Goal: Task Accomplishment & Management: Manage account settings

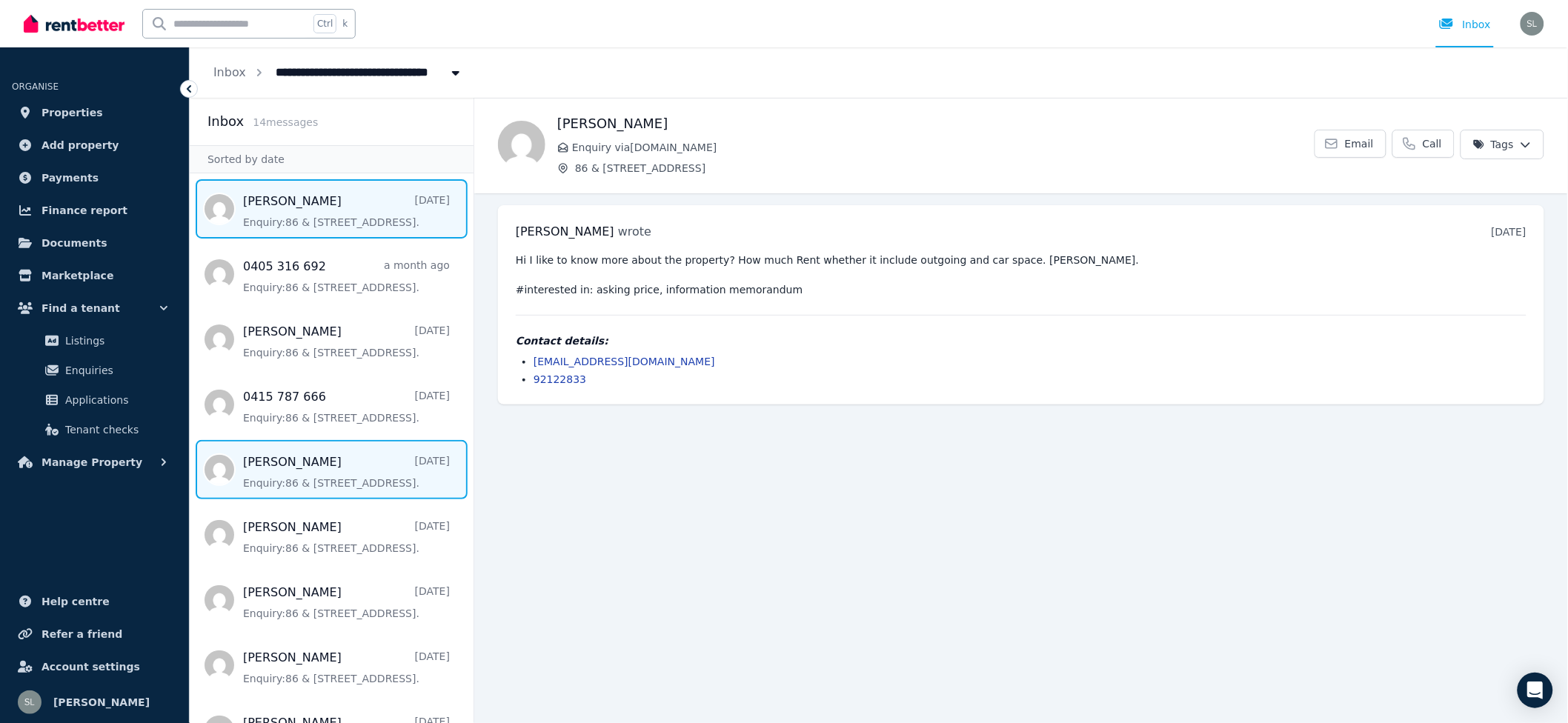
click at [333, 223] on span "Message list" at bounding box center [332, 208] width 284 height 60
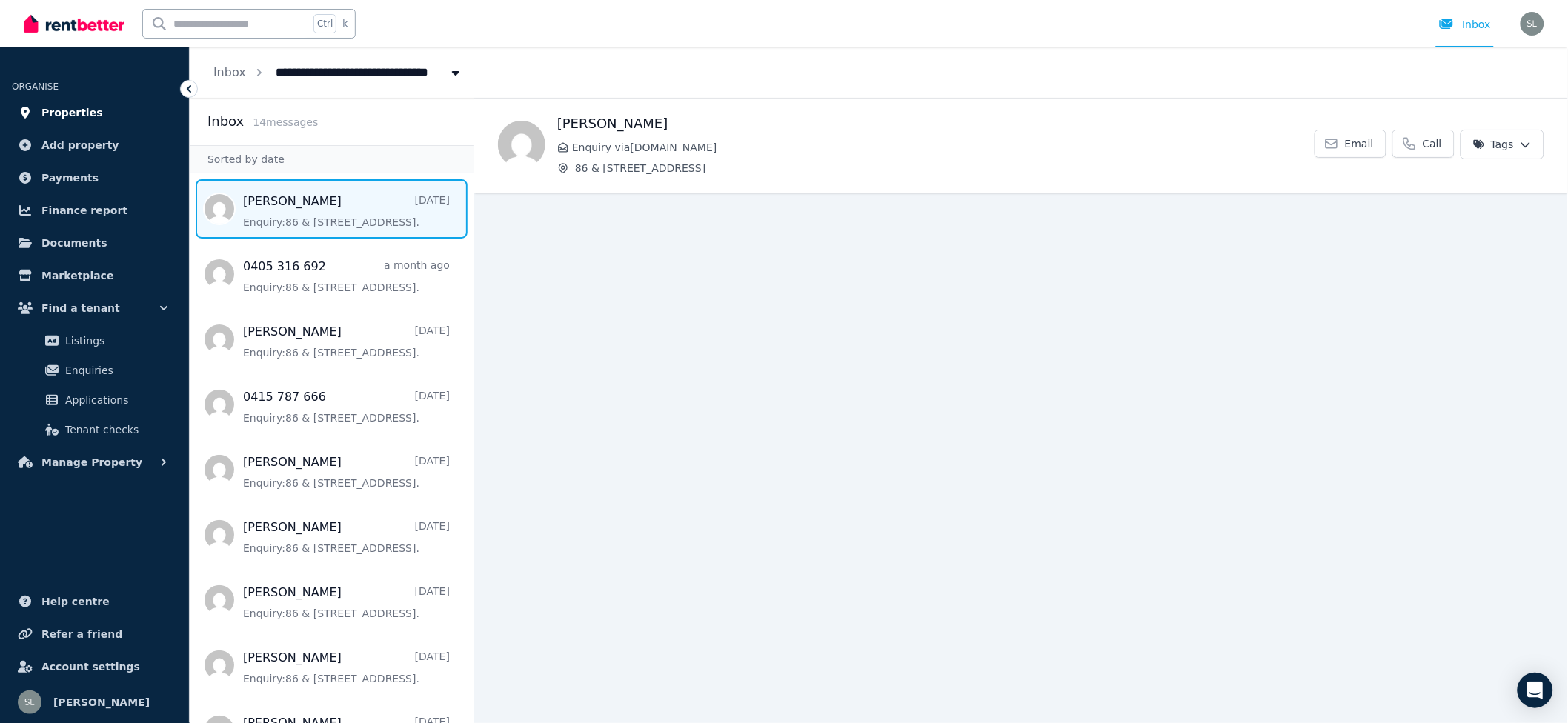
click at [56, 113] on span "Properties" at bounding box center [71, 113] width 61 height 18
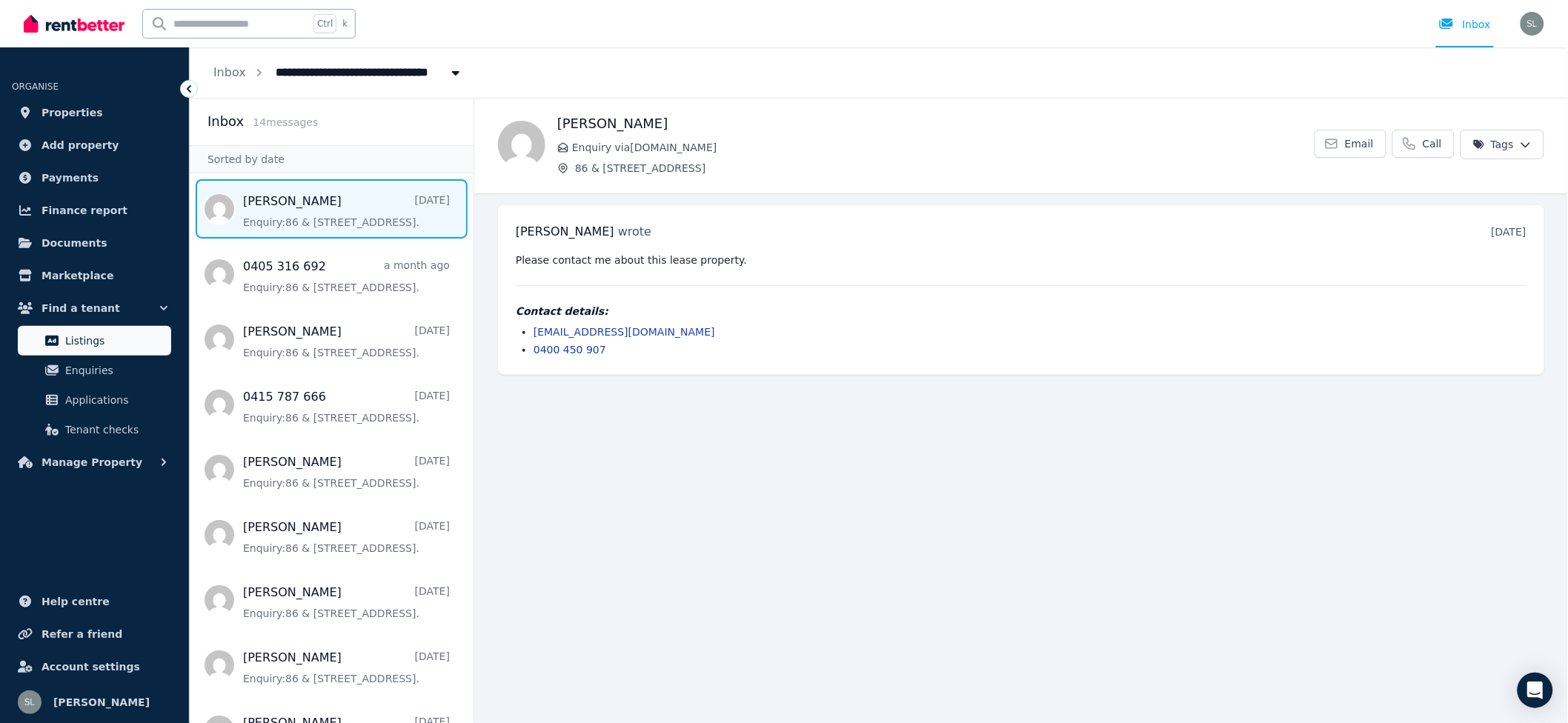
click at [92, 343] on span "Listings" at bounding box center [115, 340] width 100 height 18
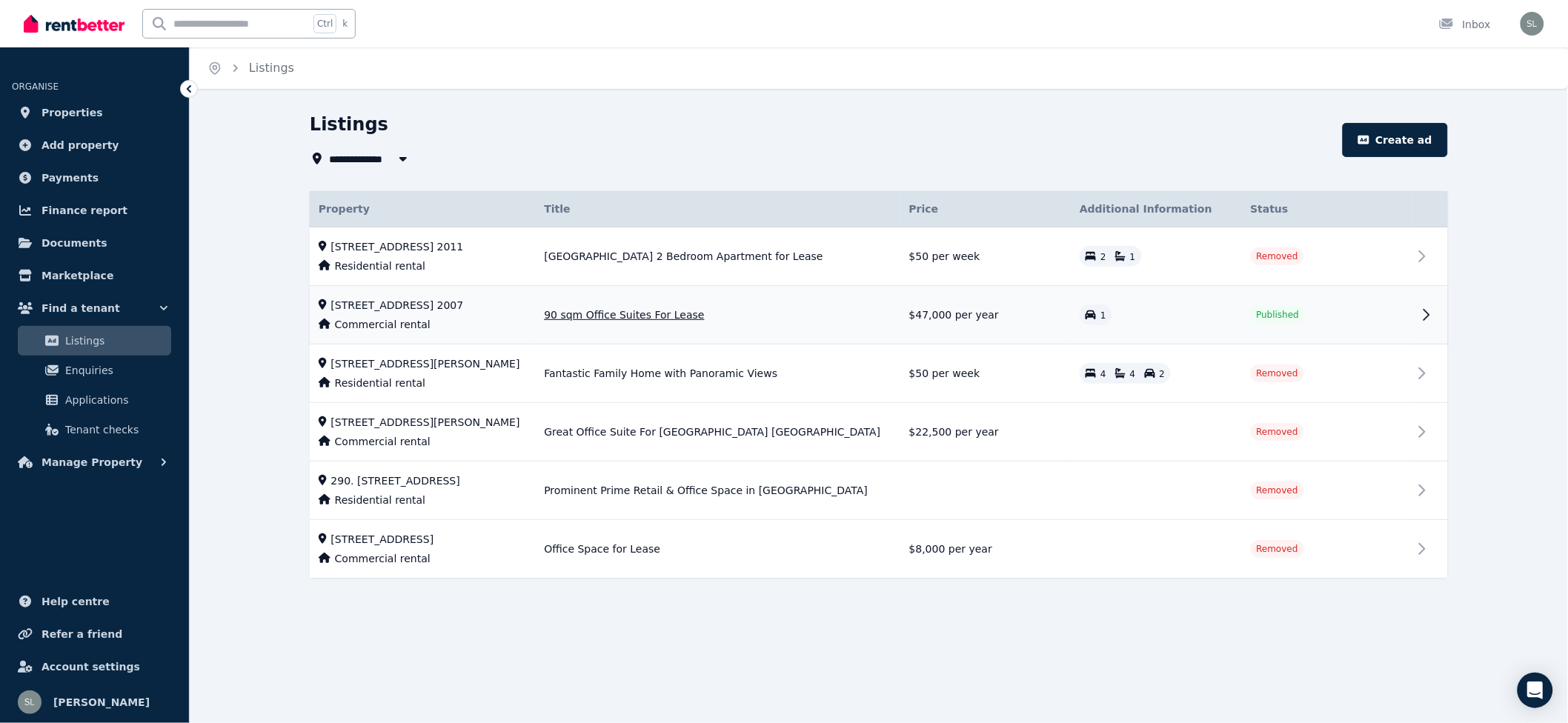
click at [363, 301] on span "[STREET_ADDRESS] 2007" at bounding box center [397, 306] width 133 height 15
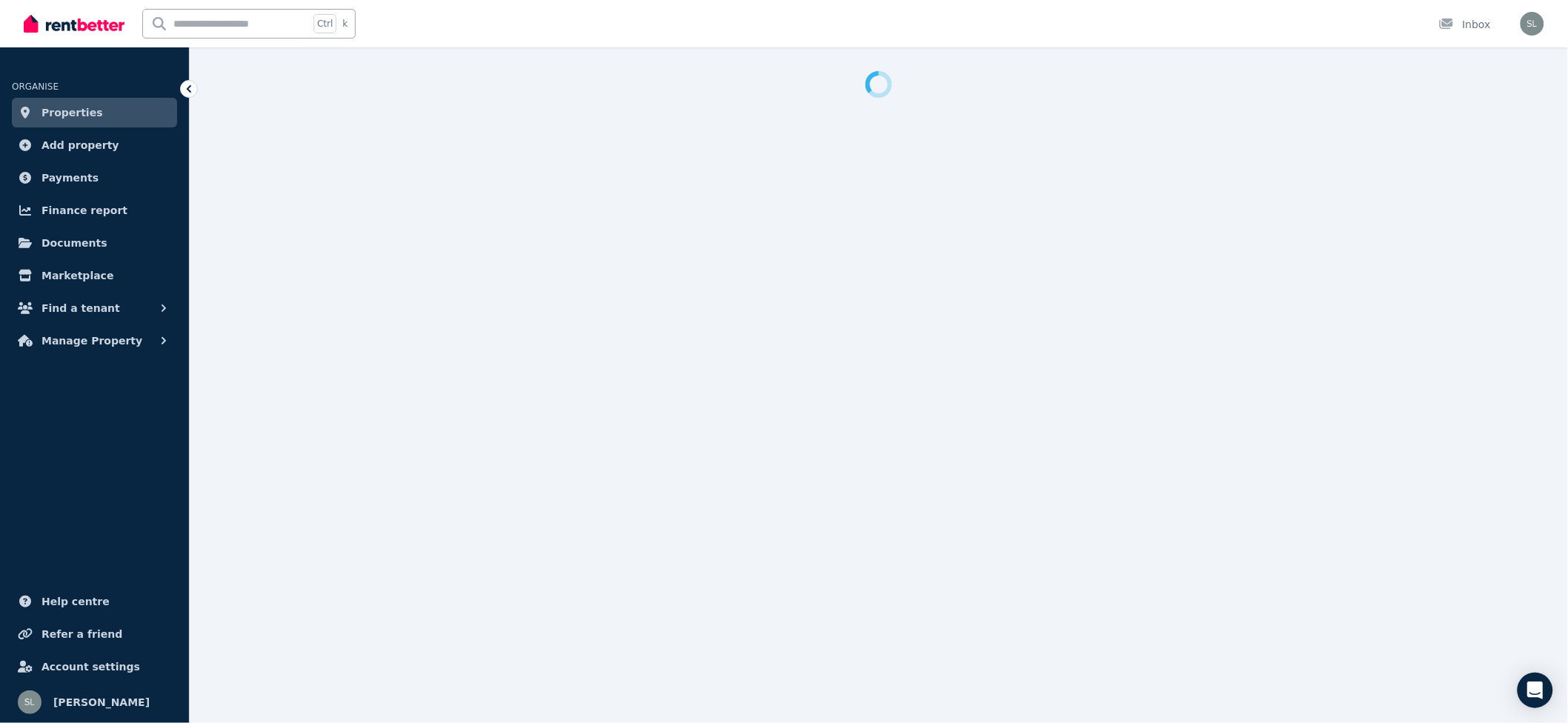
select select "**********"
select select "*********"
select select "**********"
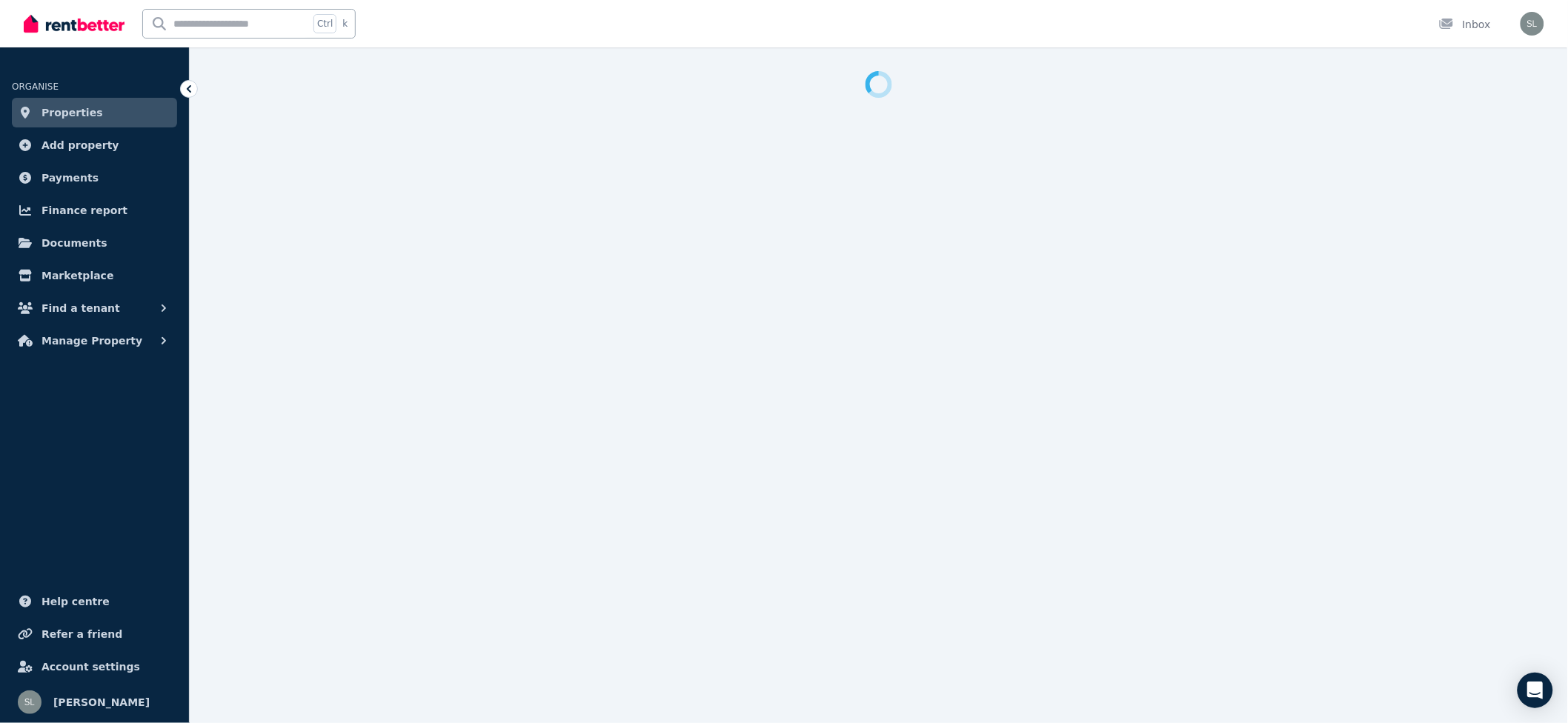
select select "**********"
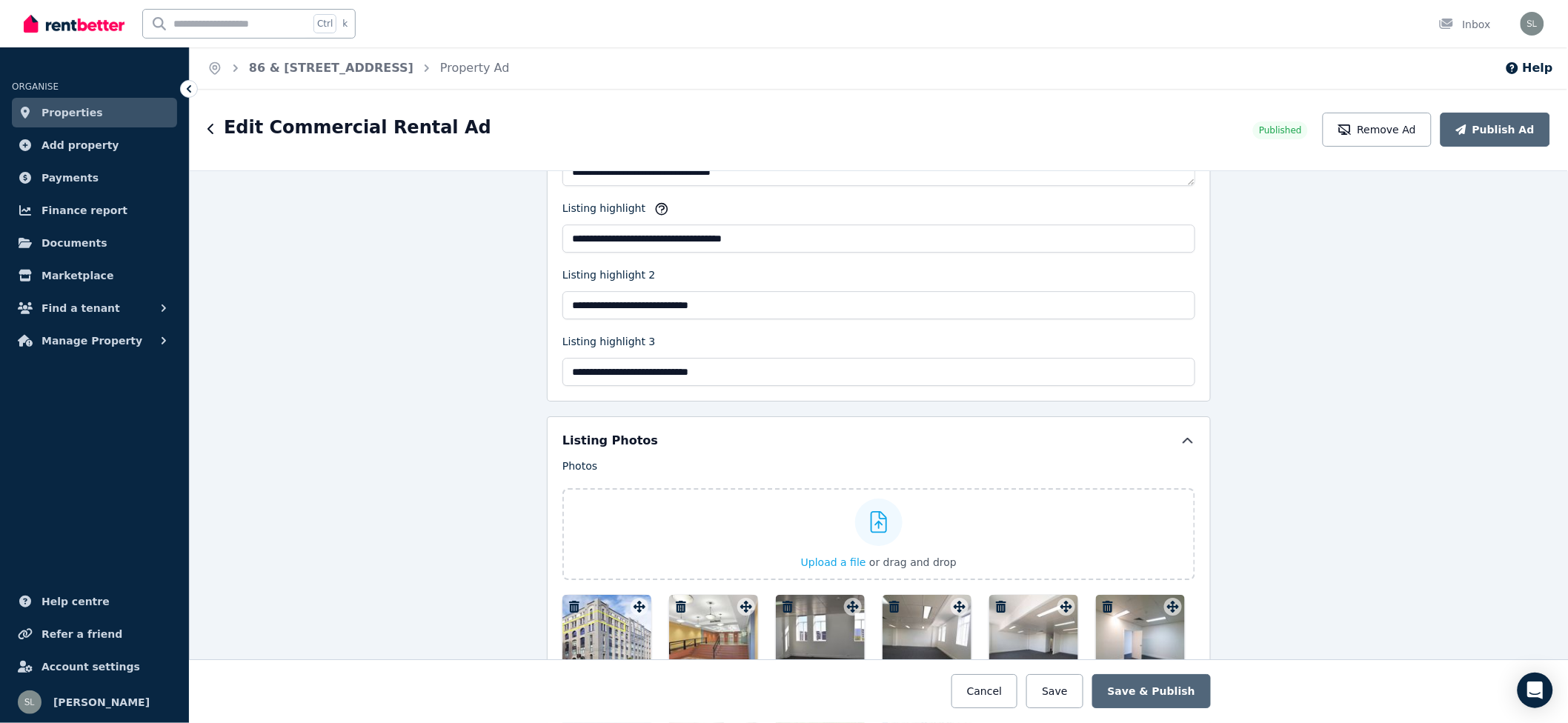
scroll to position [1975, 0]
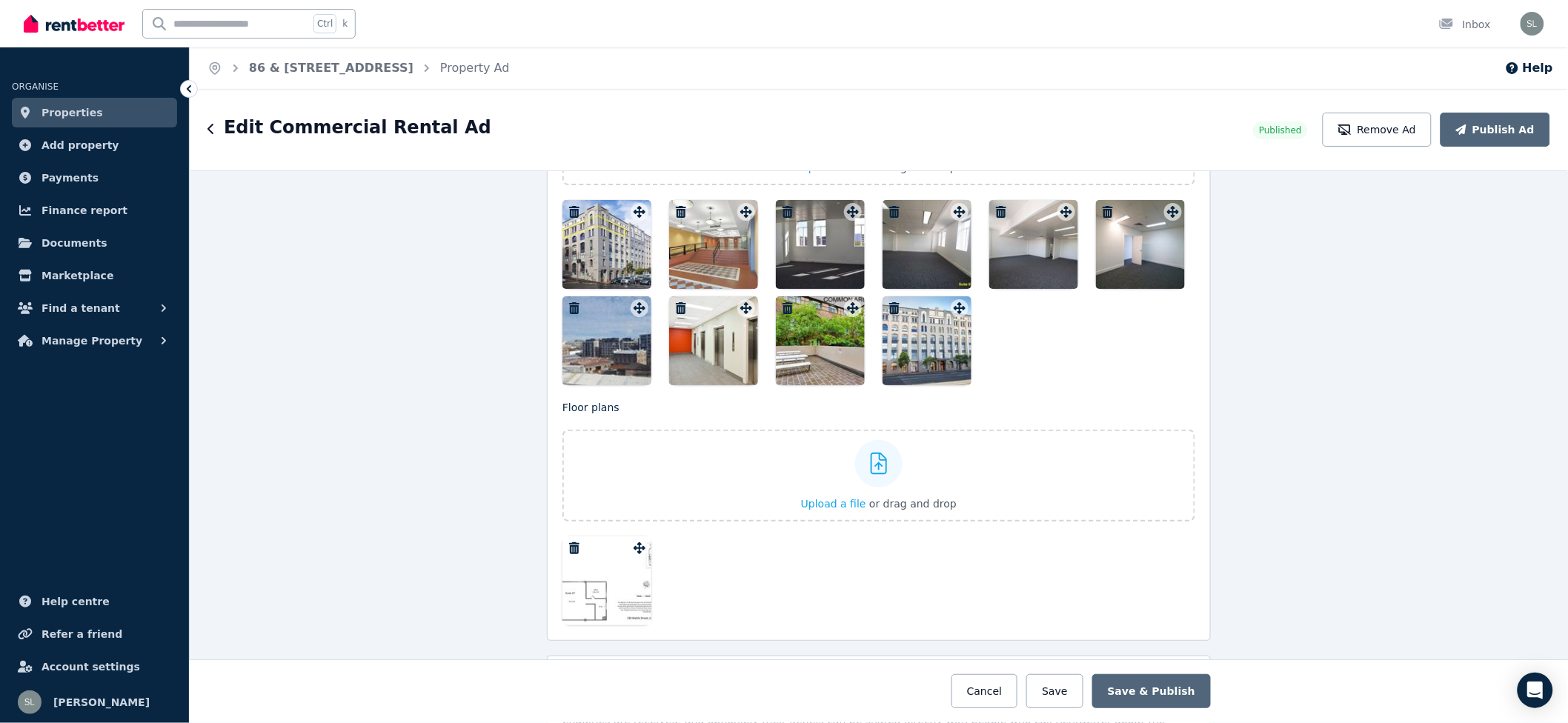
click at [674, 212] on icon "button" at bounding box center [681, 212] width 15 height 12
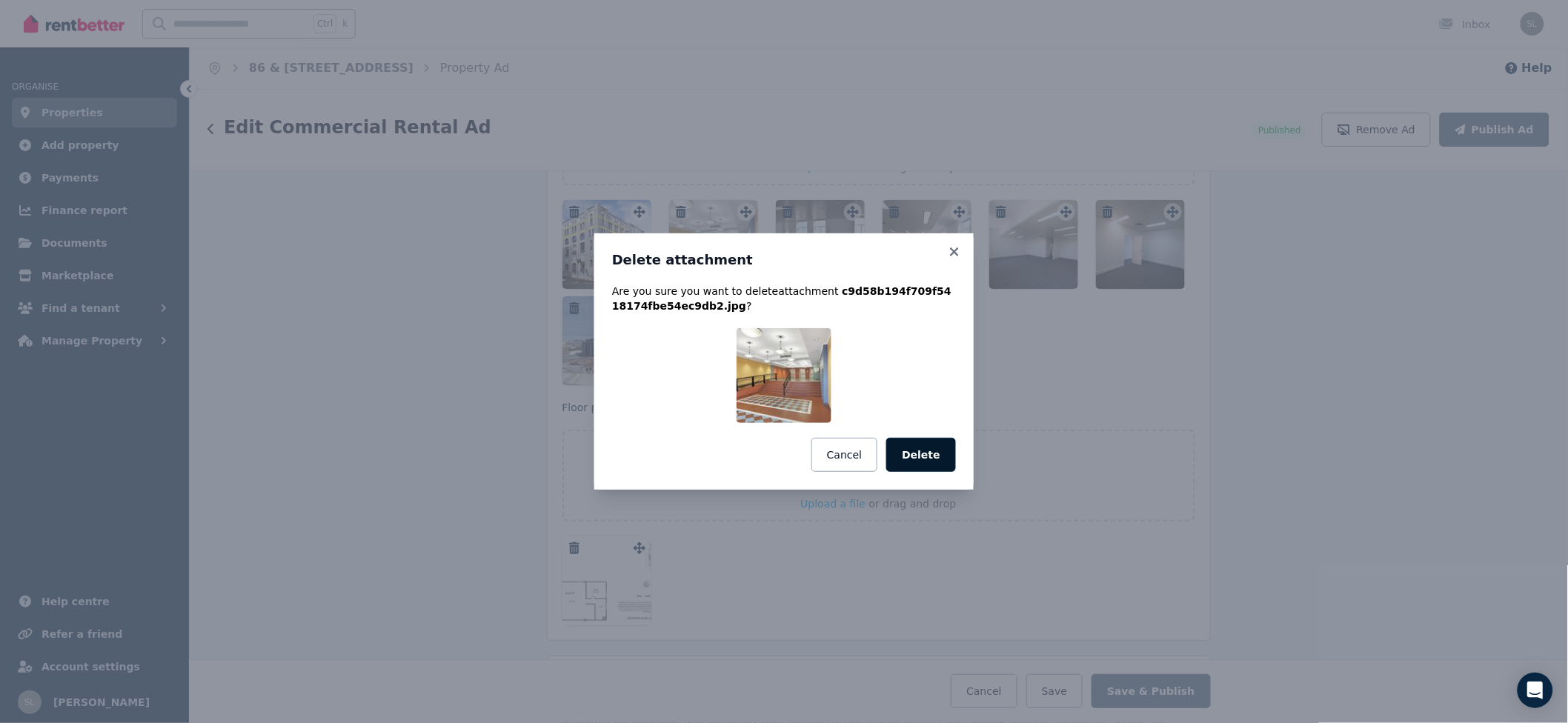
click at [921, 456] on button "Delete" at bounding box center [920, 454] width 70 height 34
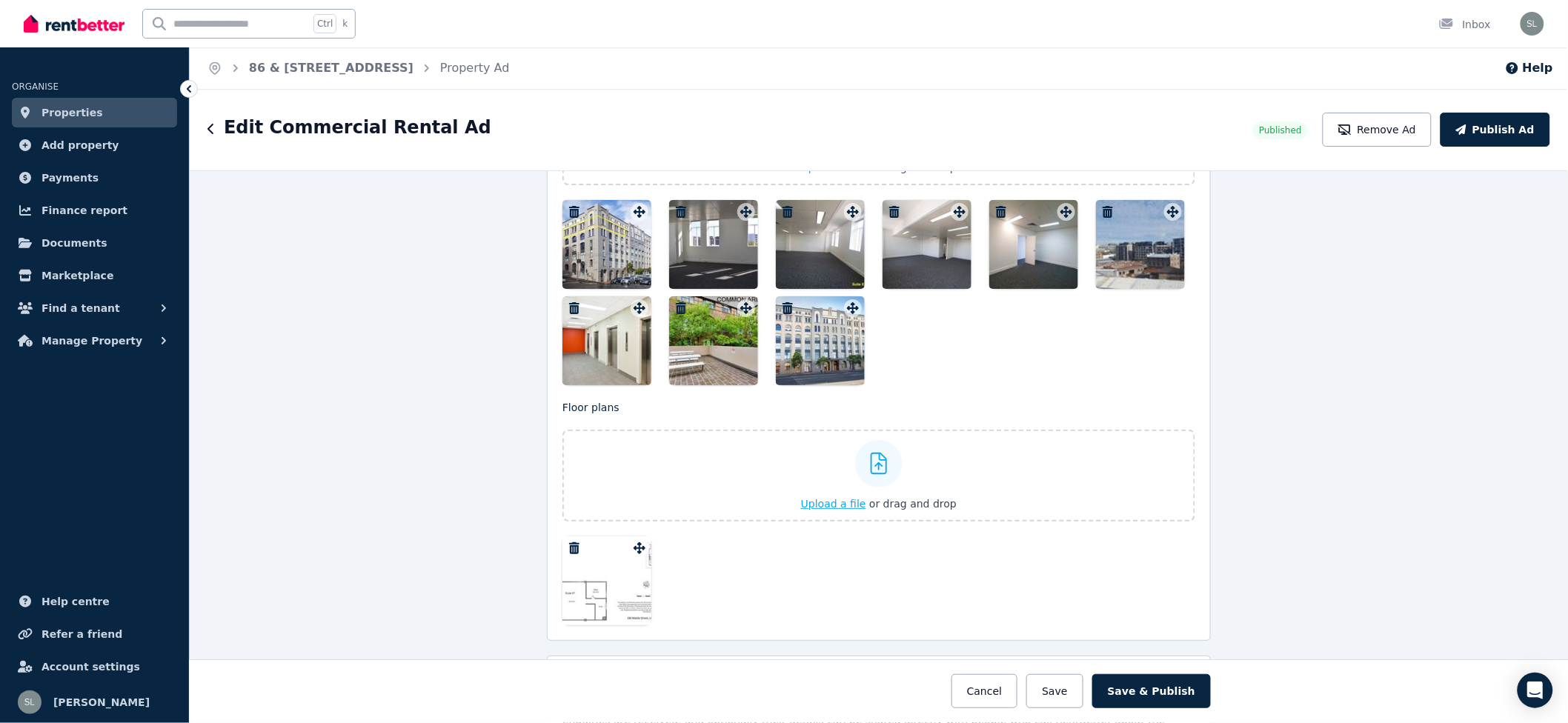
click at [909, 469] on div "Upload a file or drag and drop" at bounding box center [878, 475] width 155 height 89
click at [0, 0] on input "Upload a file or drag and drop" at bounding box center [0, 0] width 0 height 0
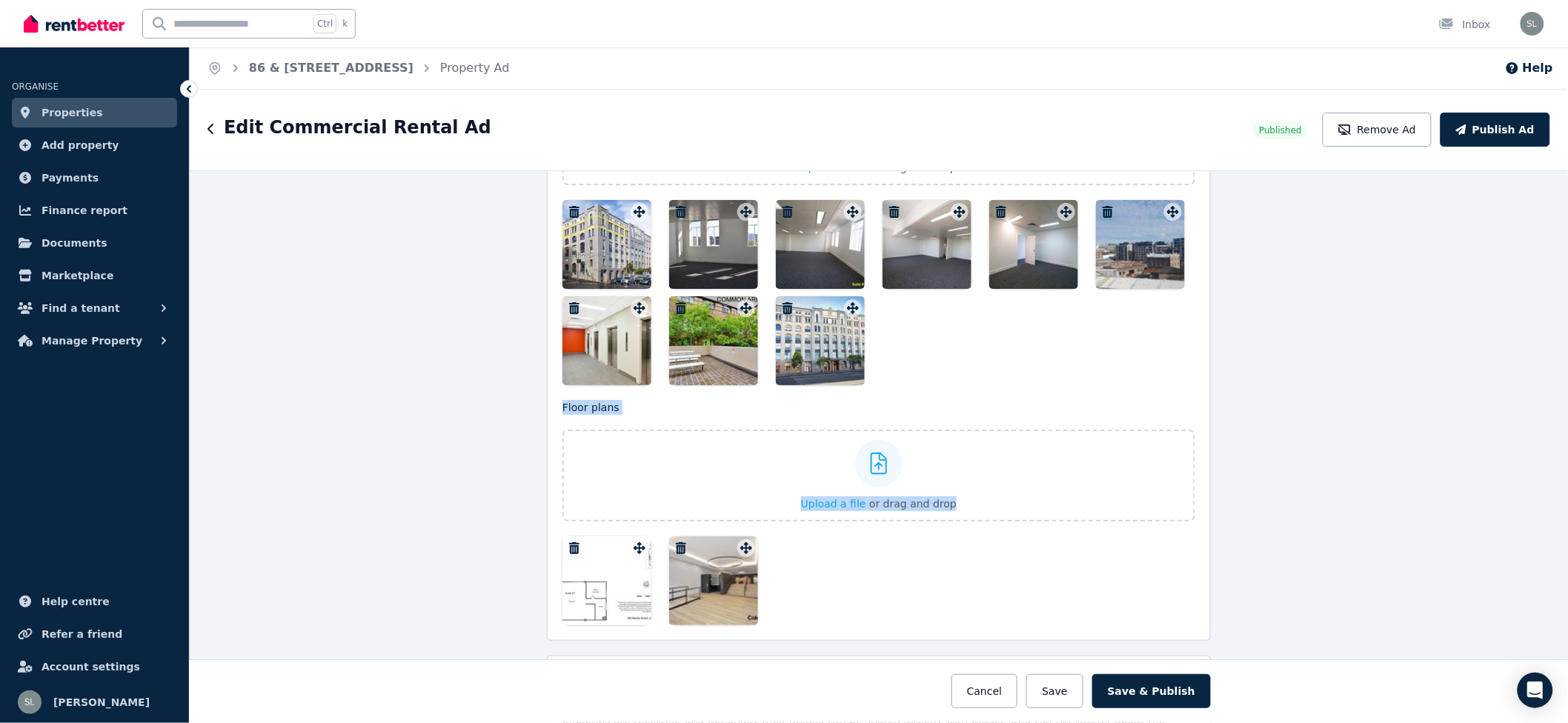
drag, startPoint x: 709, startPoint y: 584, endPoint x: 709, endPoint y: 247, distance: 337.0
click at [709, 247] on div "Photos Upload a file or drag and drop To pick up a draggable item, press the sp…" at bounding box center [878, 344] width 632 height 562
click at [676, 546] on icon "button" at bounding box center [681, 548] width 10 height 12
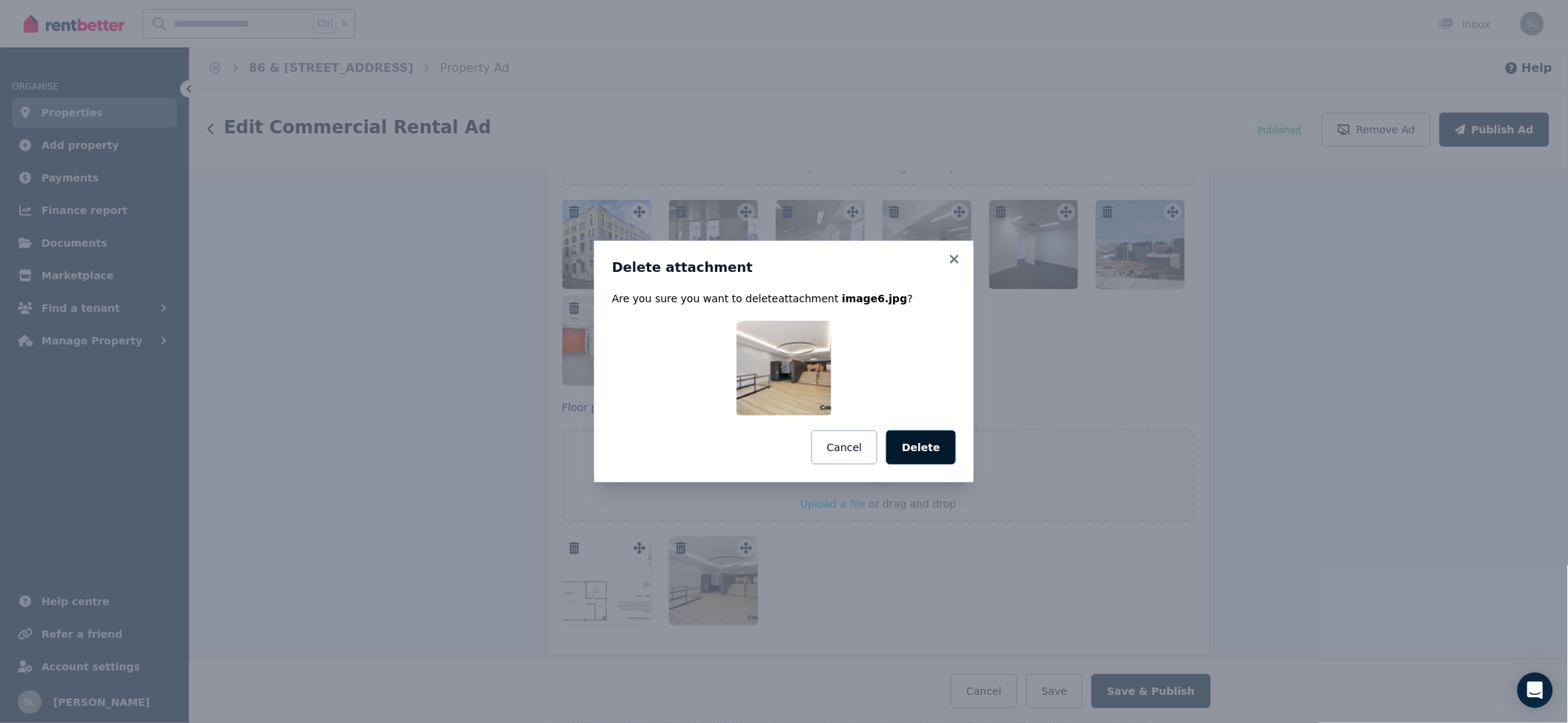
click at [927, 448] on button "Delete" at bounding box center [920, 448] width 70 height 34
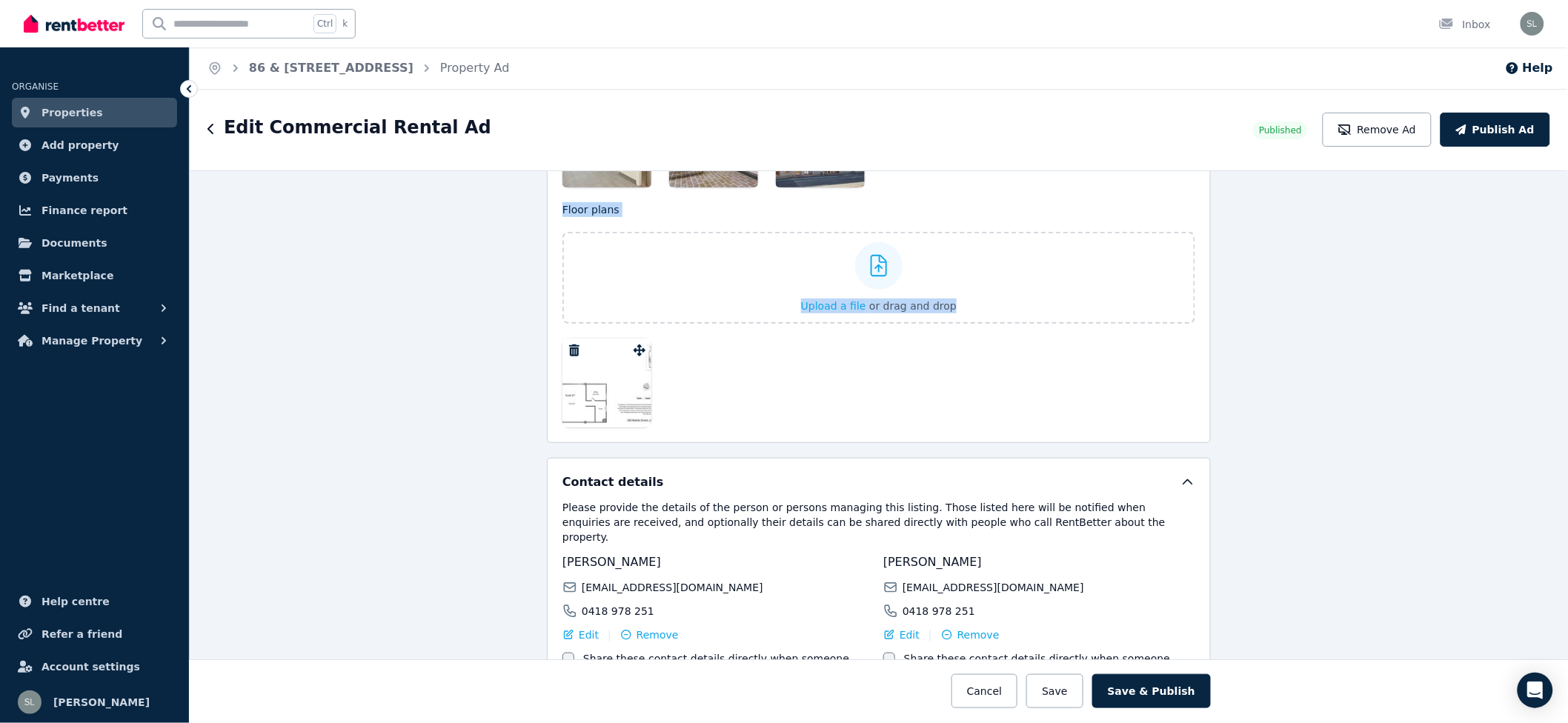
scroll to position [1679, 0]
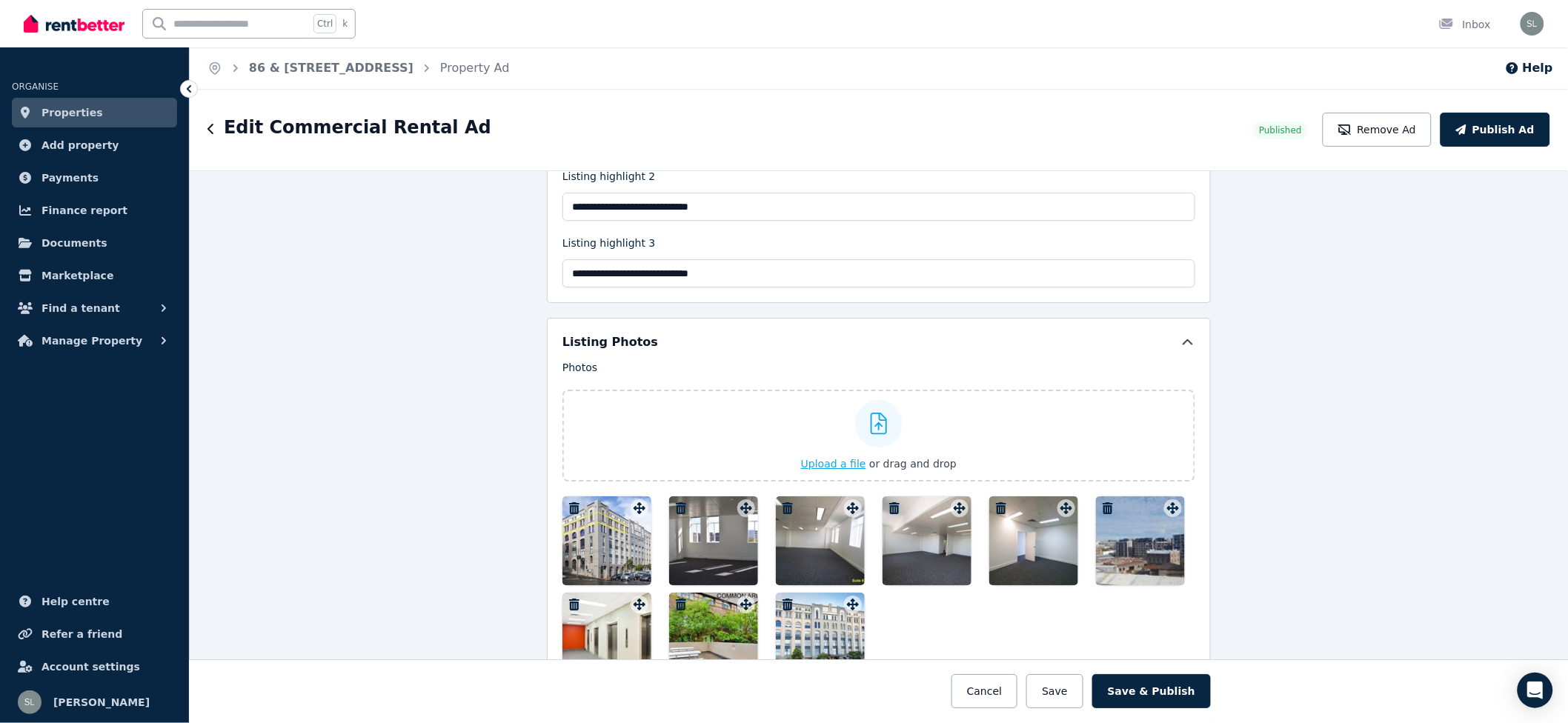
click at [871, 427] on icon at bounding box center [879, 423] width 17 height 22
click at [0, 0] on input "Upload a file or drag and drop" at bounding box center [0, 0] width 0 height 0
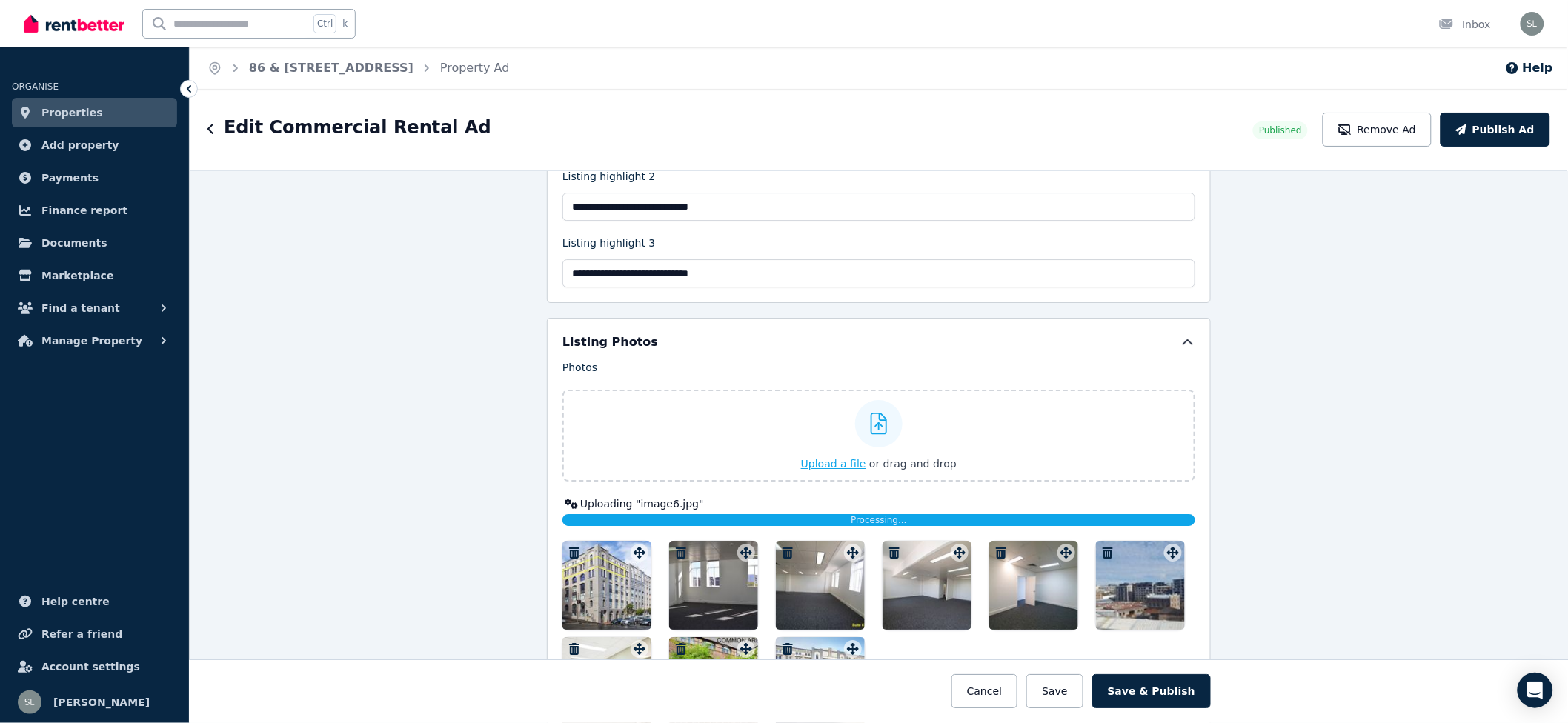
click at [871, 431] on icon at bounding box center [879, 423] width 17 height 22
click at [0, 0] on input "Upload a file or drag and drop" at bounding box center [0, 0] width 0 height 0
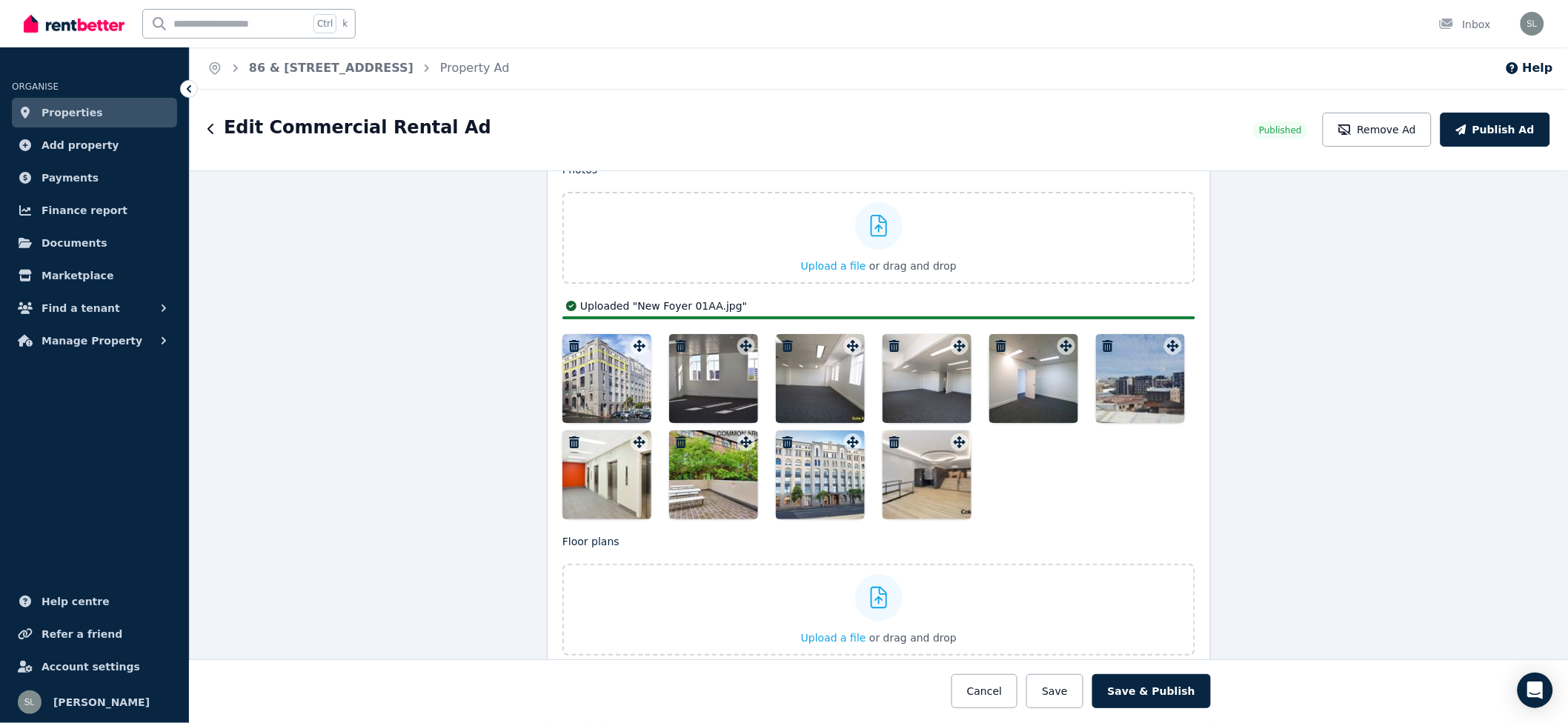
drag, startPoint x: 916, startPoint y: 500, endPoint x: 701, endPoint y: 396, distance: 238.8
drag, startPoint x: 902, startPoint y: 474, endPoint x: 765, endPoint y: 410, distance: 151.2
click at [726, 404] on div at bounding box center [878, 427] width 632 height 186
drag, startPoint x: 915, startPoint y: 477, endPoint x: 889, endPoint y: 465, distance: 28.6
click at [889, 465] on div at bounding box center [927, 475] width 89 height 89
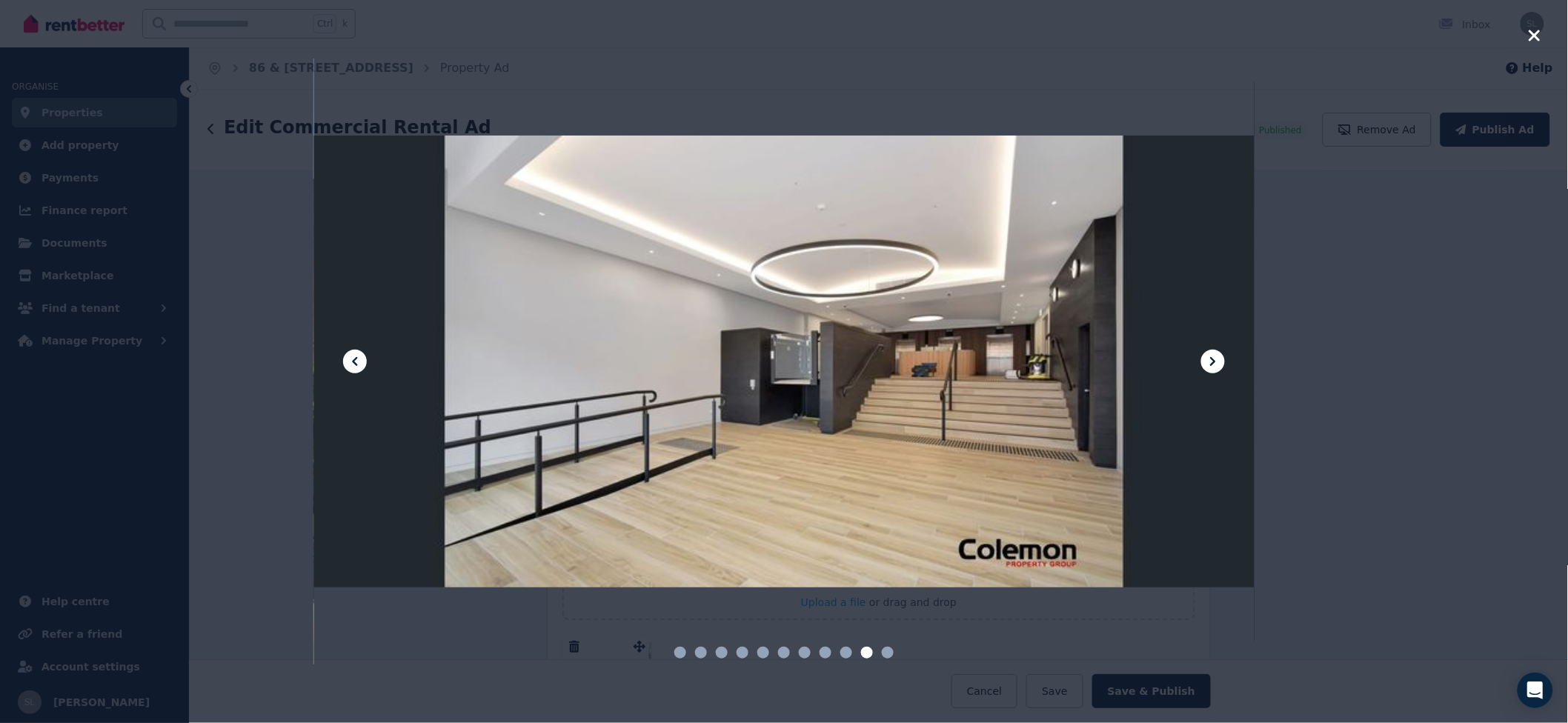
click at [1208, 360] on icon at bounding box center [1213, 361] width 18 height 18
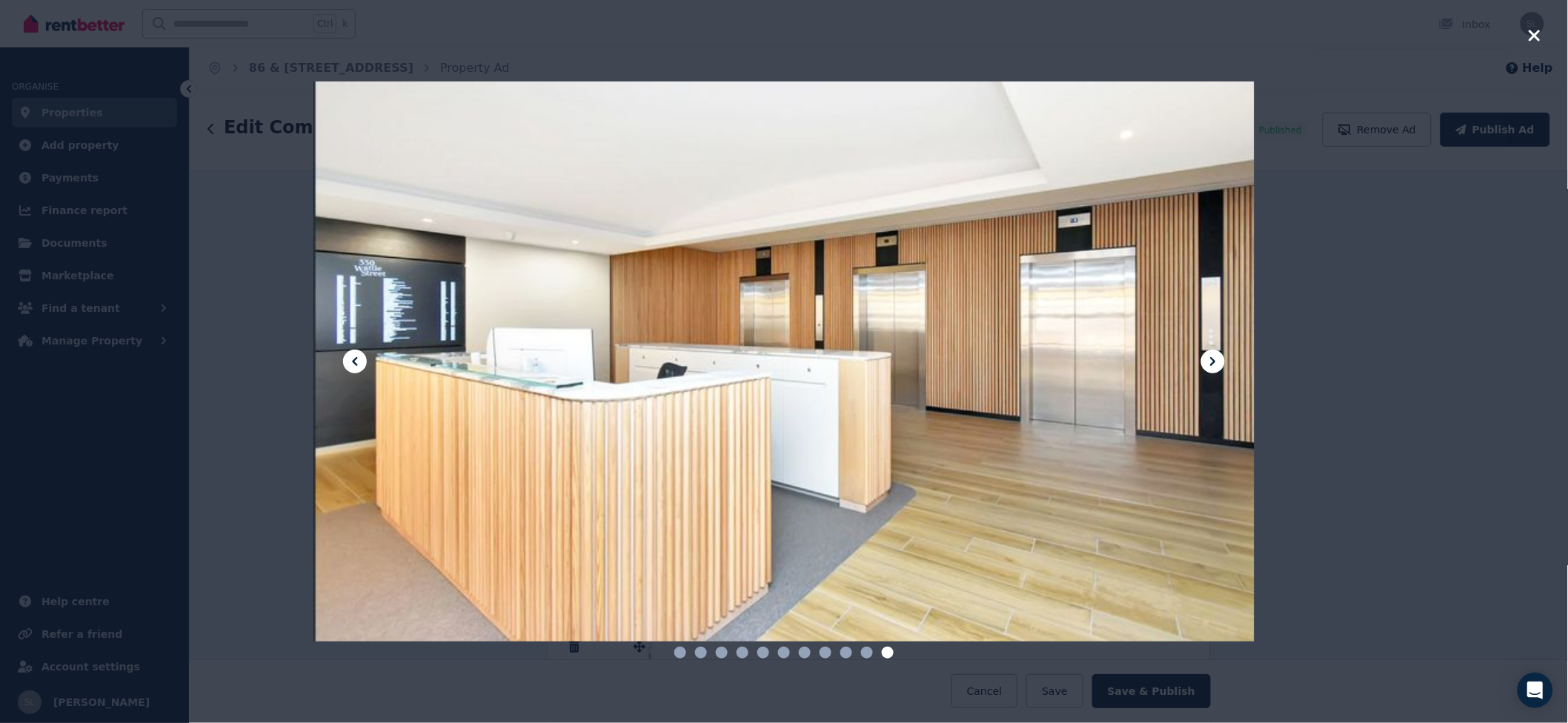
click at [358, 361] on icon at bounding box center [354, 361] width 18 height 18
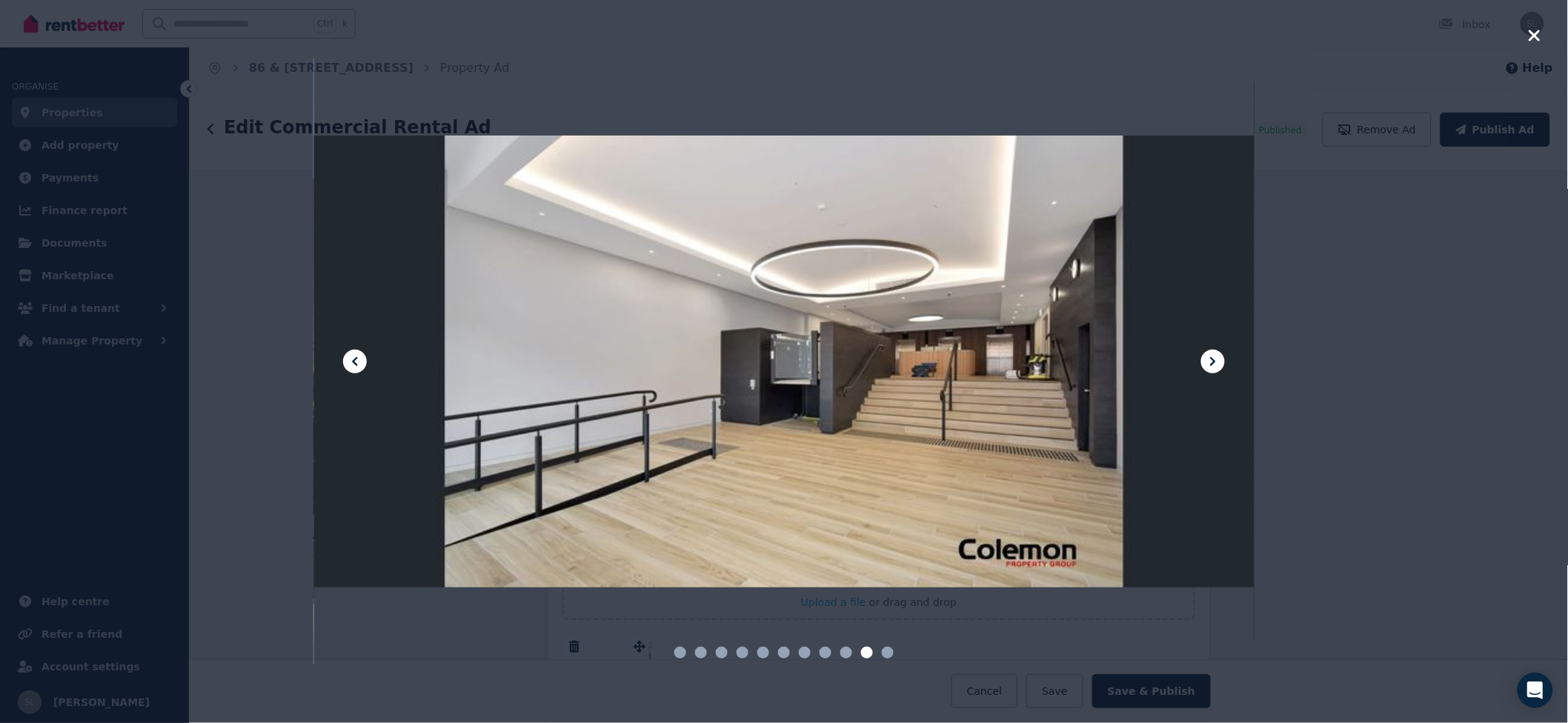
click at [1540, 29] on icon "button" at bounding box center [1534, 35] width 13 height 18
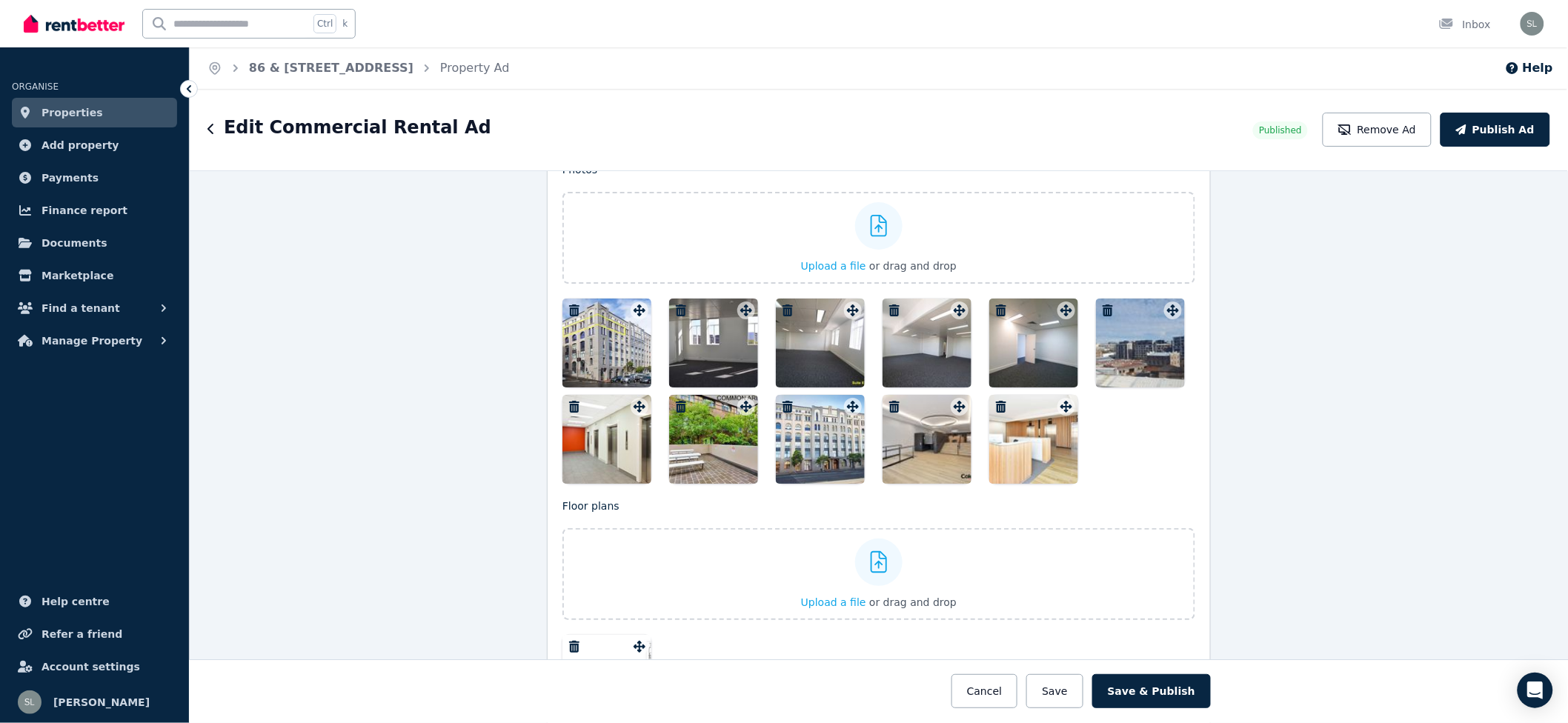
click at [889, 406] on icon "button" at bounding box center [894, 406] width 10 height 12
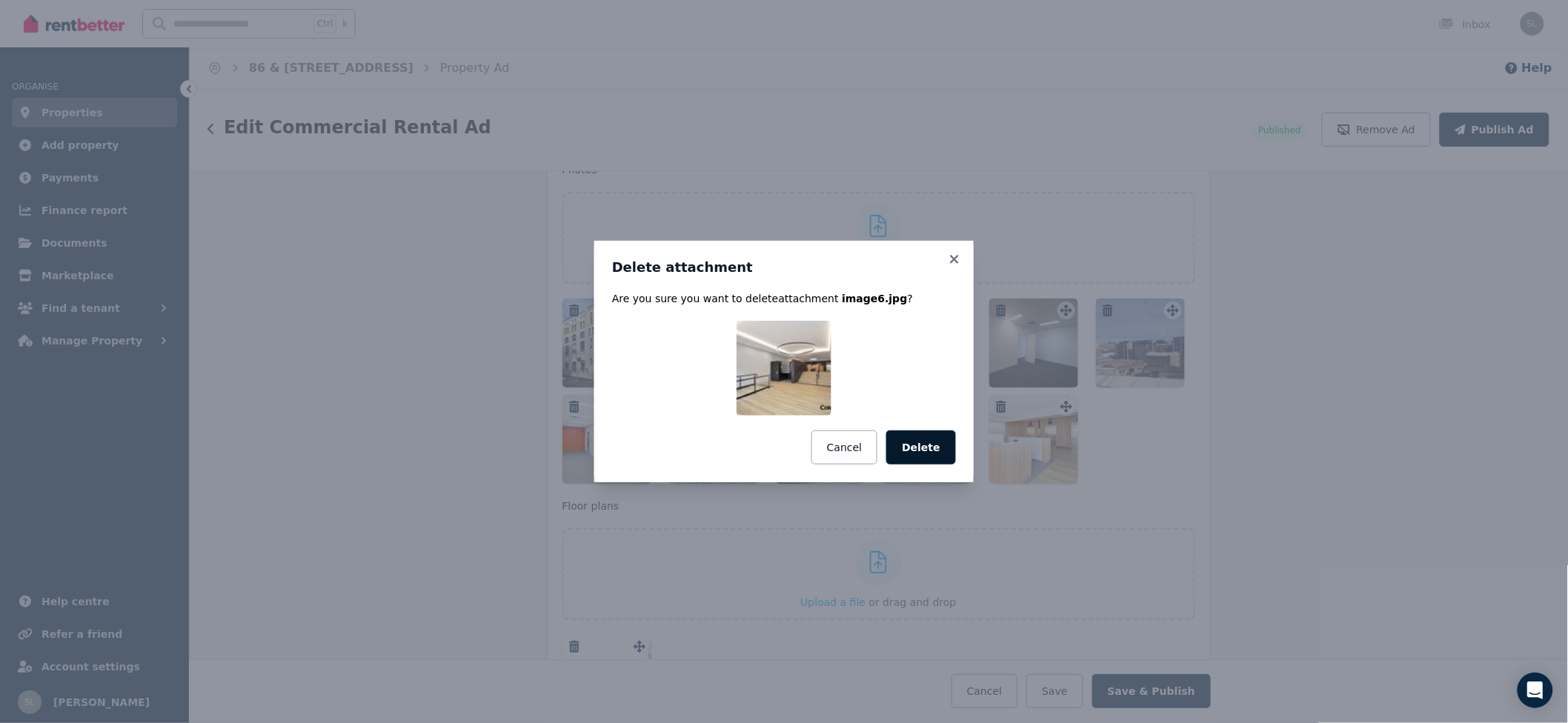
click at [927, 443] on button "Delete" at bounding box center [920, 448] width 70 height 34
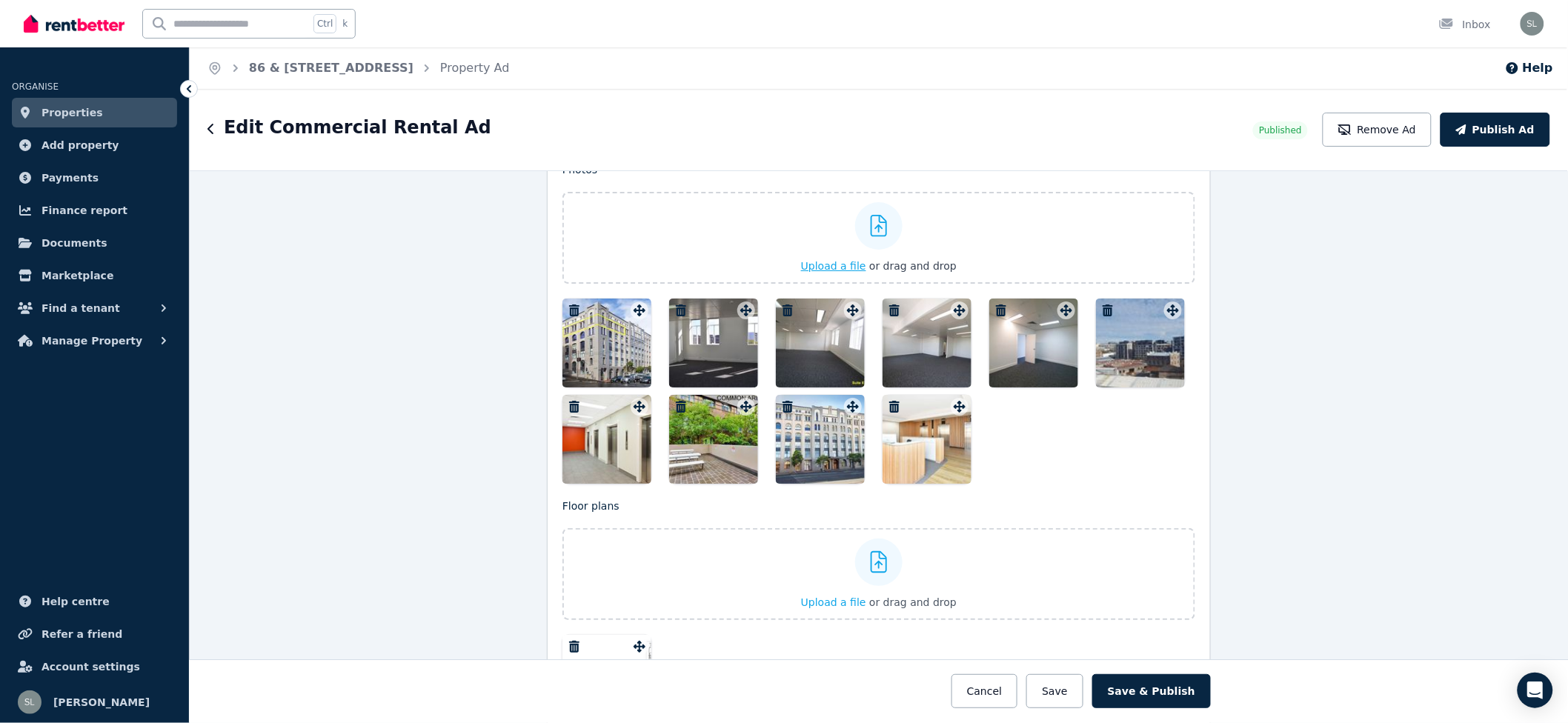
click at [883, 229] on div at bounding box center [878, 226] width 47 height 47
click at [0, 0] on input "Upload a file or drag and drop" at bounding box center [0, 0] width 0 height 0
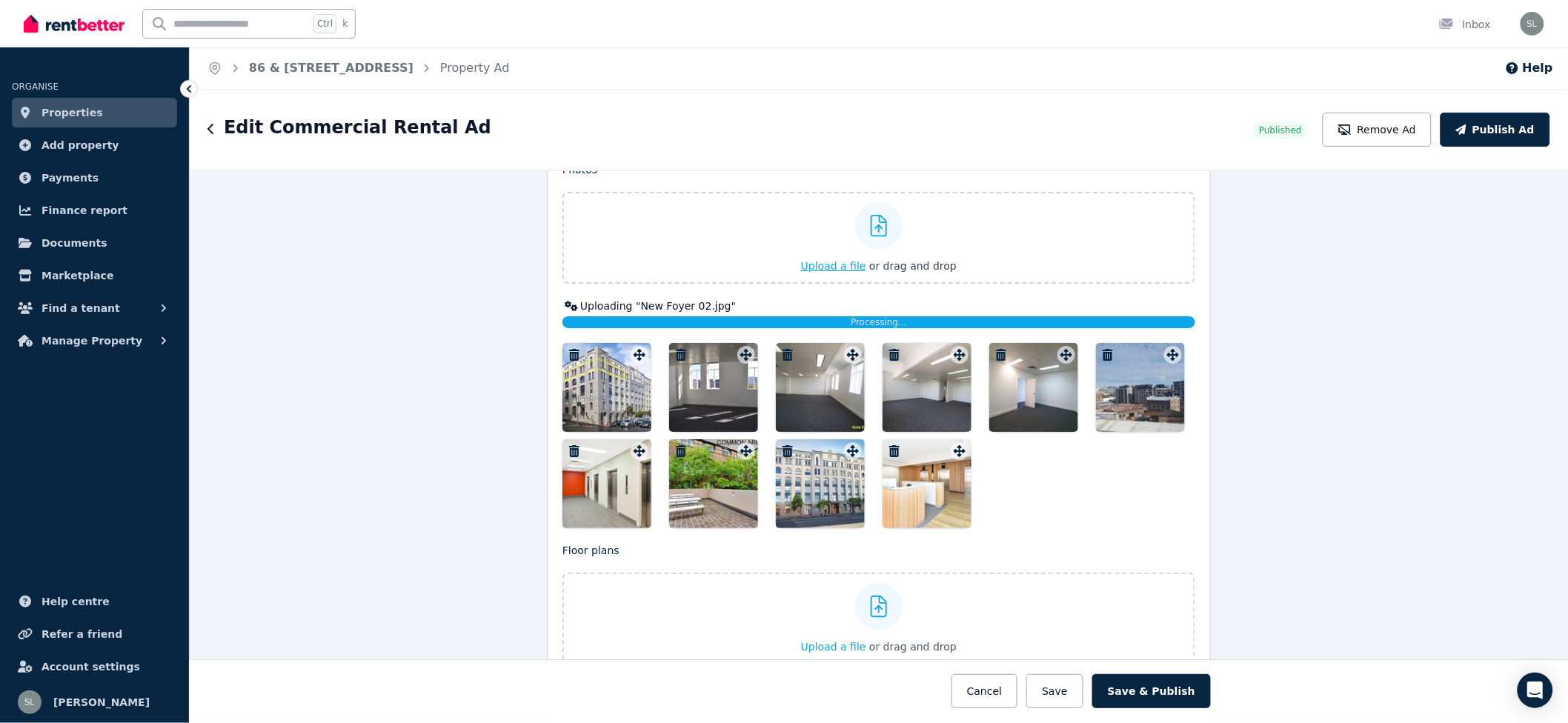
click at [874, 223] on icon at bounding box center [879, 226] width 17 height 22
click at [0, 0] on input "Upload a file or drag and drop" at bounding box center [0, 0] width 0 height 0
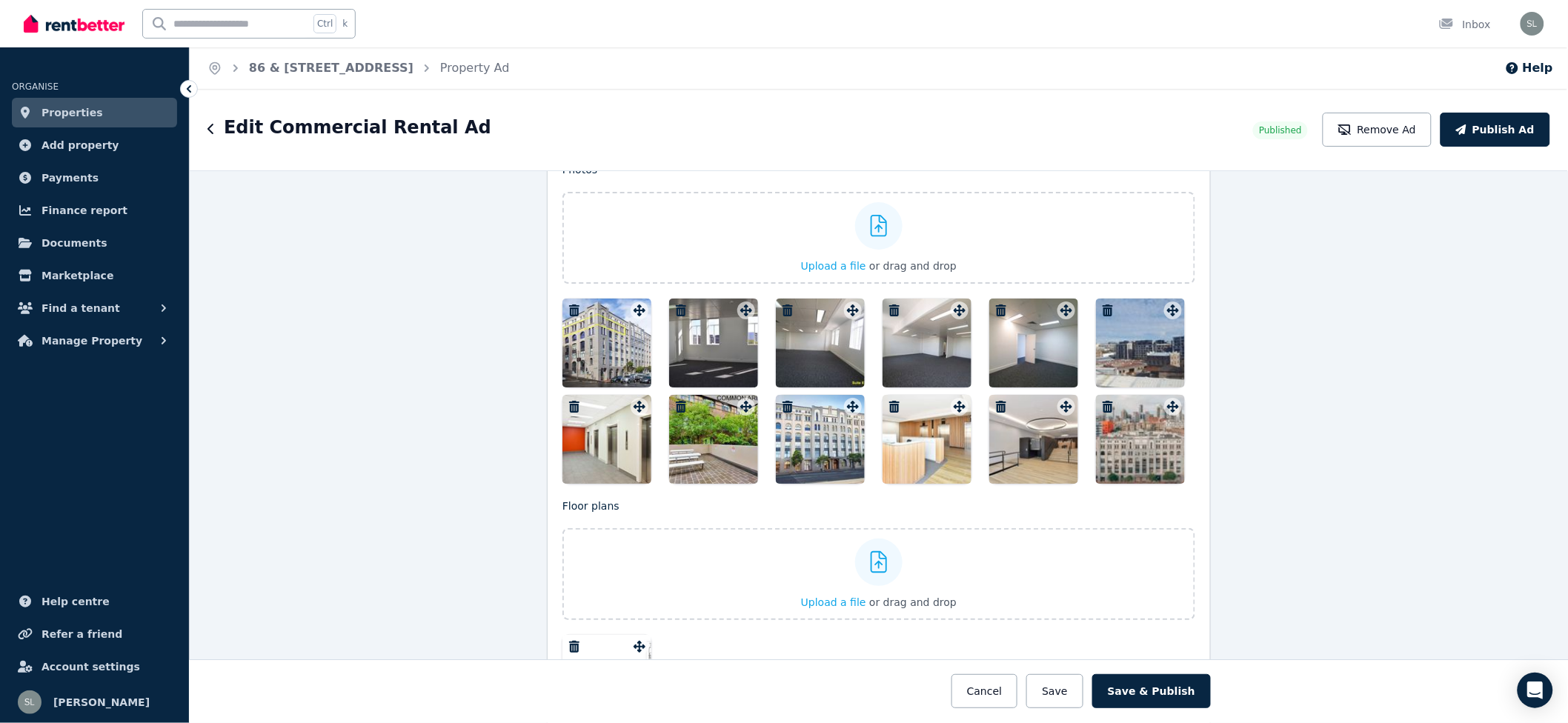
drag, startPoint x: 1026, startPoint y: 457, endPoint x: 795, endPoint y: 370, distance: 246.8
click at [736, 361] on div at bounding box center [878, 391] width 632 height 186
drag, startPoint x: 994, startPoint y: 437, endPoint x: 871, endPoint y: 405, distance: 127.1
click at [871, 405] on div at bounding box center [878, 391] width 632 height 186
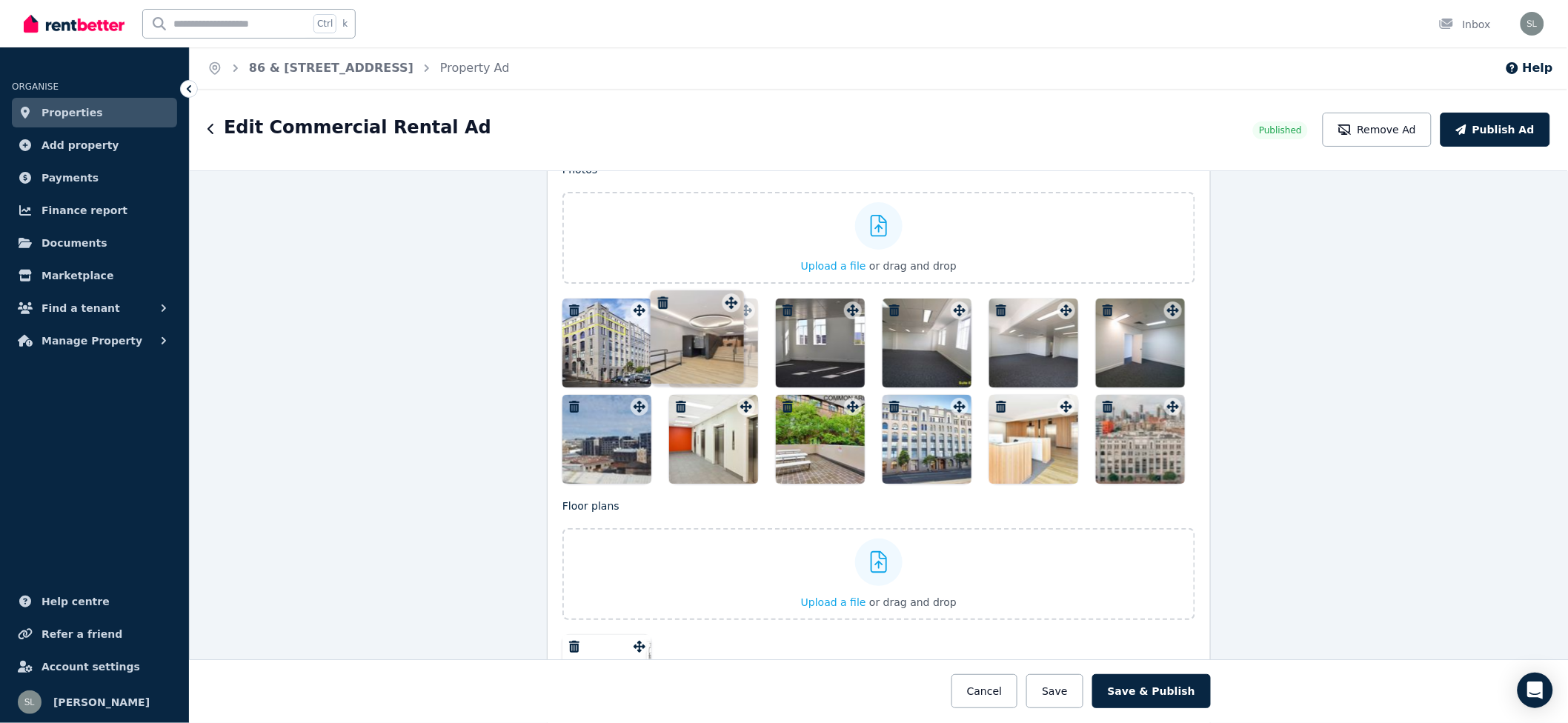
drag, startPoint x: 1063, startPoint y: 410, endPoint x: 734, endPoint y: 292, distance: 349.5
click at [734, 292] on div "Photos Upload a file or drag and drop Uploaded " image6.jpg " Uploaded " New Fo…" at bounding box center [878, 322] width 632 height 322
drag, startPoint x: 1031, startPoint y: 444, endPoint x: 957, endPoint y: 418, distance: 78.4
click at [957, 418] on div at bounding box center [878, 391] width 632 height 186
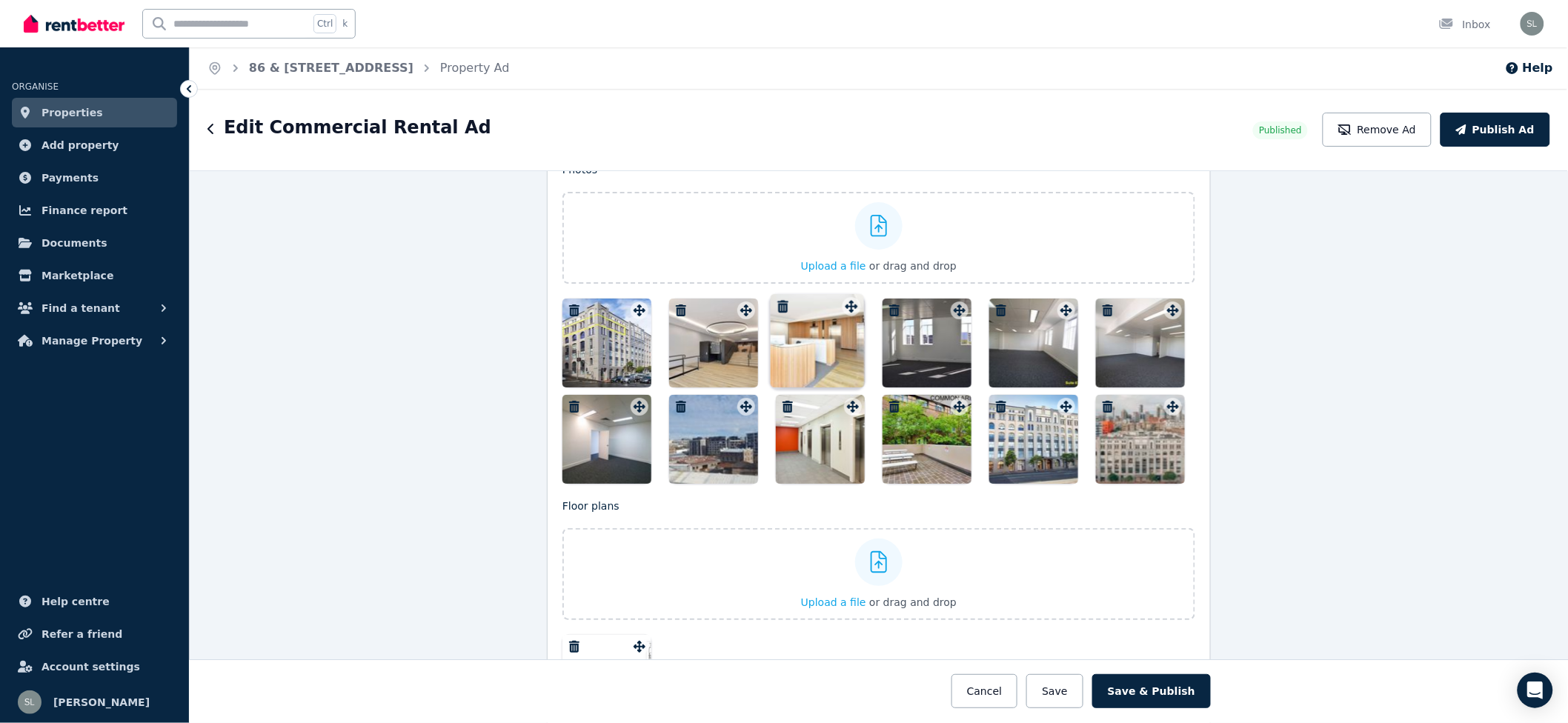
drag, startPoint x: 1057, startPoint y: 406, endPoint x: 847, endPoint y: 292, distance: 238.9
click at [847, 292] on div "Photos Upload a file or drag and drop Uploaded " image6.jpg " Uploaded " New Fo…" at bounding box center [878, 322] width 632 height 322
drag, startPoint x: 1170, startPoint y: 682, endPoint x: 927, endPoint y: 521, distance: 291.5
click at [1104, 406] on icon "button" at bounding box center [1108, 406] width 10 height 12
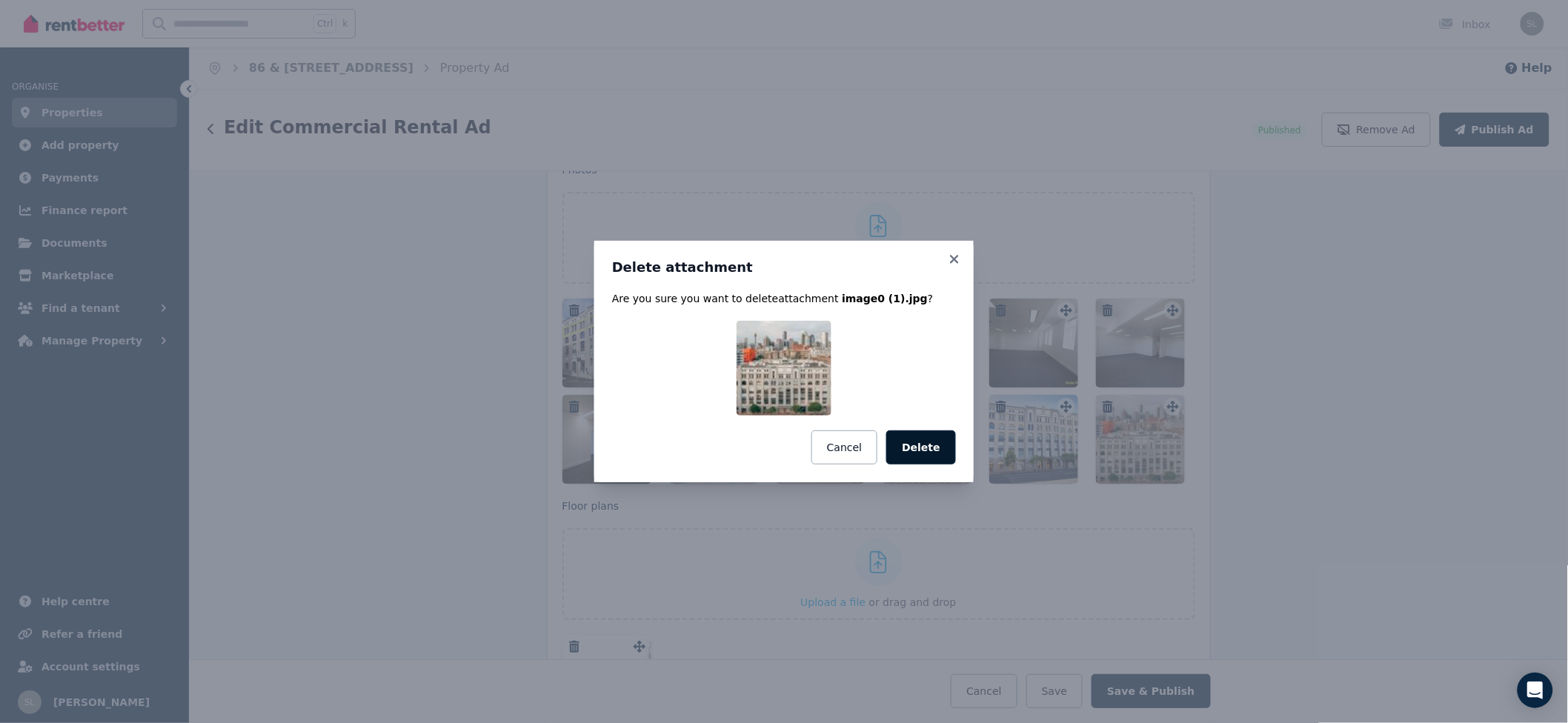
click at [922, 448] on button "Delete" at bounding box center [920, 448] width 70 height 34
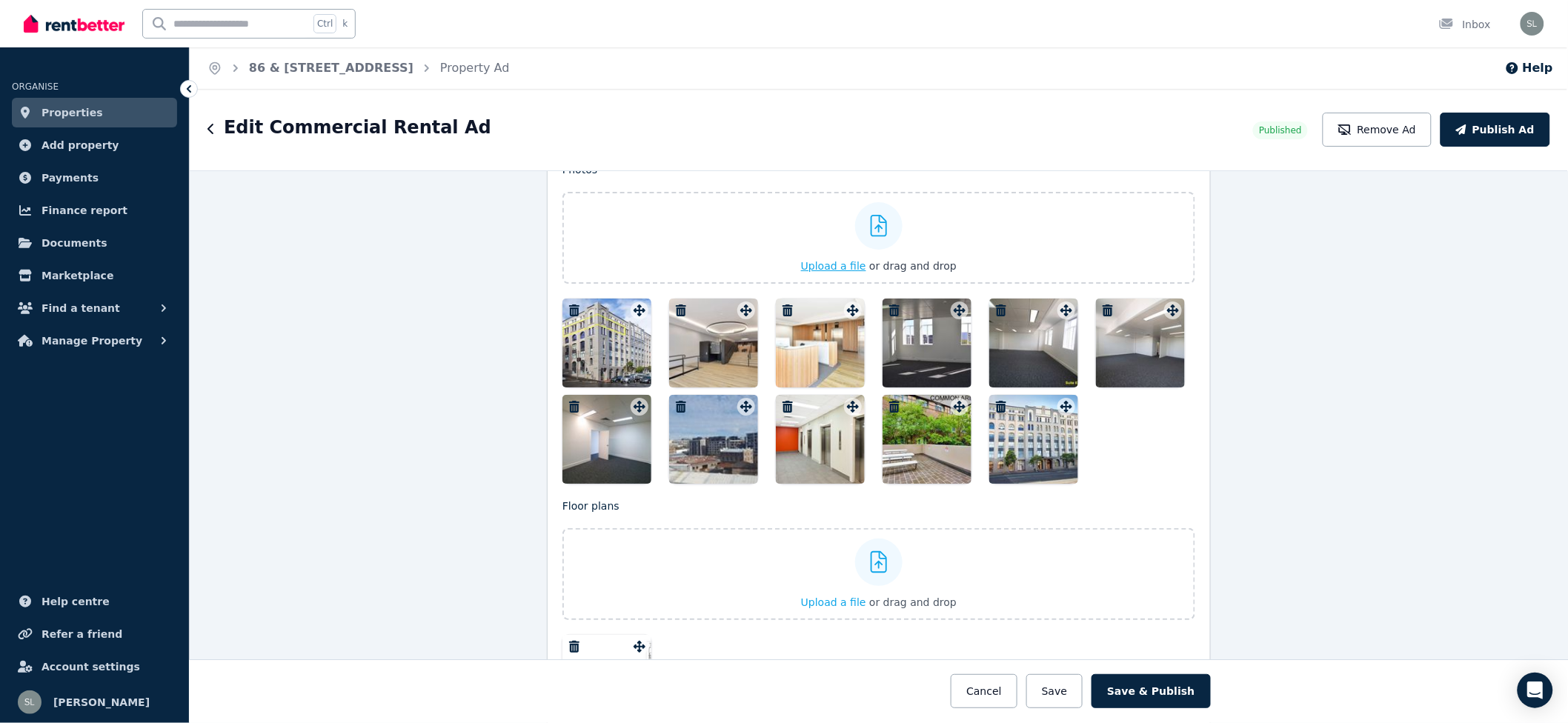
click at [874, 230] on icon at bounding box center [879, 226] width 17 height 22
click at [0, 0] on input "Upload a file or drag and drop" at bounding box center [0, 0] width 0 height 0
drag, startPoint x: 1129, startPoint y: 464, endPoint x: 773, endPoint y: 351, distance: 373.5
click at [773, 351] on div at bounding box center [878, 391] width 632 height 186
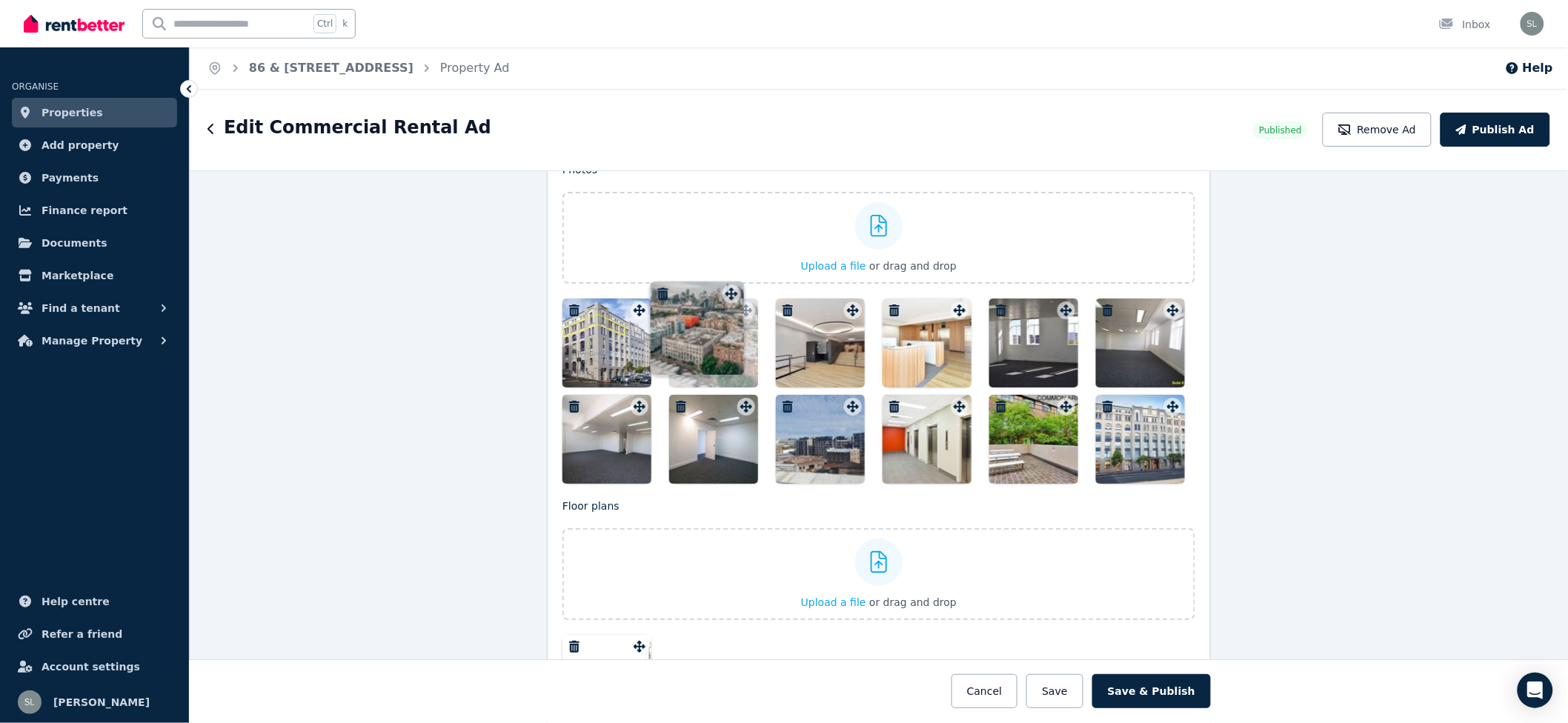
drag, startPoint x: 1156, startPoint y: 409, endPoint x: 721, endPoint y: 282, distance: 453.2
click at [721, 282] on div "Photos Upload a file or drag and drop Uploaded " image6.jpg " Uploaded " New Fo…" at bounding box center [878, 322] width 632 height 322
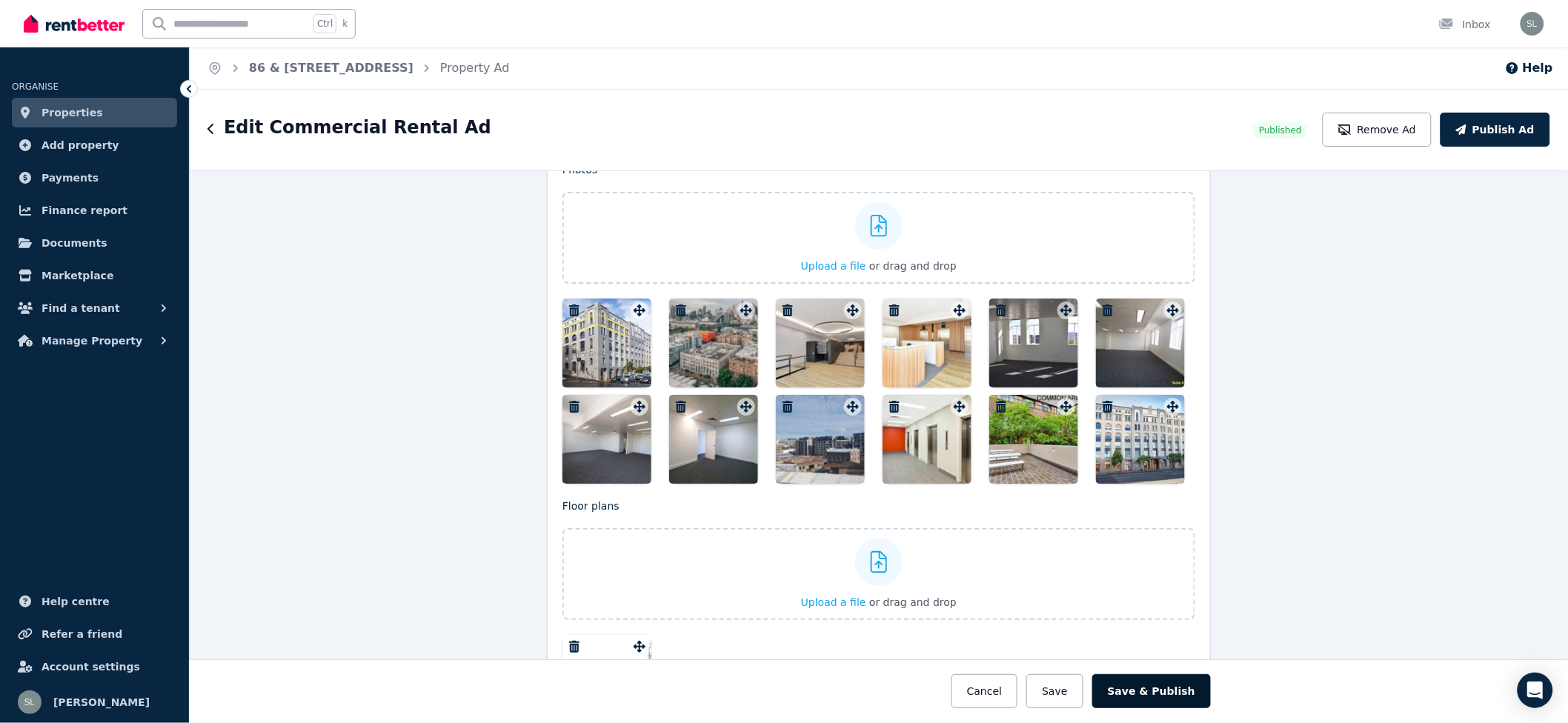
click at [1180, 697] on button "Save & Publish" at bounding box center [1151, 691] width 118 height 34
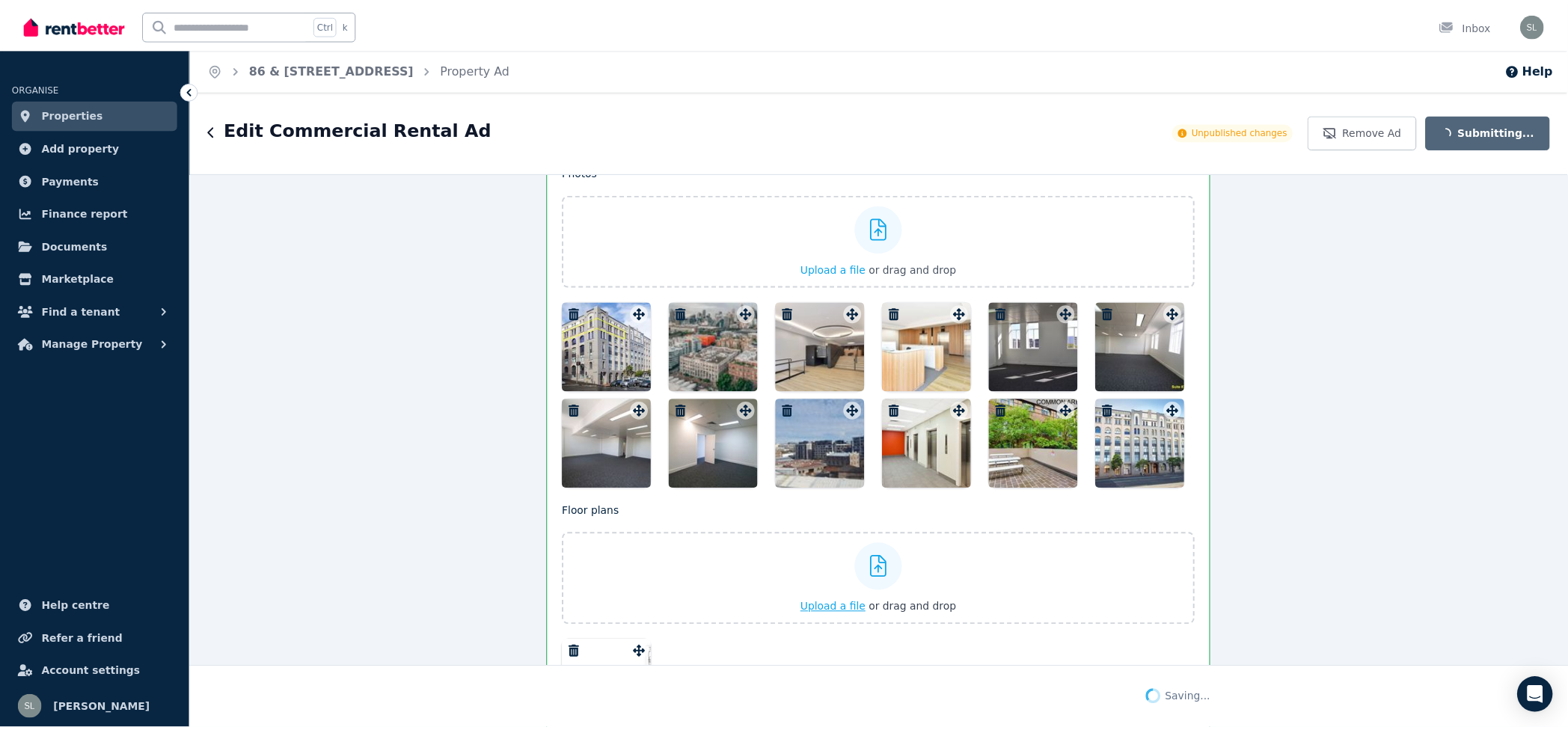
scroll to position [2193, 0]
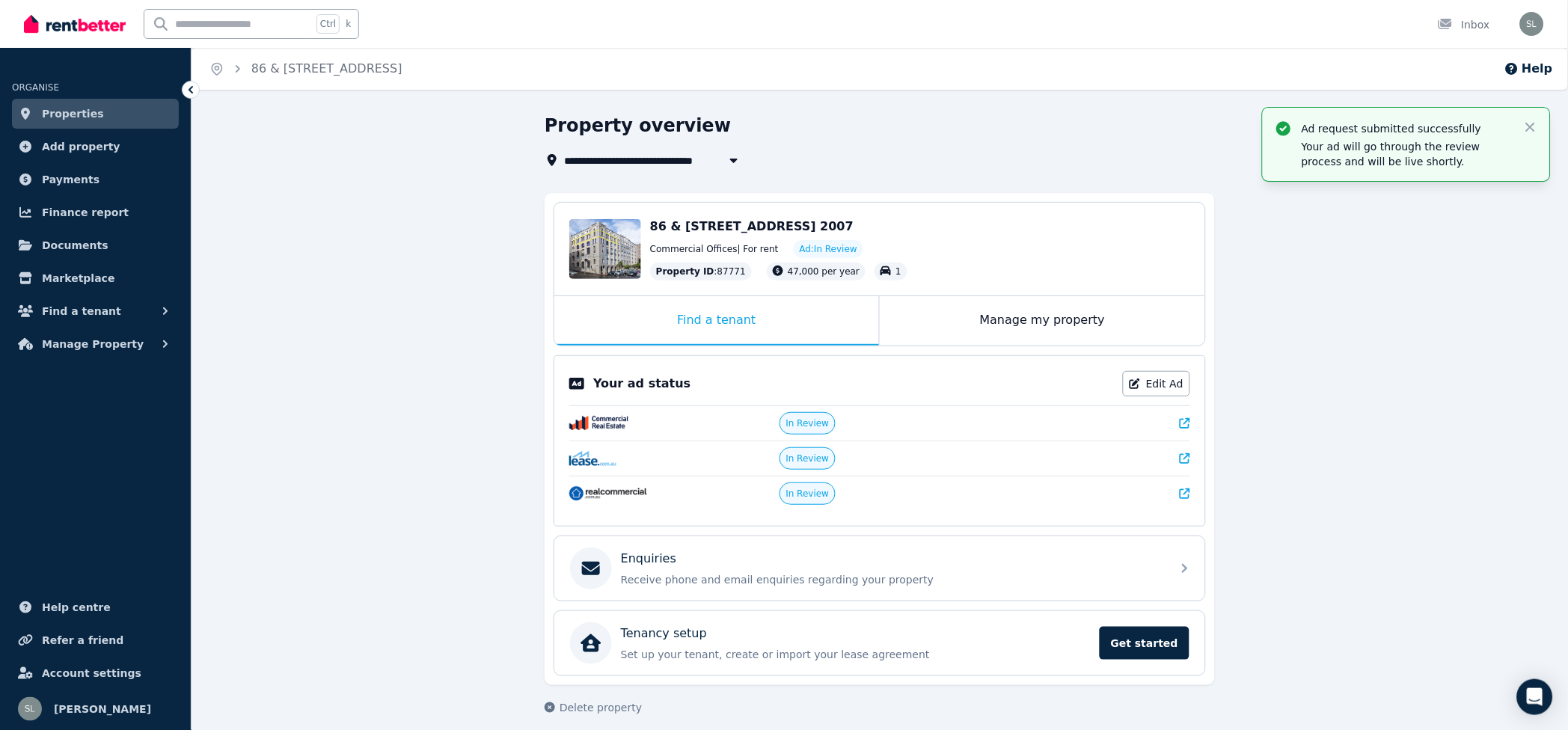
select select "**********"
select select "*********"
select select "**********"
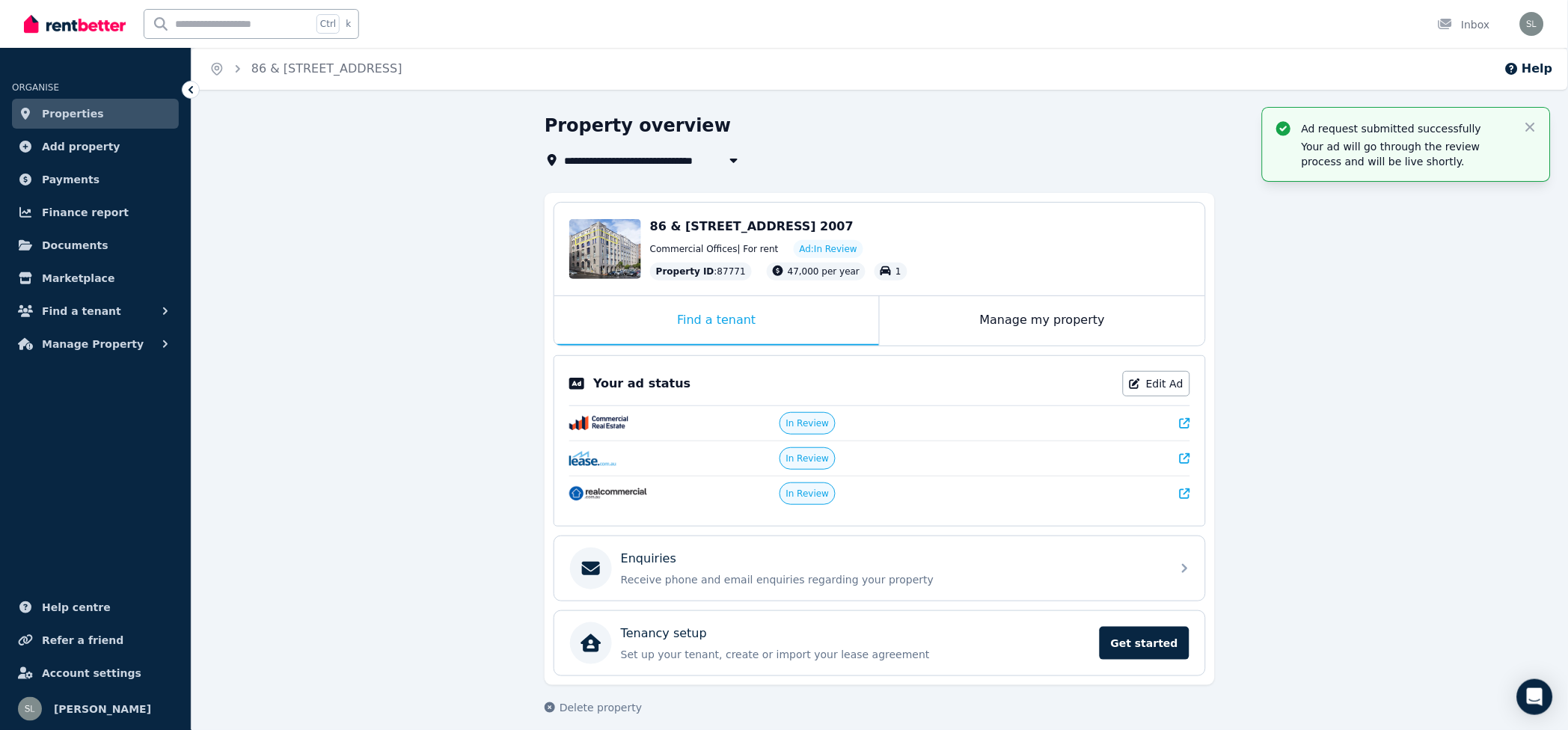
select select "**********"
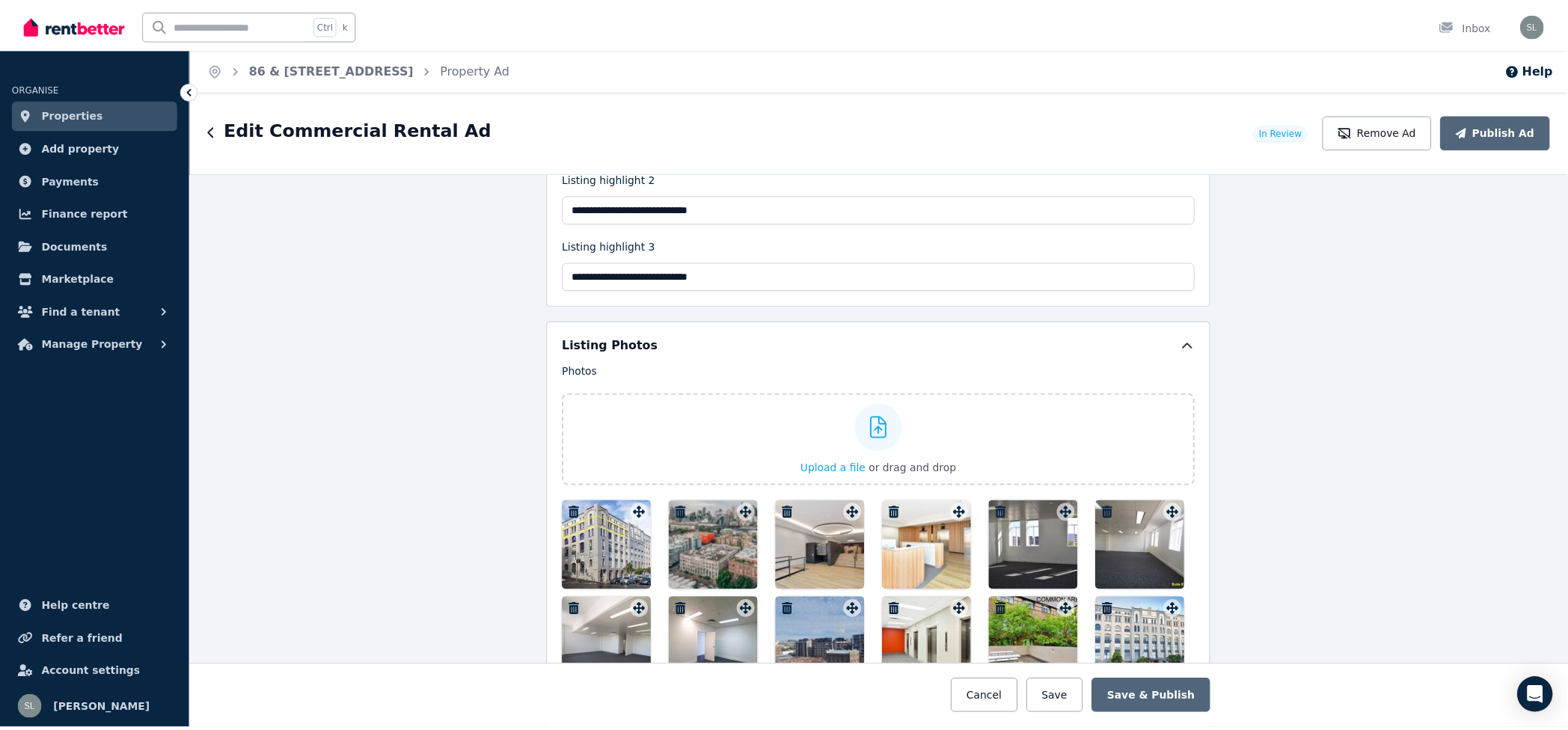
scroll to position [1894, 0]
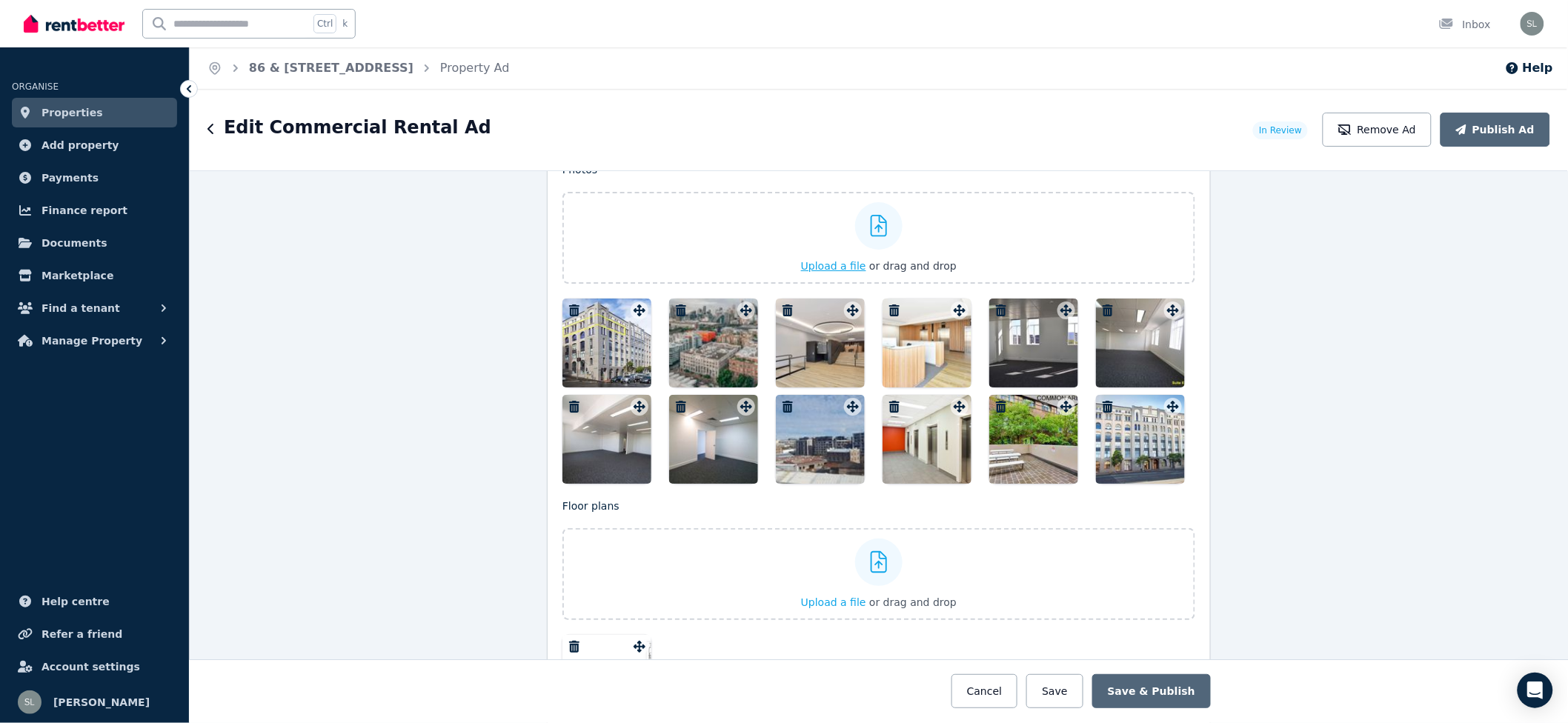
click at [875, 232] on icon at bounding box center [879, 226] width 17 height 22
click at [0, 0] on input "Upload a file or drag and drop" at bounding box center [0, 0] width 0 height 0
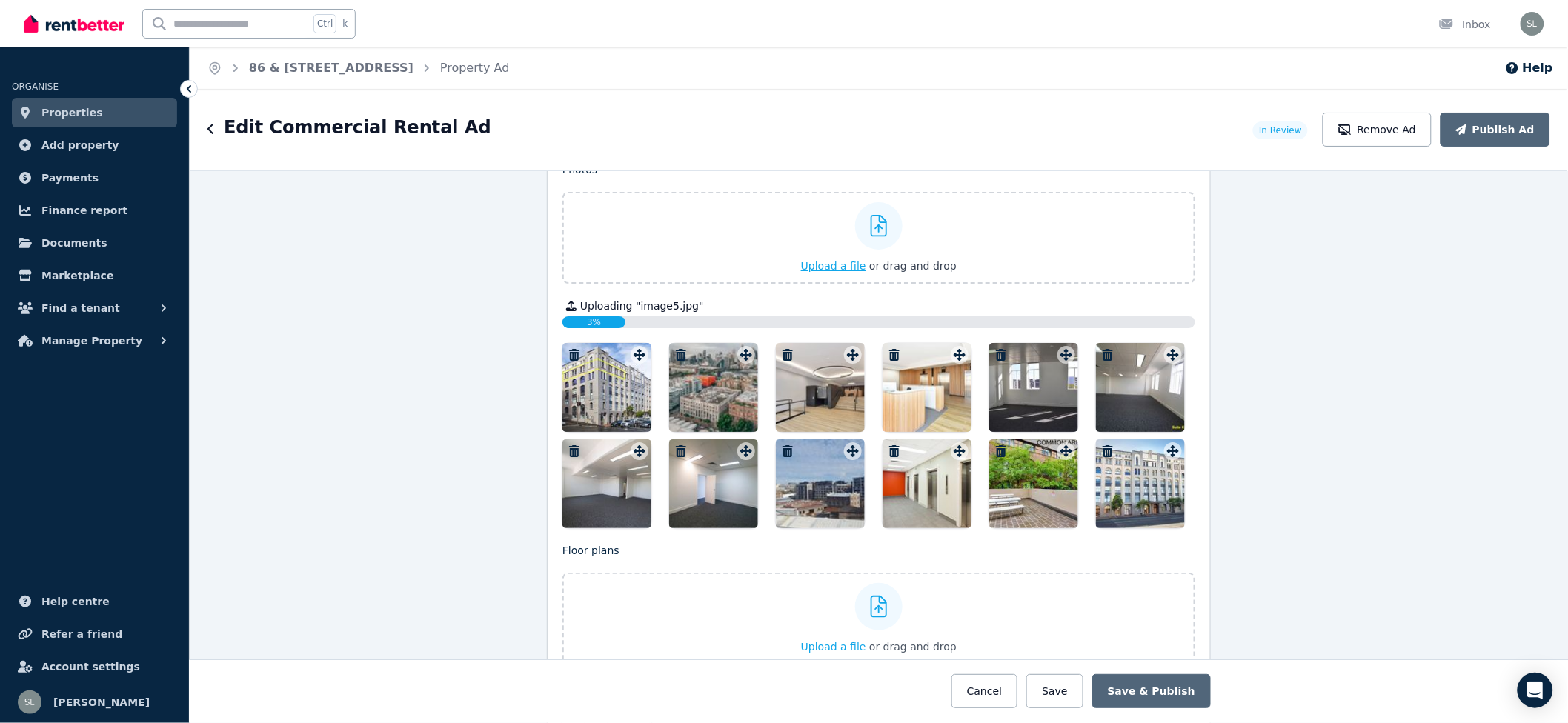
click at [871, 232] on icon at bounding box center [879, 226] width 17 height 22
click at [0, 0] on input "Upload a file or drag and drop" at bounding box center [0, 0] width 0 height 0
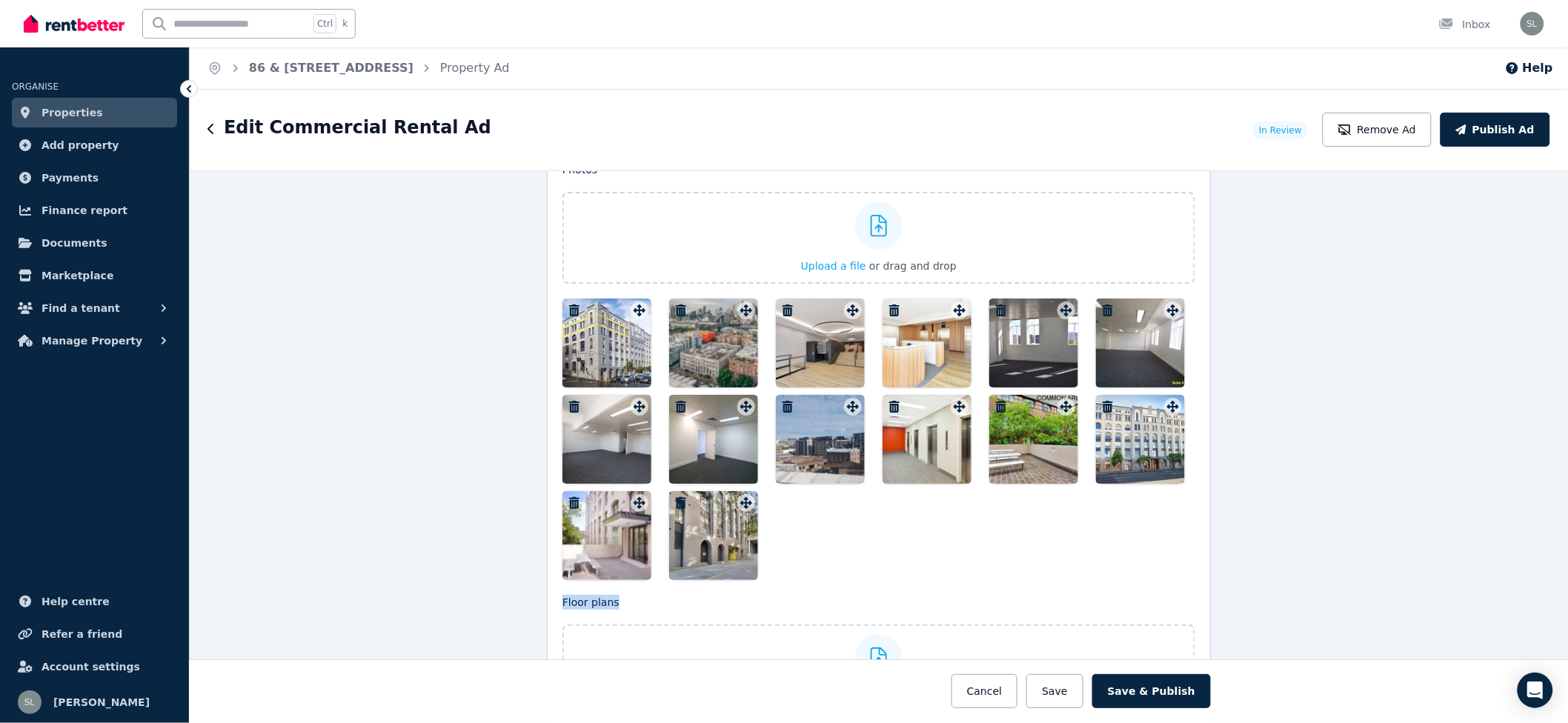
drag, startPoint x: 711, startPoint y: 582, endPoint x: 1057, endPoint y: 456, distance: 368.2
click at [1057, 456] on div "Photos Upload a file or drag and drop Uploaded " image5.jpg " Uploaded " image3…" at bounding box center [878, 490] width 632 height 658
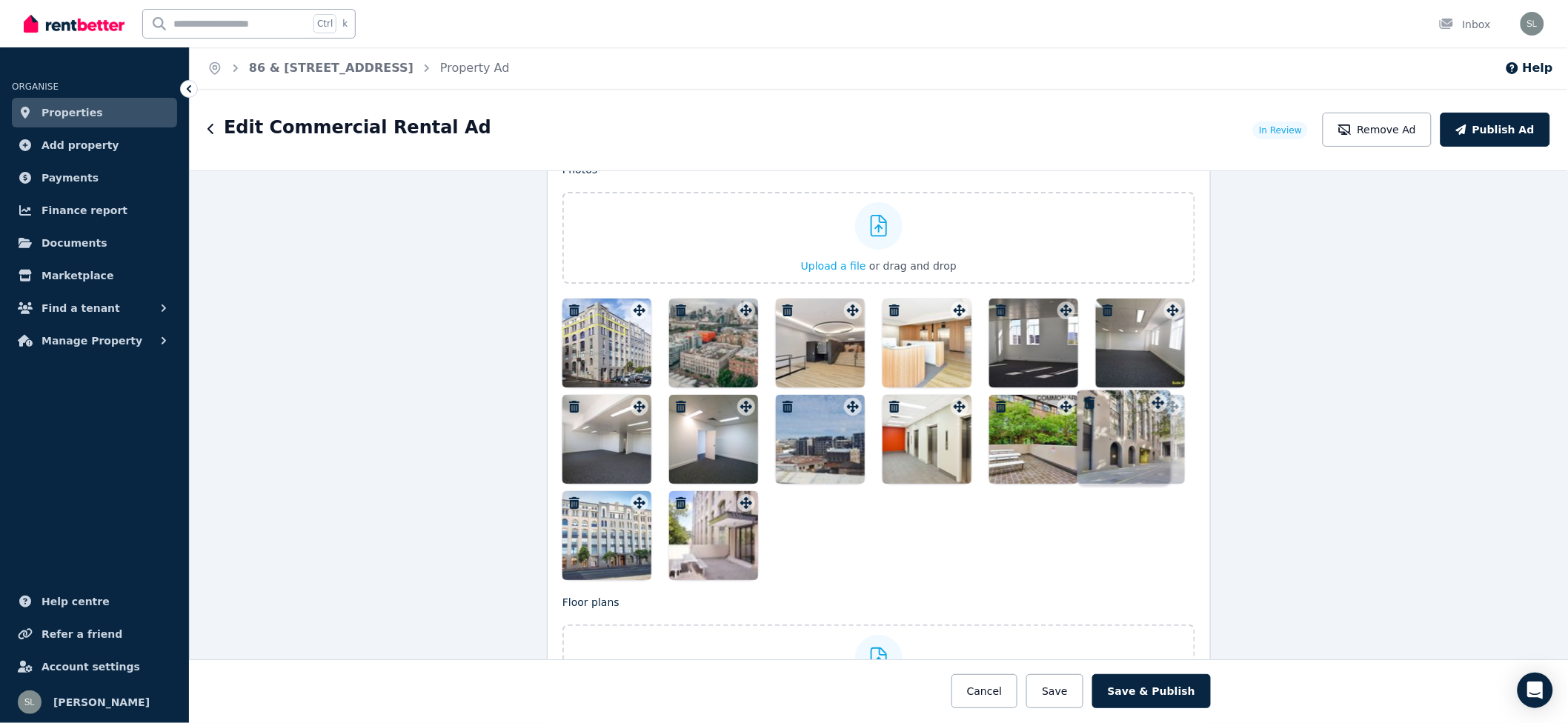
drag, startPoint x: 741, startPoint y: 509, endPoint x: 1158, endPoint y: 395, distance: 432.3
click at [1158, 395] on div "Photos Upload a file or drag and drop Uploaded " image5.jpg " Uploaded " image3…" at bounding box center [878, 371] width 632 height 418
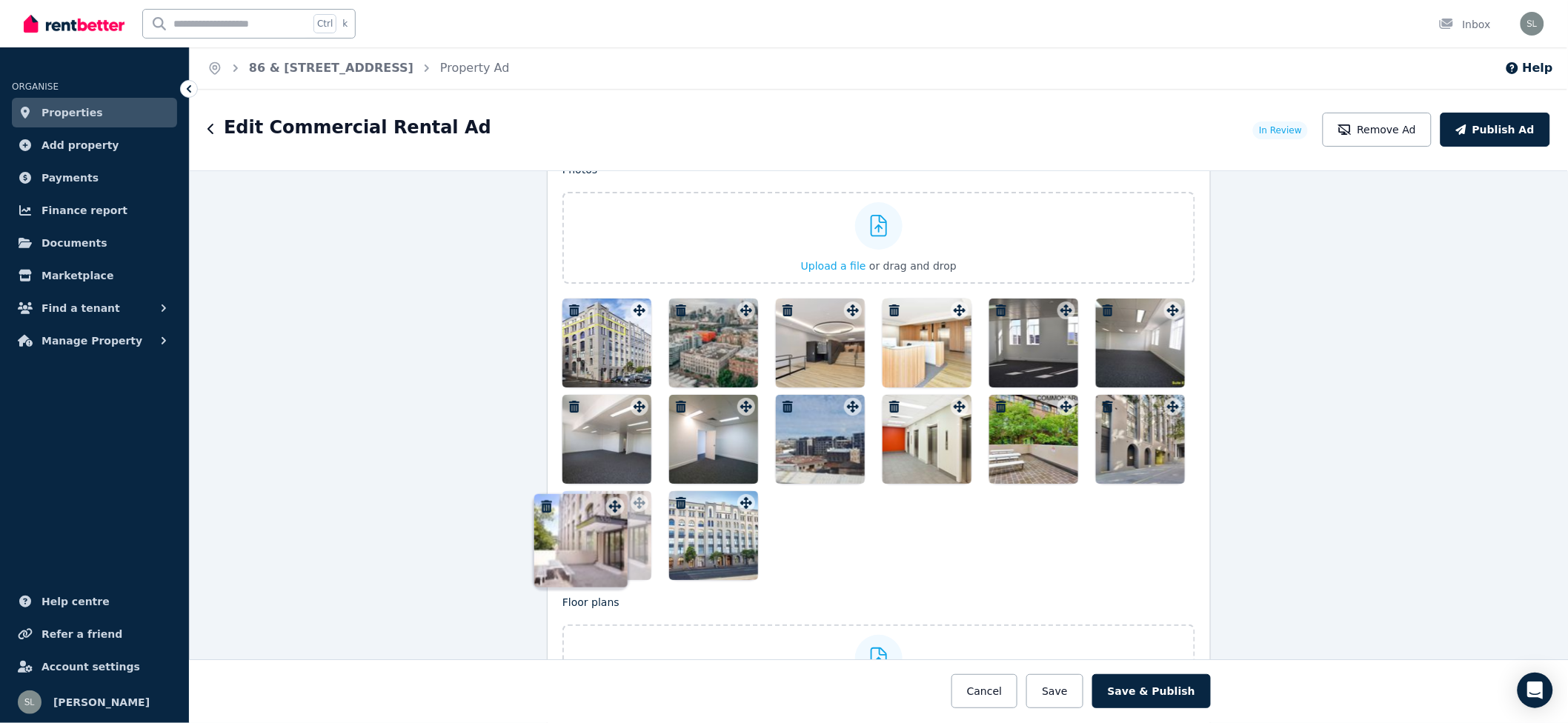
drag, startPoint x: 740, startPoint y: 504, endPoint x: 614, endPoint y: 494, distance: 126.4
click at [614, 494] on div "Photos Upload a file or drag and drop Uploaded " image5.jpg " Uploaded " image3…" at bounding box center [878, 371] width 632 height 418
click at [1188, 683] on button "Save & Publish" at bounding box center [1151, 691] width 118 height 34
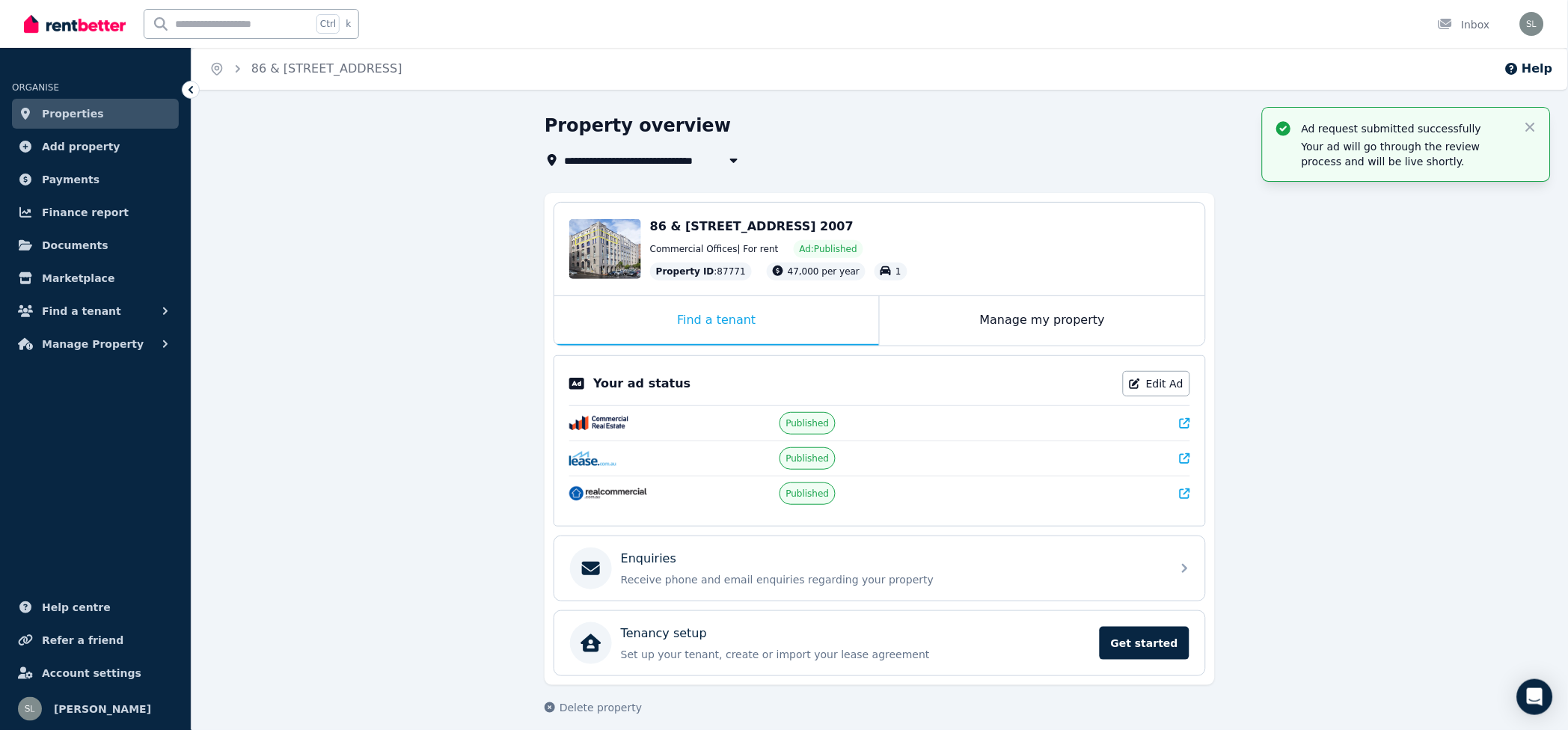
click at [685, 256] on div "Commercial Offices | For rent Ad: Published" at bounding box center [920, 248] width 540 height 18
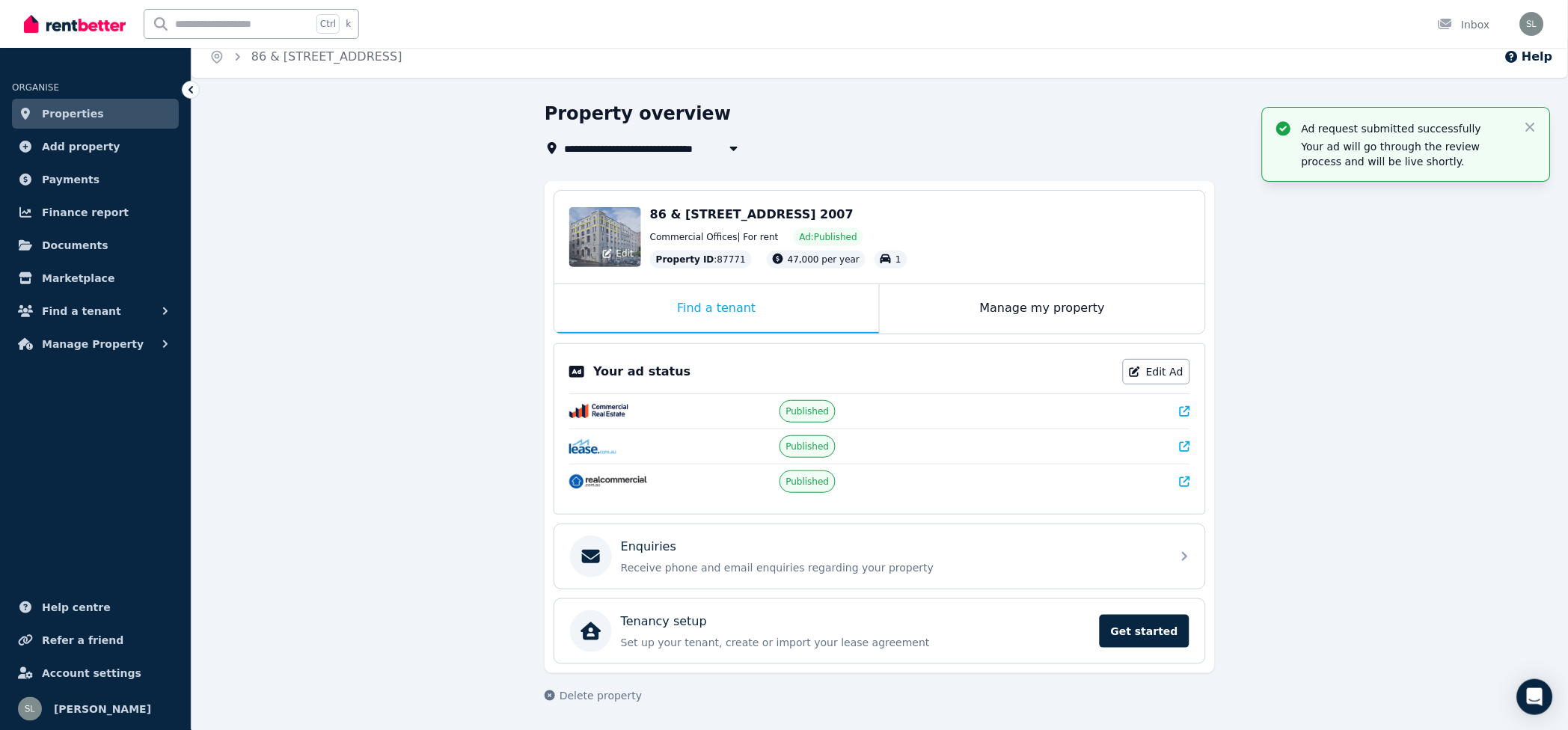
click at [578, 235] on div "Edit" at bounding box center [605, 237] width 72 height 60
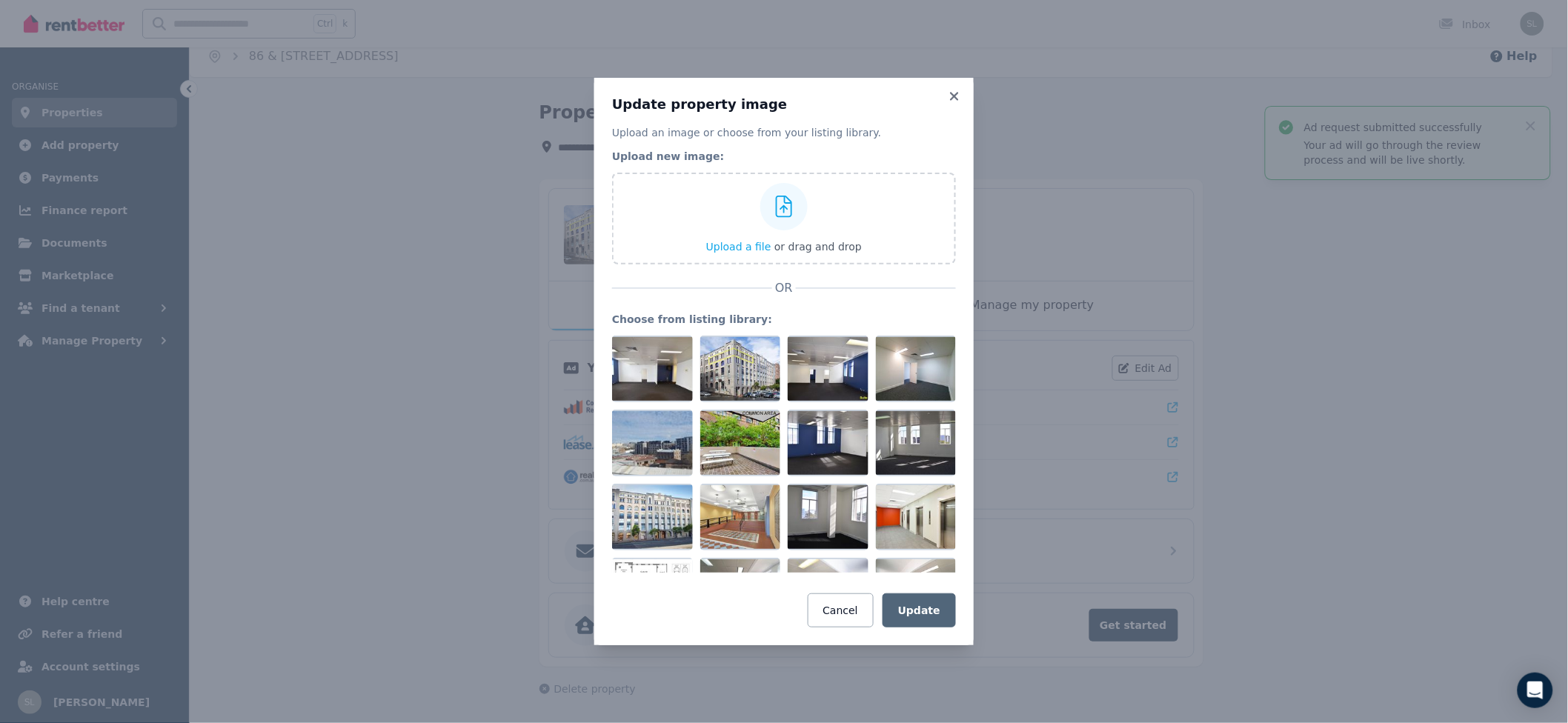
click at [967, 97] on div "Update property image Upload an image or choose from your listing library. Uplo…" at bounding box center [784, 362] width 380 height 568
click at [963, 96] on div "Update property image Upload an image or choose from your listing library. Uplo…" at bounding box center [784, 362] width 380 height 568
click at [954, 97] on icon at bounding box center [954, 96] width 8 height 8
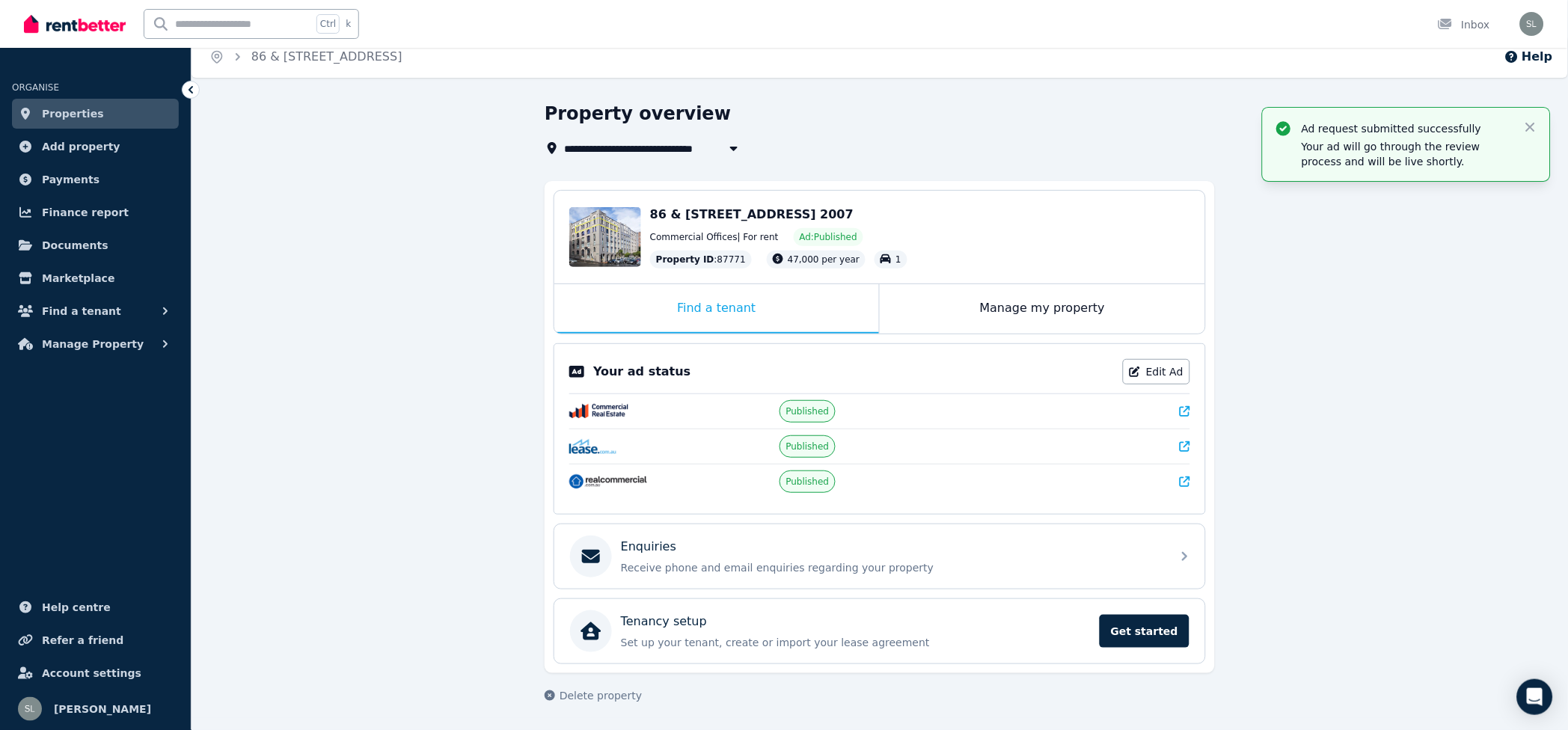
scroll to position [0, 0]
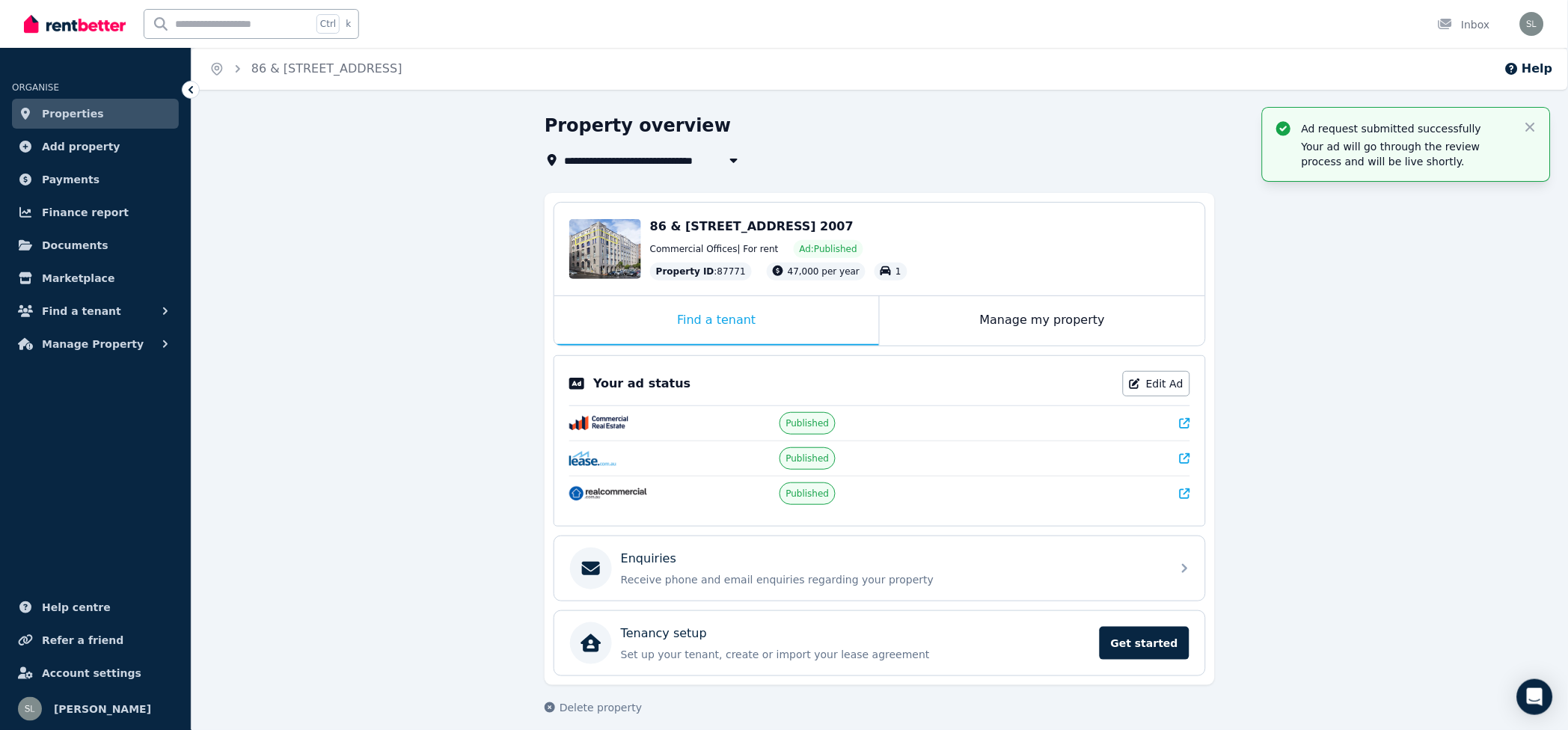
click at [75, 120] on span "Properties" at bounding box center [72, 114] width 62 height 18
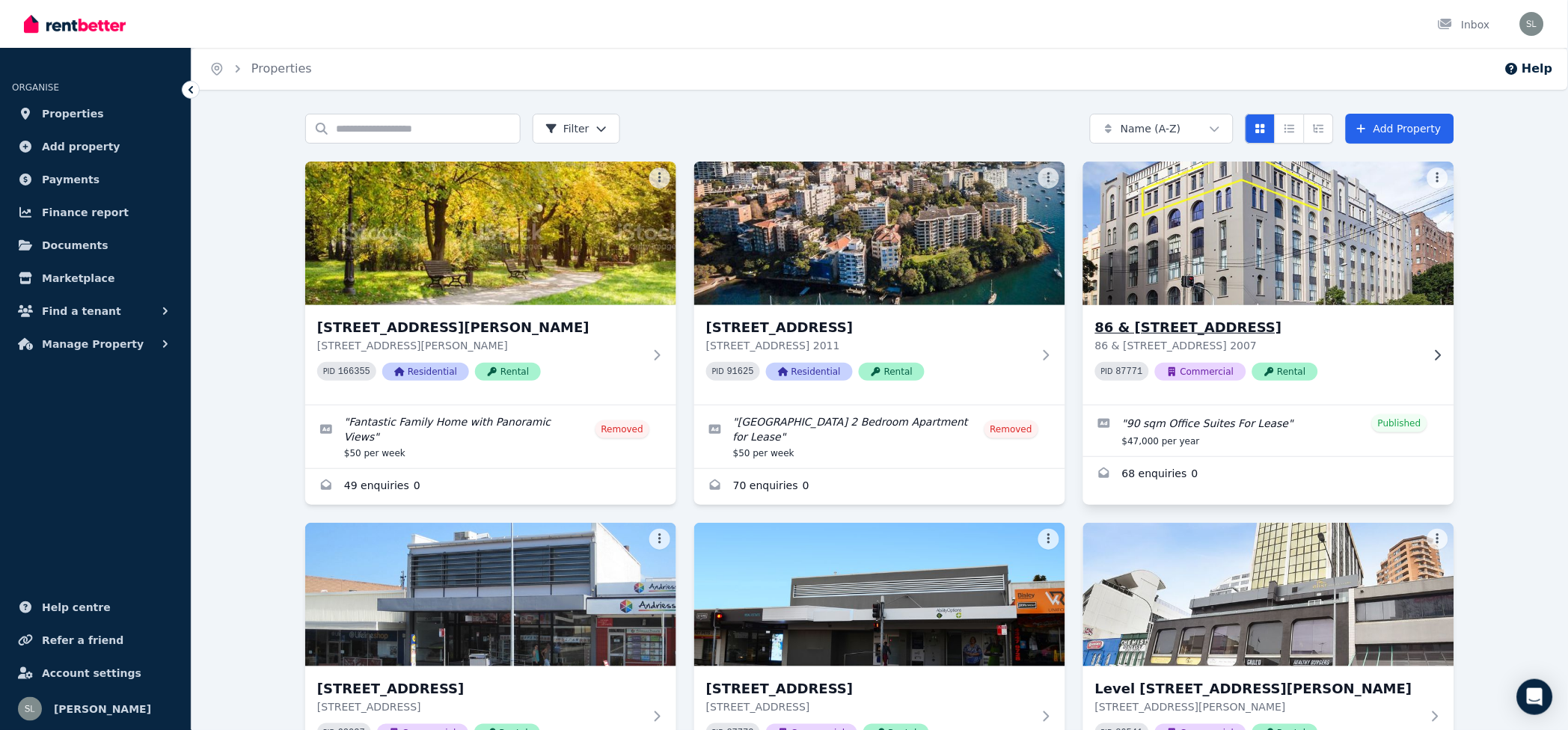
click at [1276, 290] on img at bounding box center [1269, 233] width 390 height 151
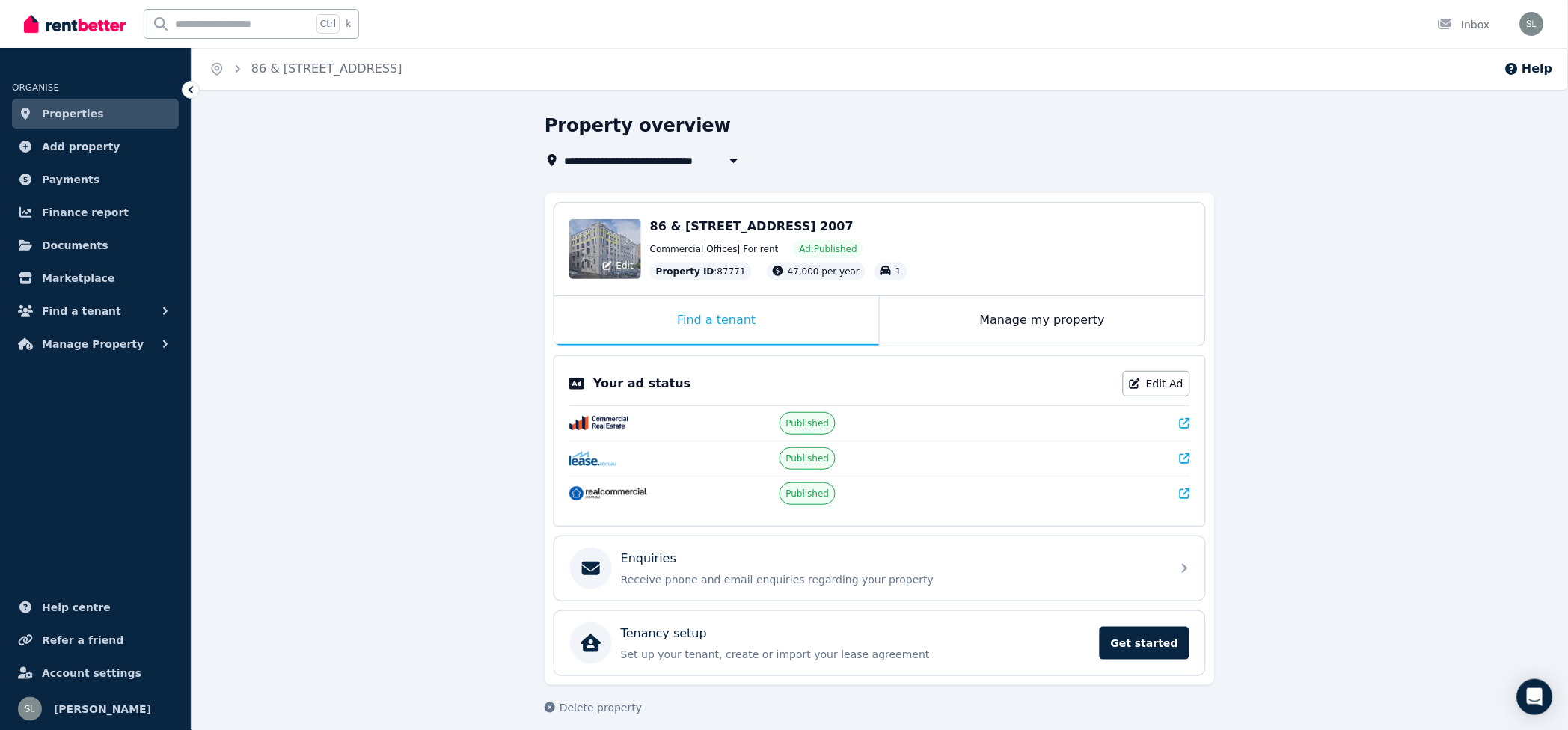
click at [600, 244] on div "Edit" at bounding box center [605, 248] width 72 height 60
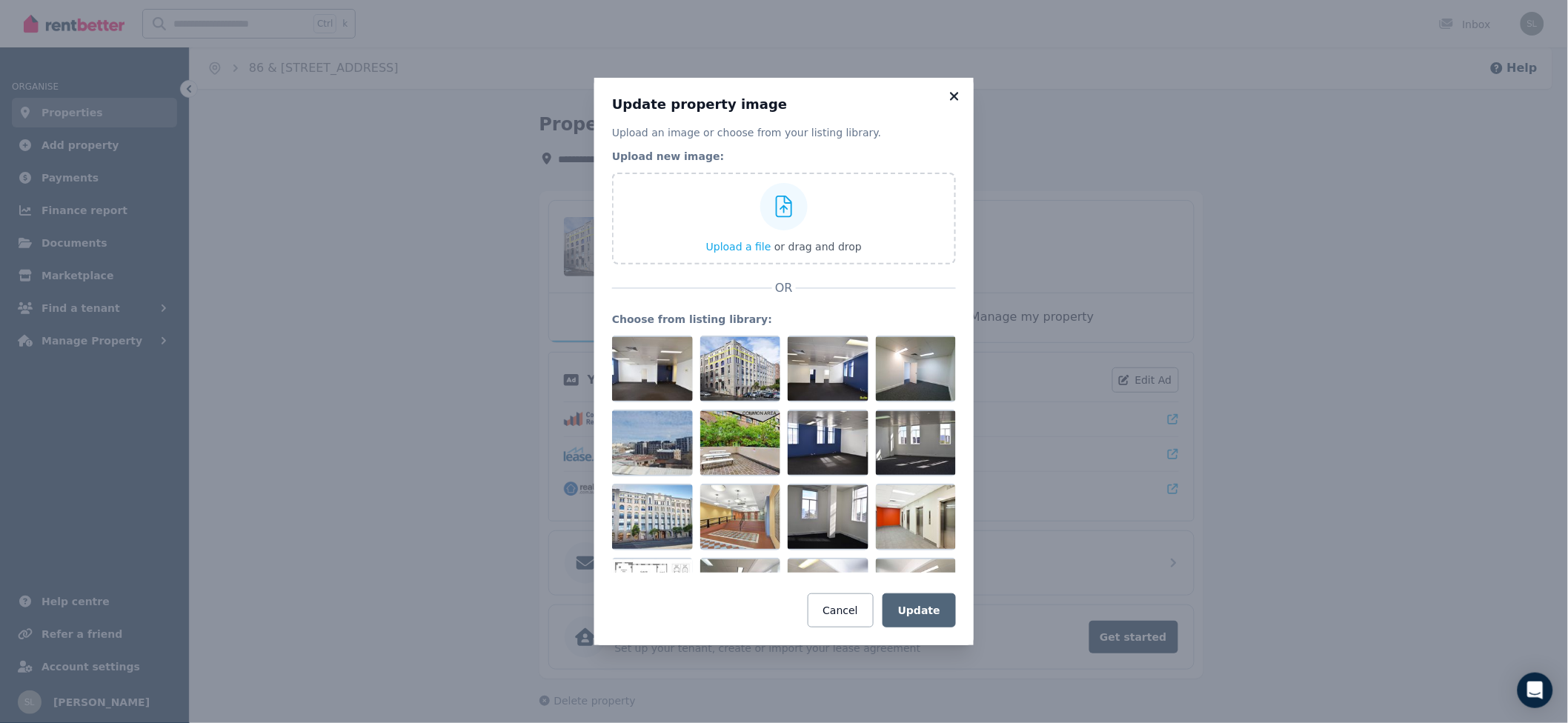
click at [952, 98] on icon at bounding box center [954, 96] width 8 height 8
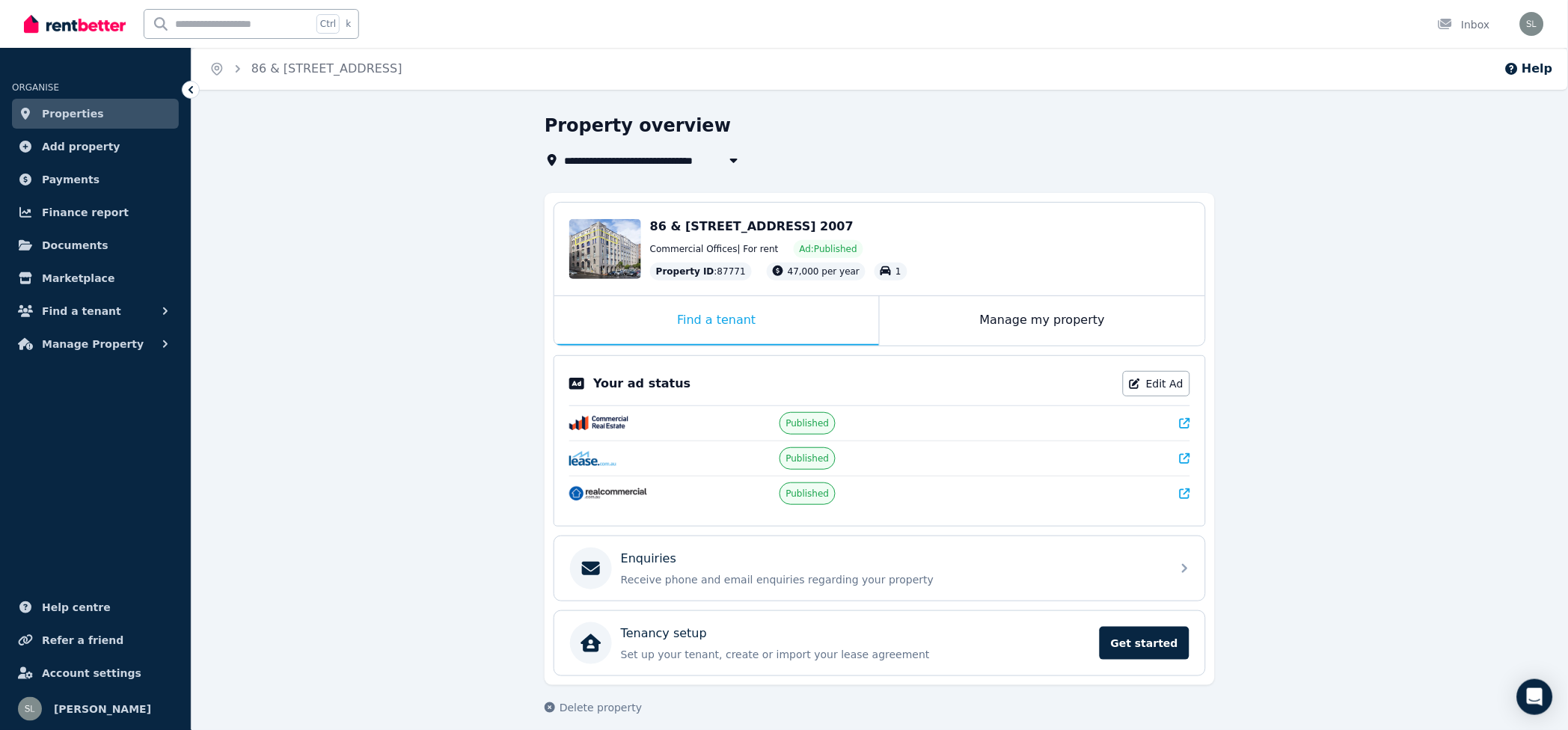
scroll to position [12, 0]
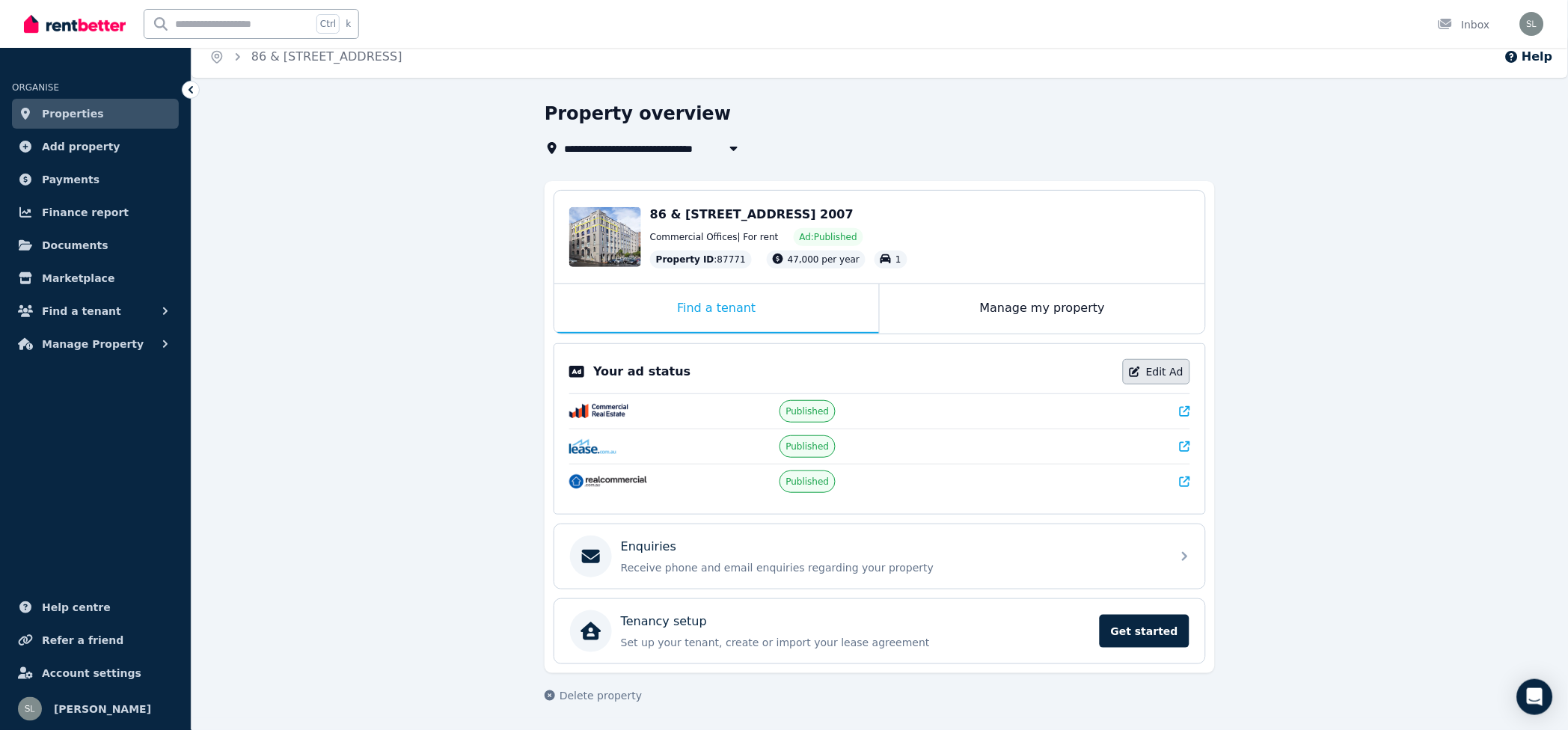
click at [1152, 376] on link "Edit Ad" at bounding box center [1156, 371] width 67 height 25
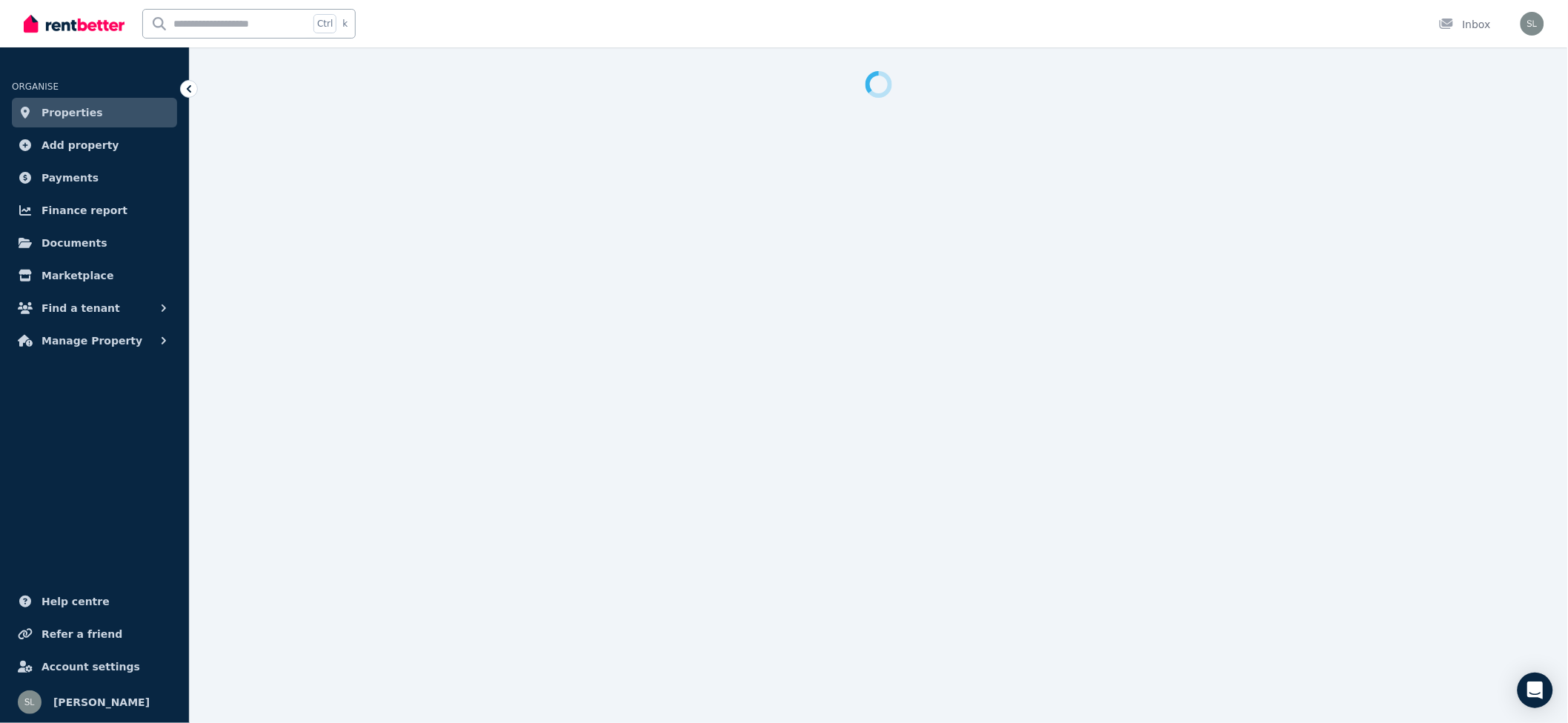
select select "**********"
select select "*********"
select select "**********"
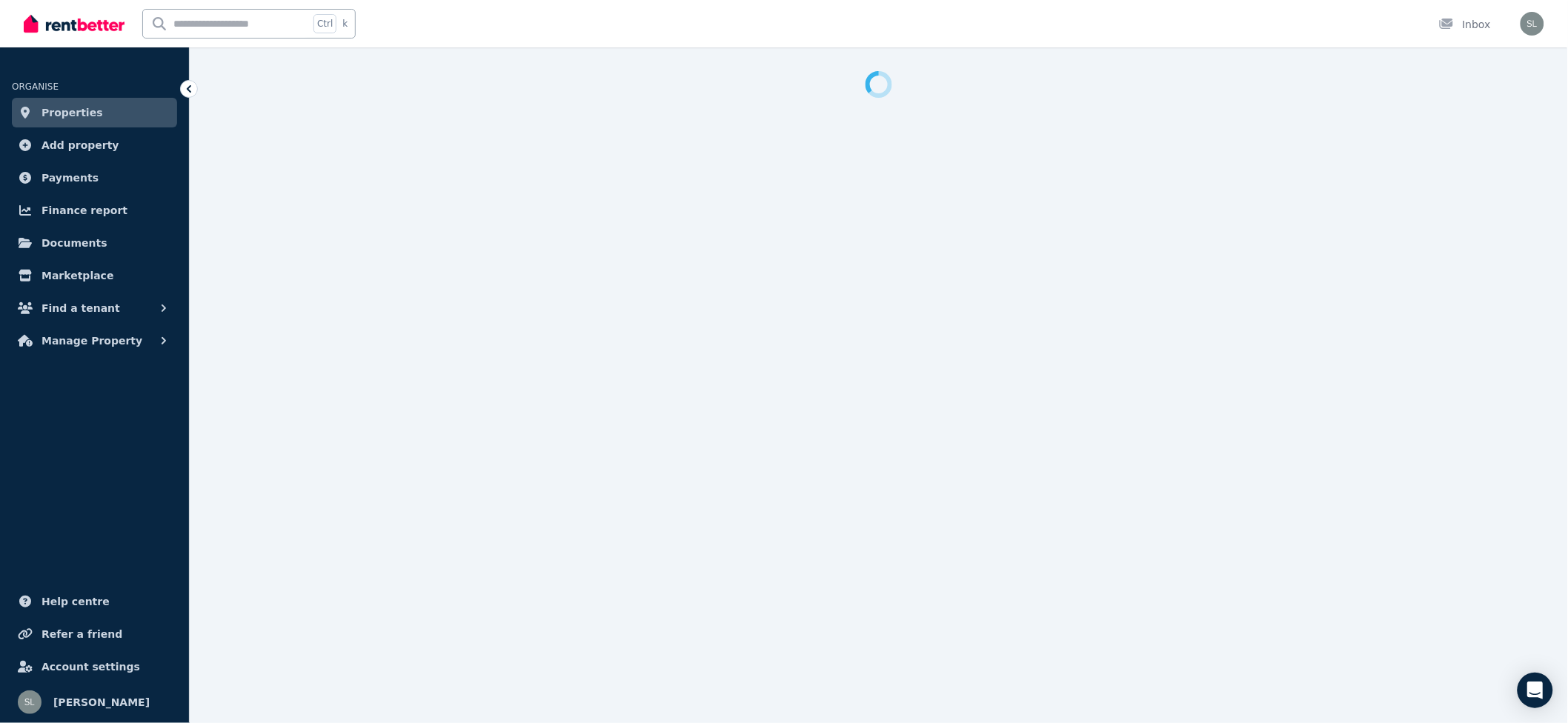
select select "**********"
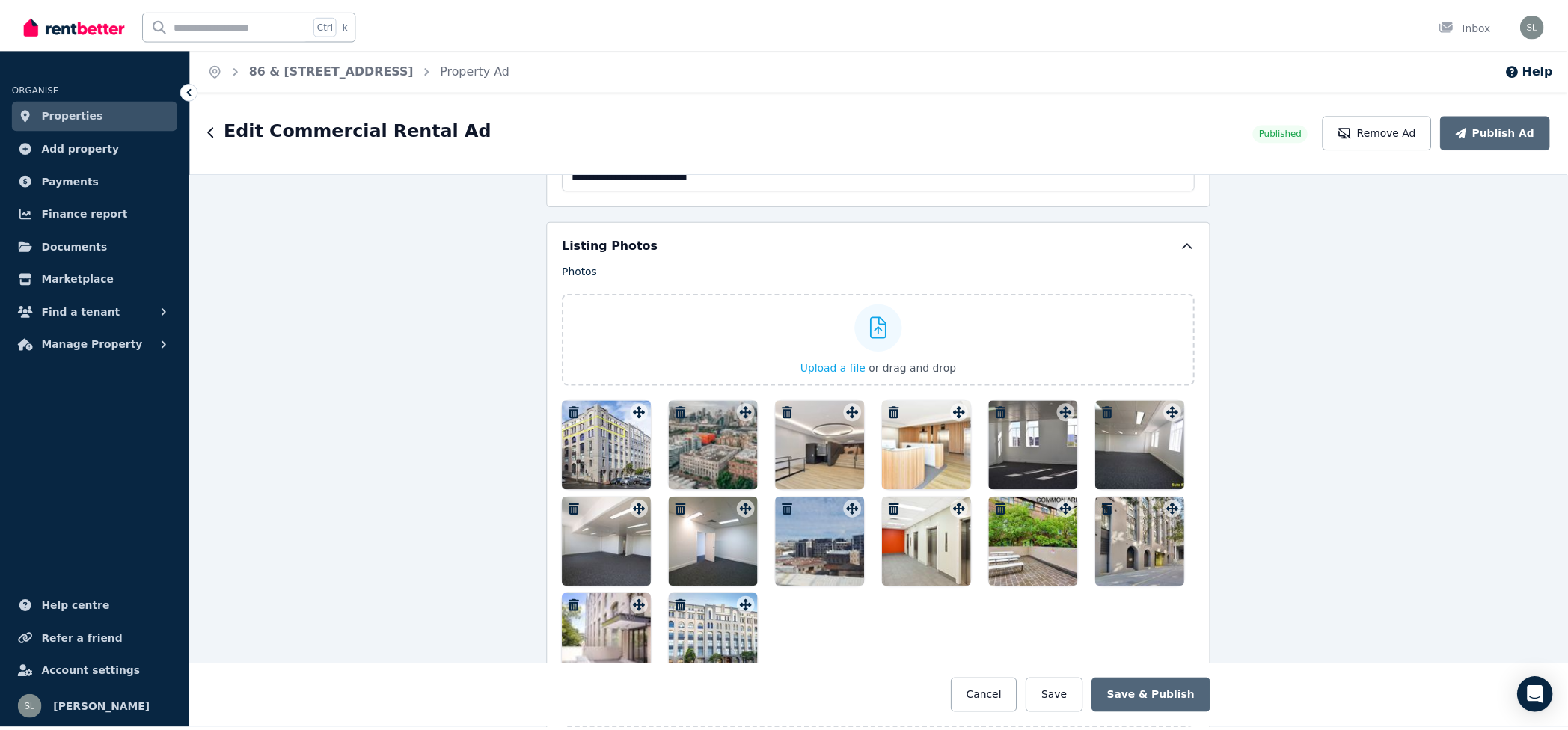
scroll to position [1894, 0]
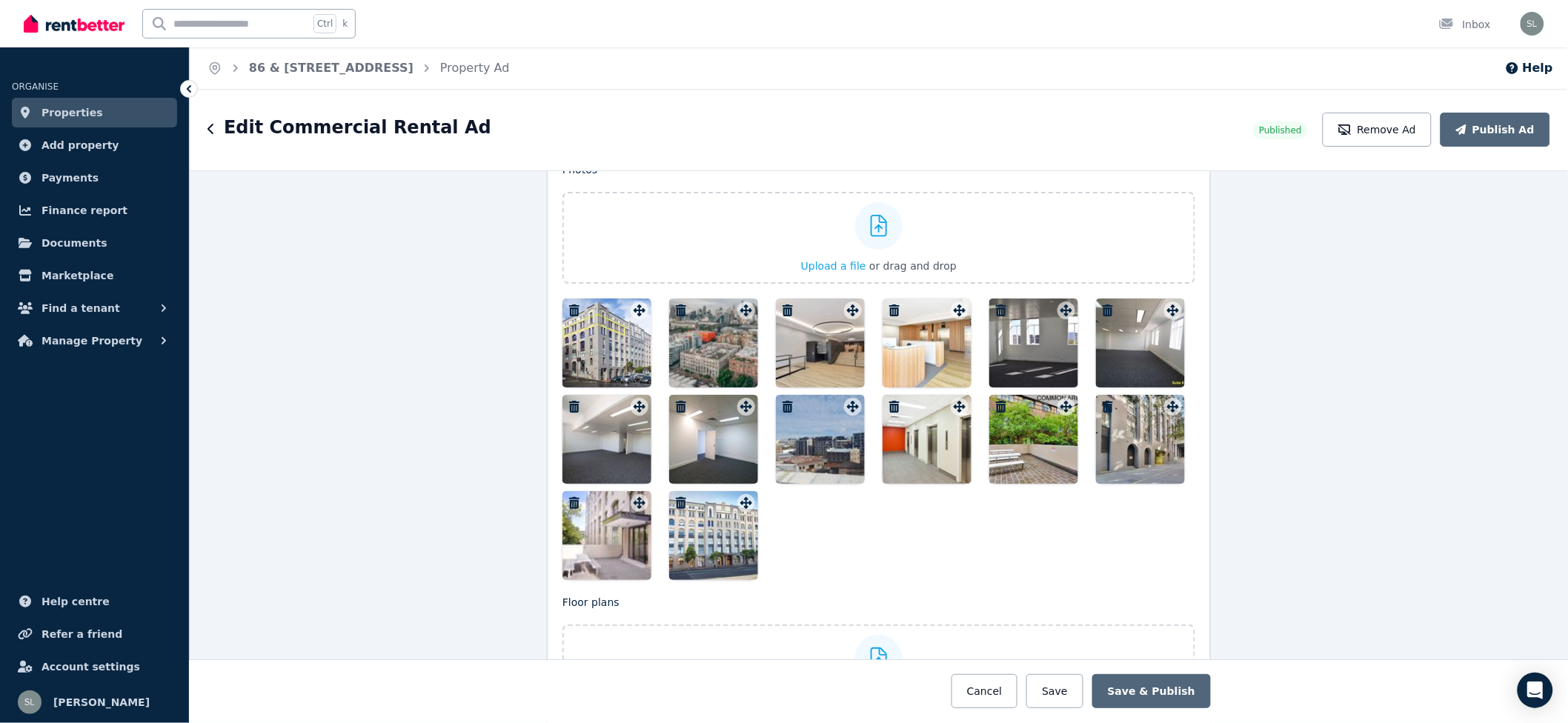
click at [676, 306] on icon "button" at bounding box center [681, 311] width 10 height 12
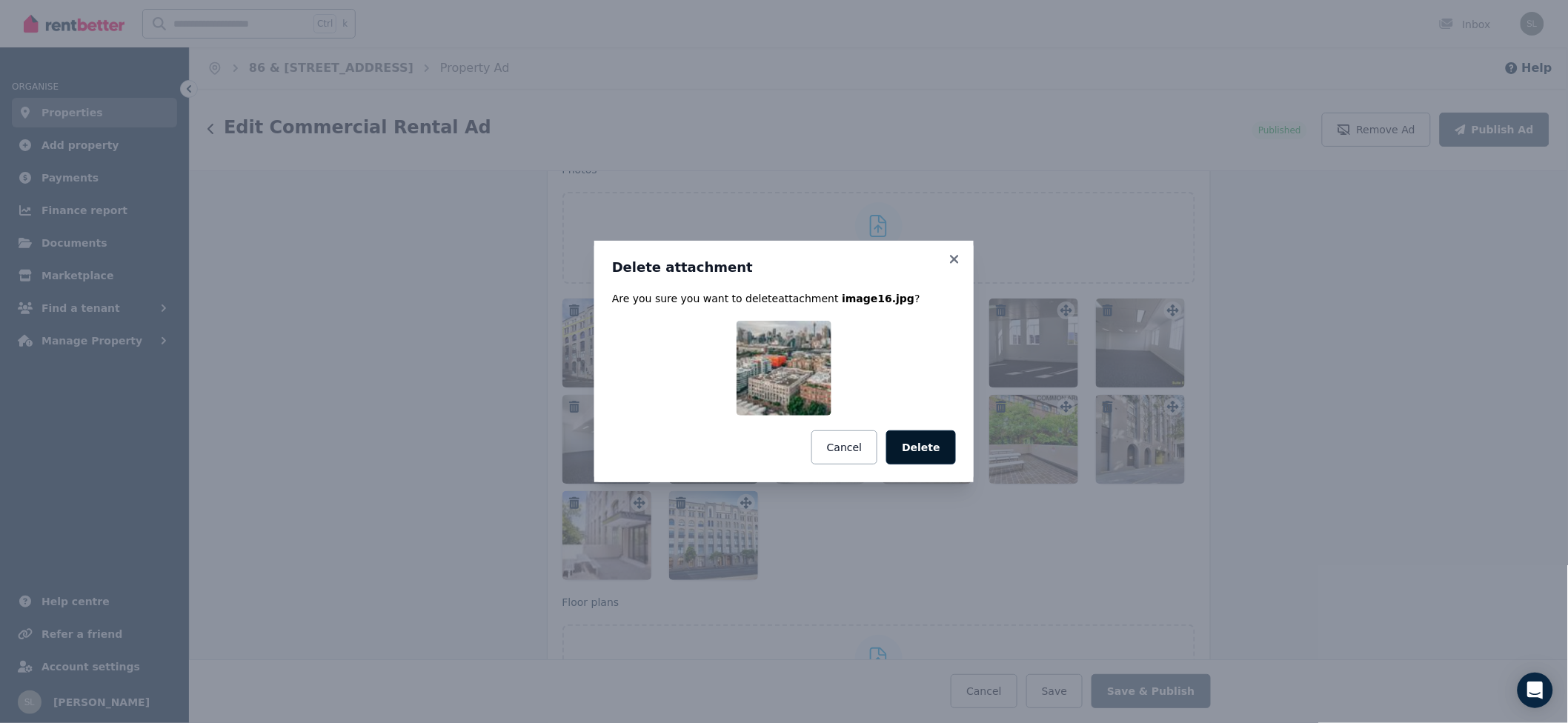
click at [923, 454] on button "Delete" at bounding box center [920, 448] width 70 height 34
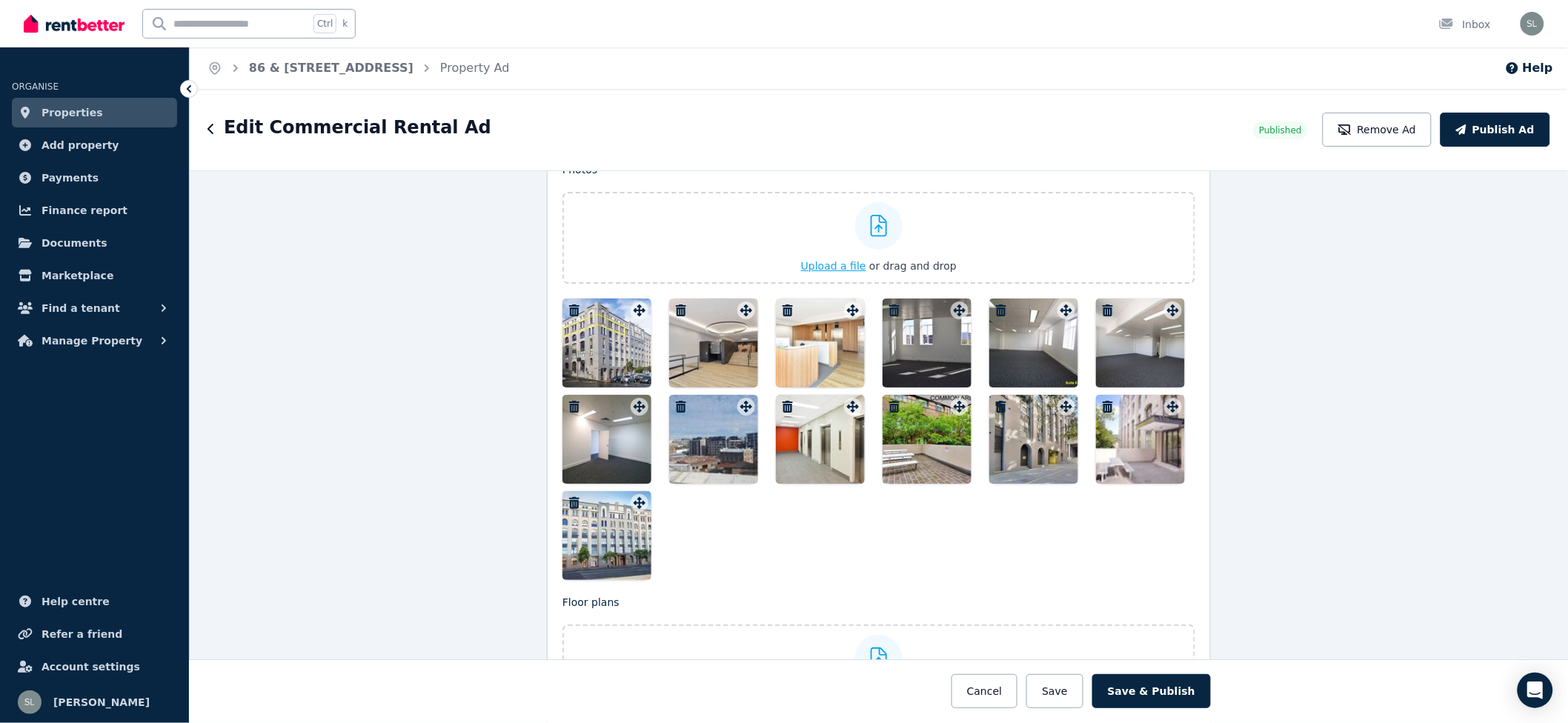
click at [861, 236] on div at bounding box center [878, 226] width 47 height 47
click at [0, 0] on input "Upload a file or drag and drop" at bounding box center [0, 0] width 0 height 0
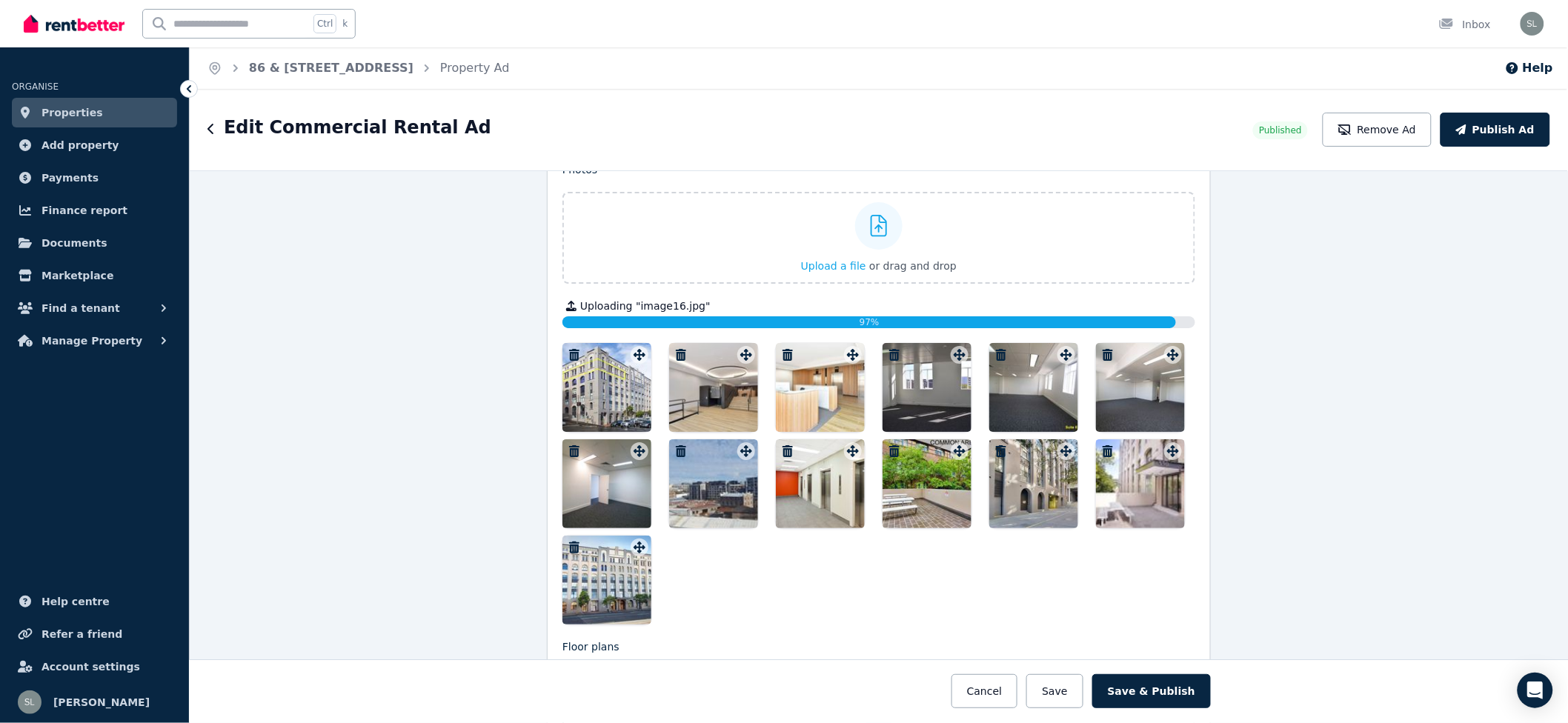
click at [676, 351] on icon "button" at bounding box center [681, 354] width 10 height 12
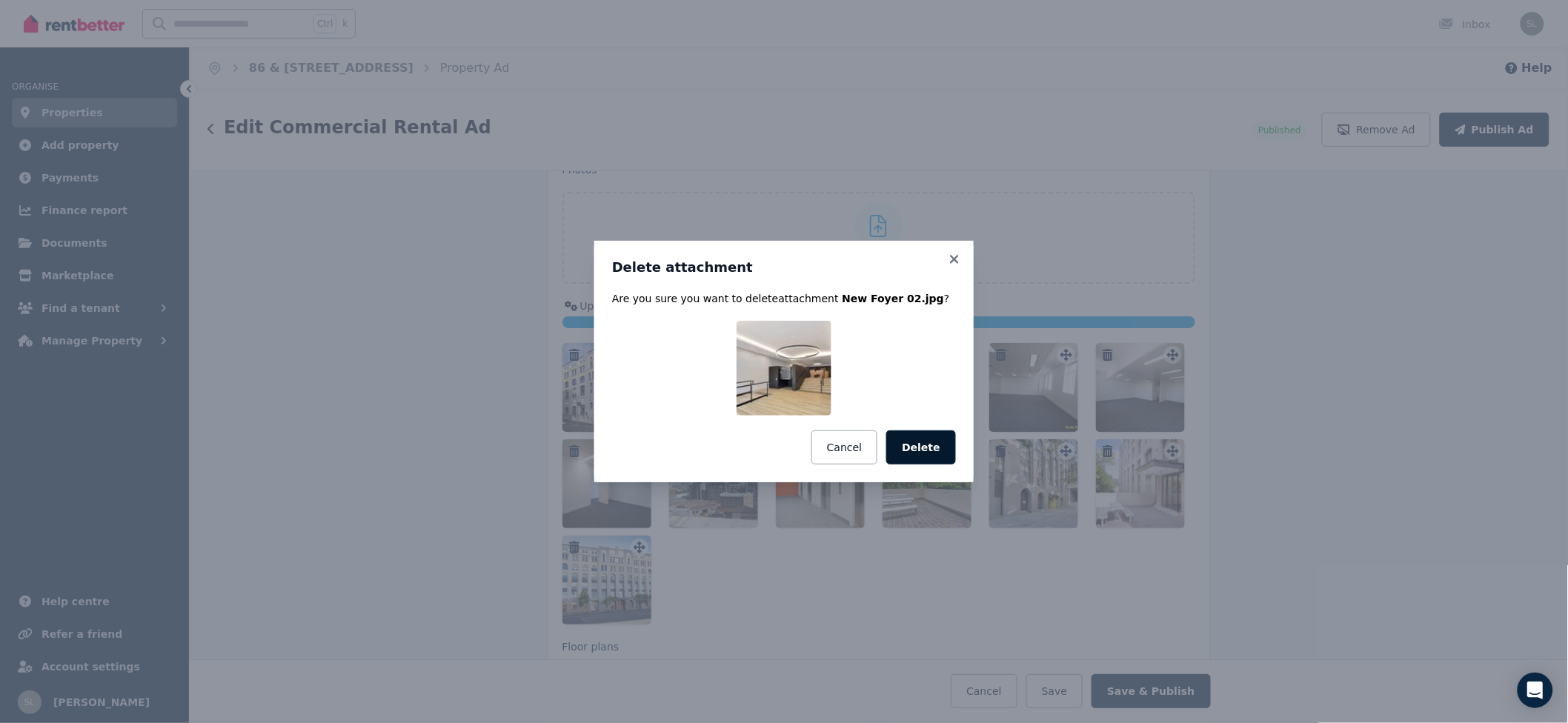
click at [939, 447] on button "Delete" at bounding box center [920, 448] width 70 height 34
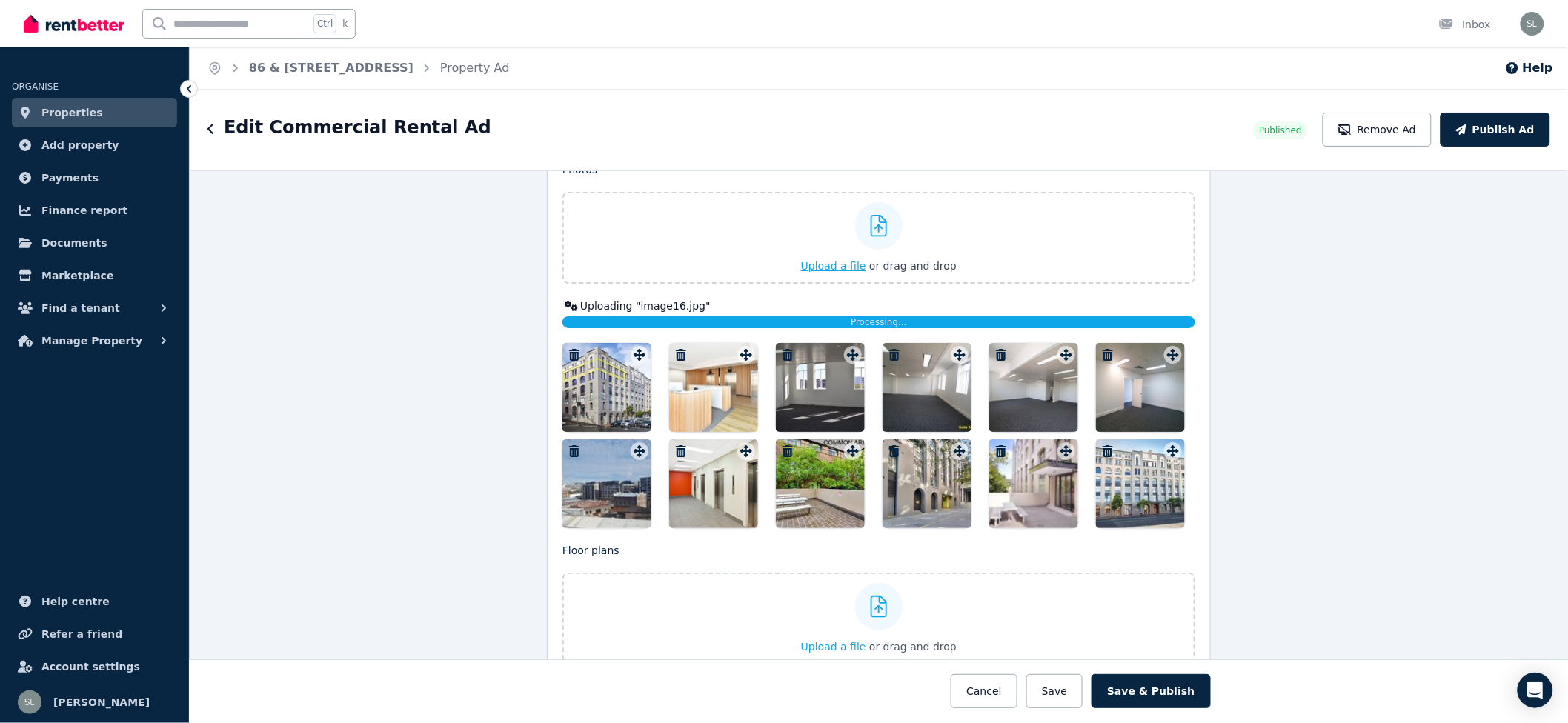
click at [871, 229] on icon at bounding box center [879, 226] width 17 height 22
click at [0, 0] on input "Upload a file or drag and drop" at bounding box center [0, 0] width 0 height 0
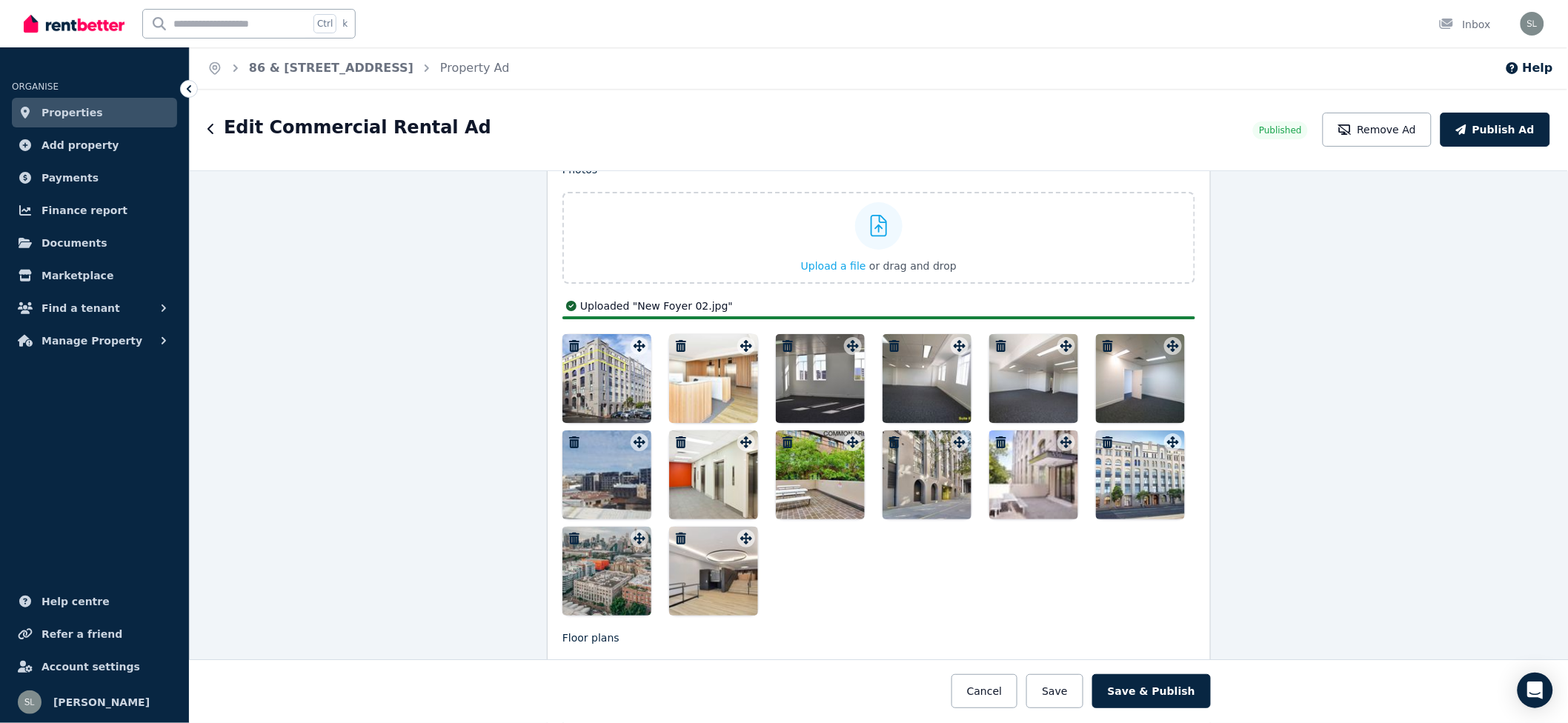
click at [703, 591] on div at bounding box center [714, 571] width 89 height 89
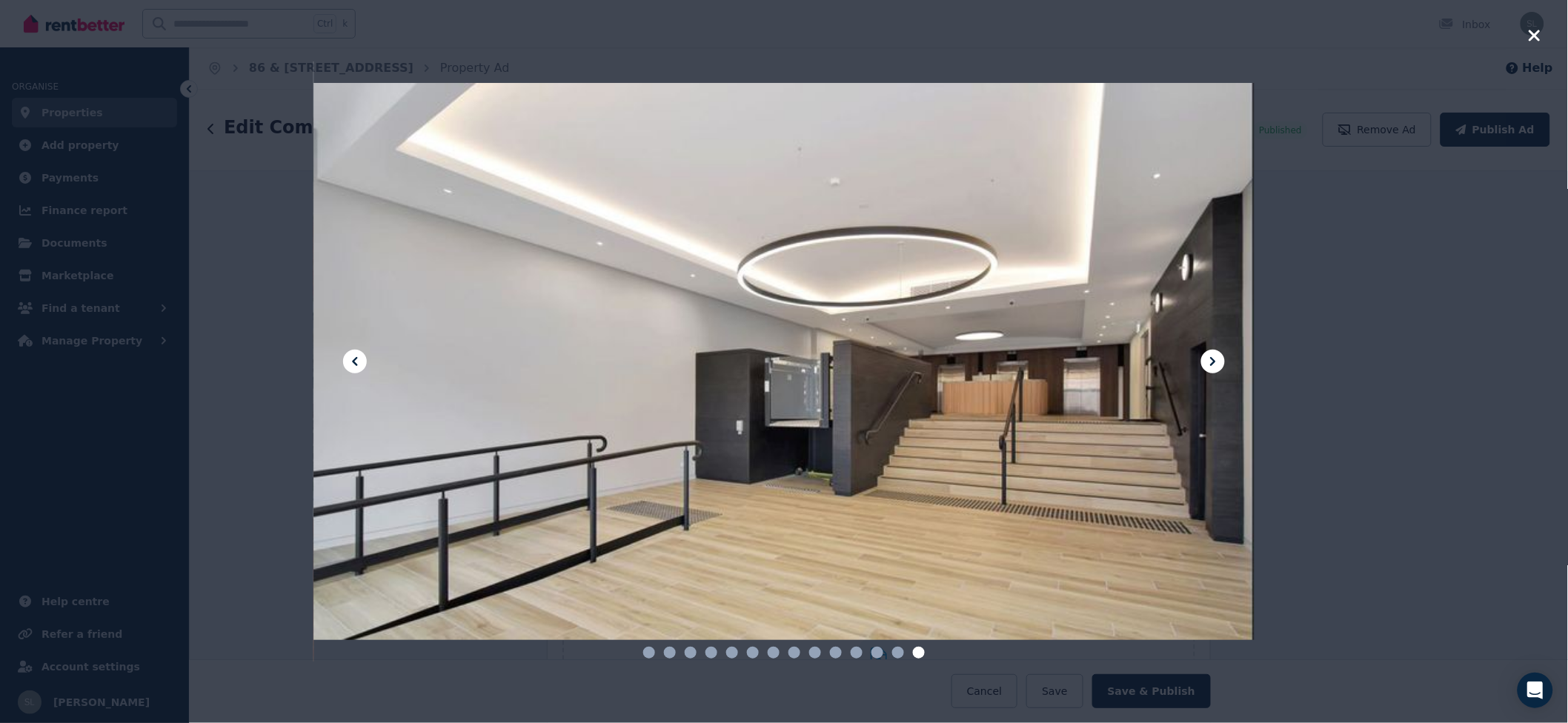
click at [1525, 39] on div at bounding box center [784, 361] width 1568 height 723
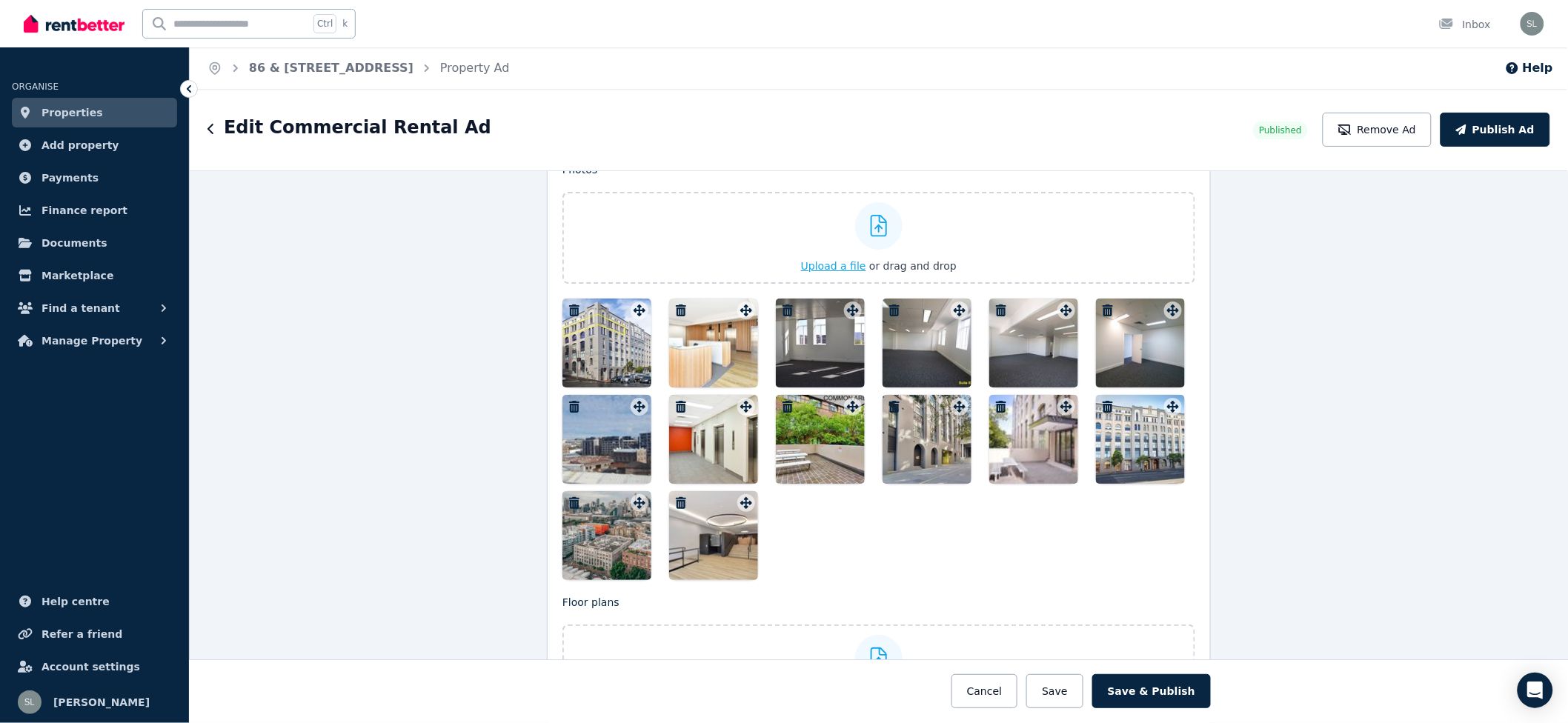
click at [873, 248] on div at bounding box center [878, 226] width 47 height 47
click at [0, 0] on input "Upload a file or drag and drop" at bounding box center [0, 0] width 0 height 0
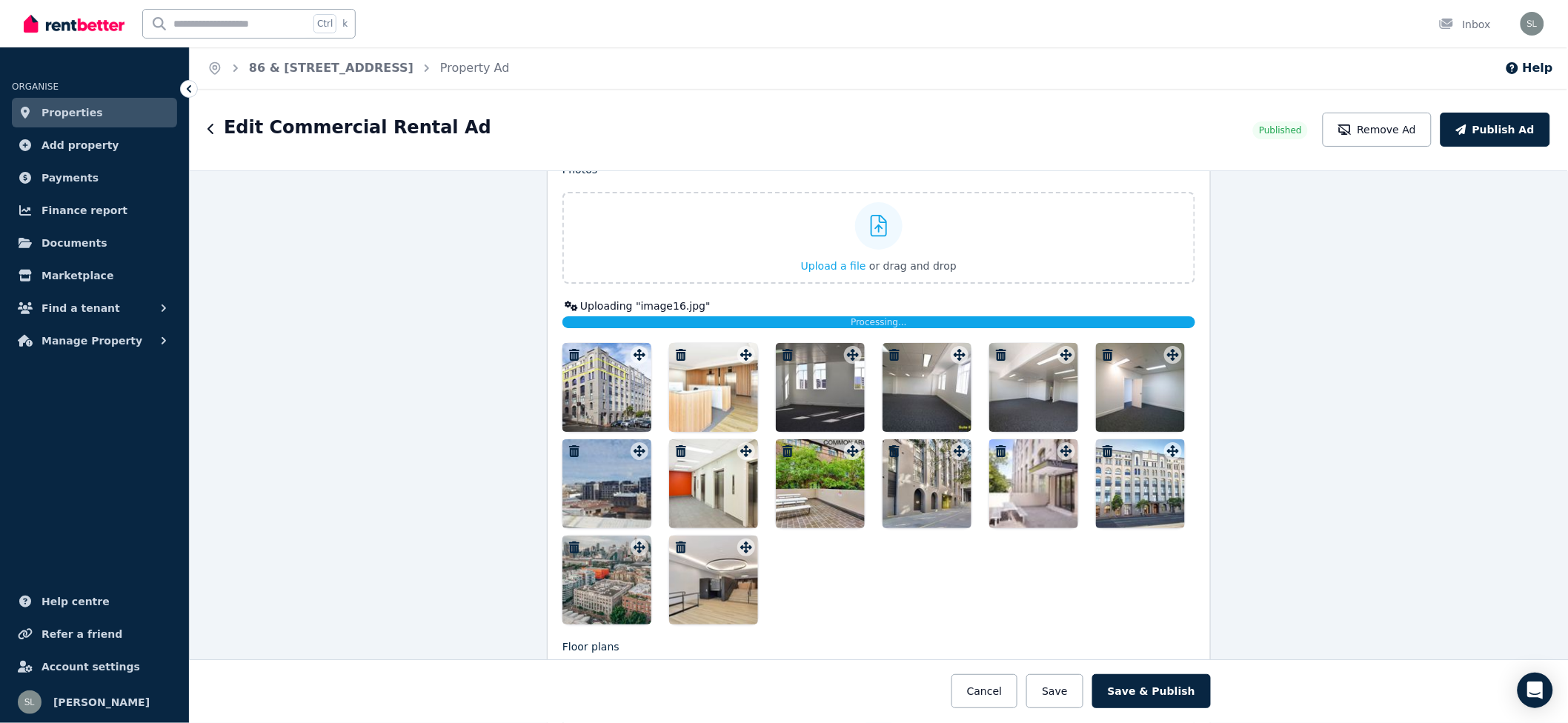
drag, startPoint x: 726, startPoint y: 605, endPoint x: 725, endPoint y: 457, distance: 148.0
click at [718, 424] on div at bounding box center [878, 483] width 632 height 281
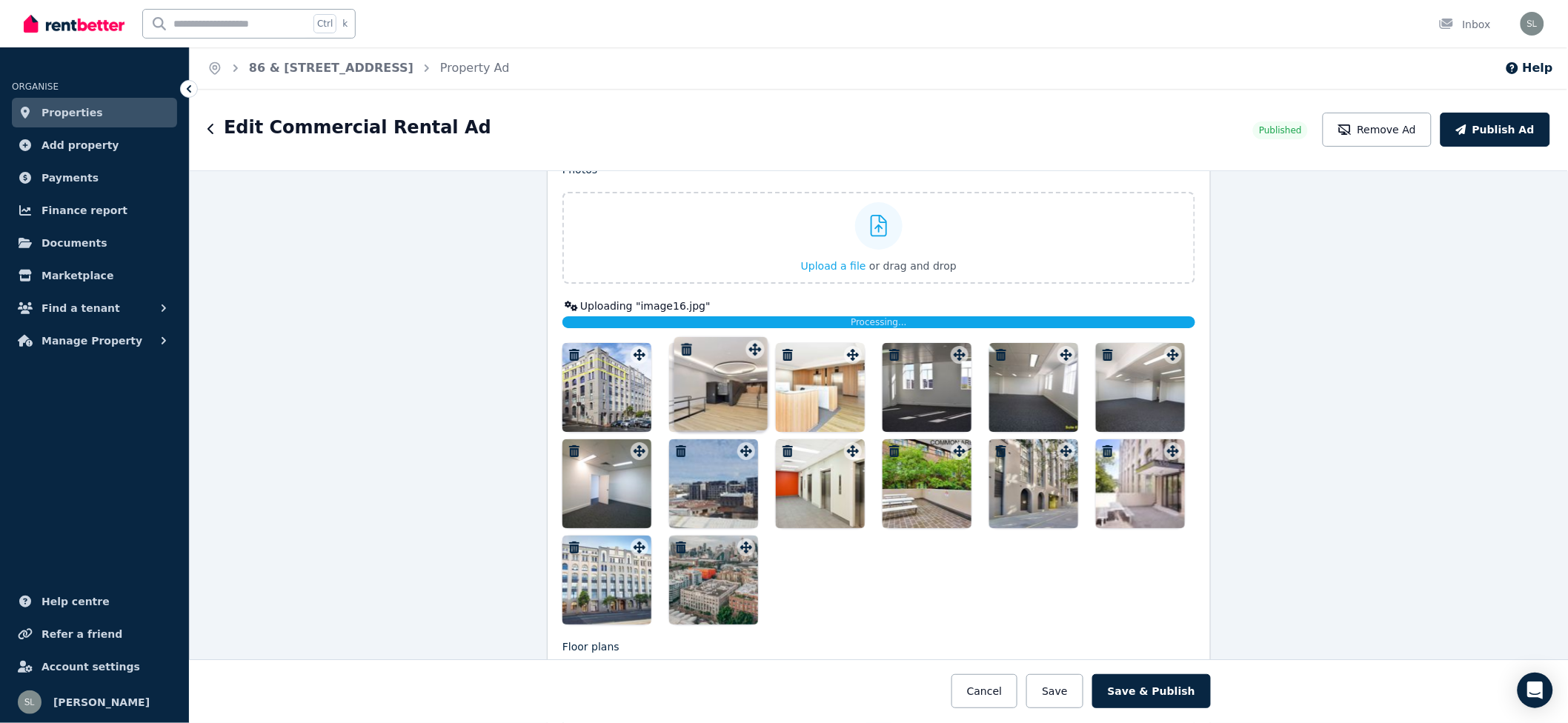
drag, startPoint x: 743, startPoint y: 547, endPoint x: 757, endPoint y: 335, distance: 212.5
click at [757, 335] on div "Photos Upload a file or drag and drop Uploaded " image16.jpg " Uploaded " New F…" at bounding box center [878, 393] width 632 height 462
click at [590, 391] on div at bounding box center [607, 387] width 89 height 89
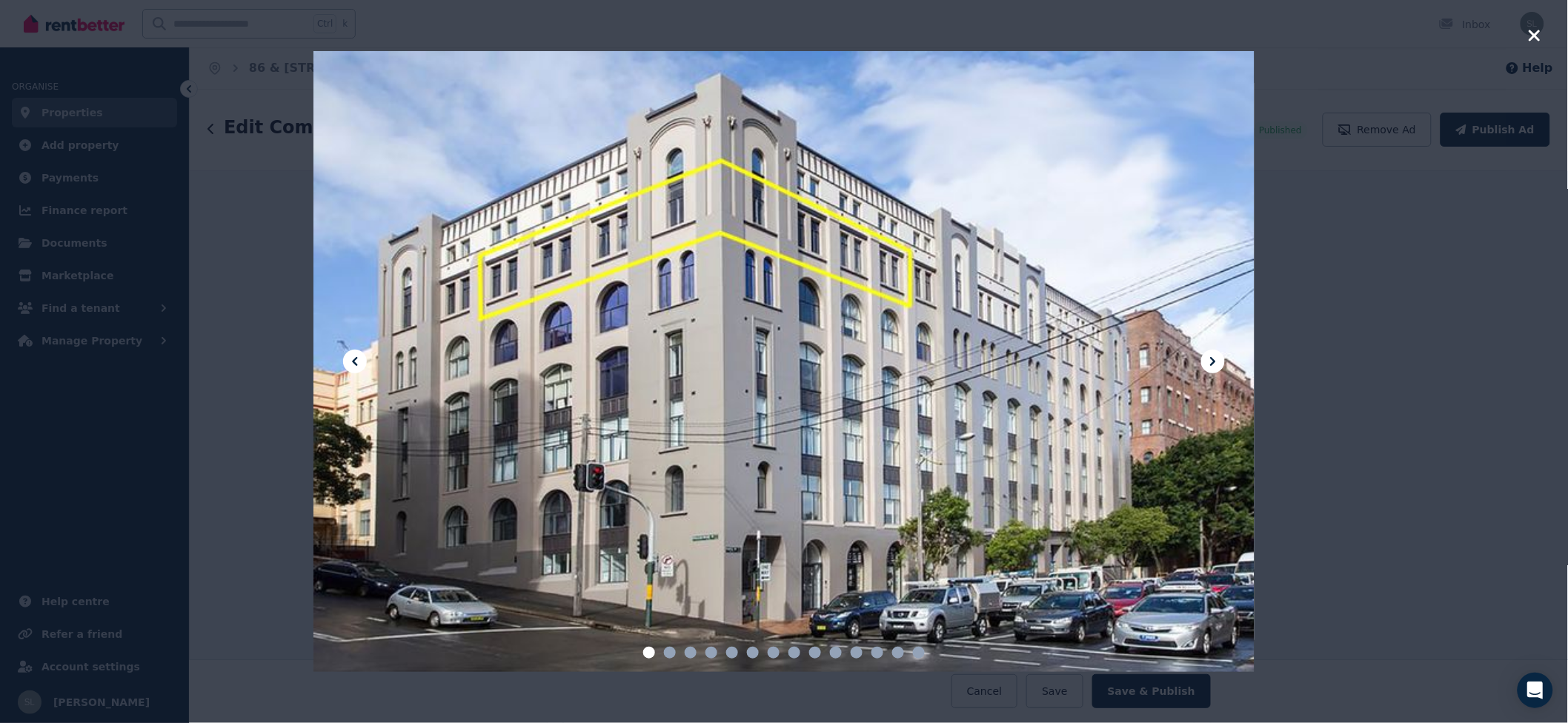
click at [1531, 29] on icon "button" at bounding box center [1534, 35] width 13 height 18
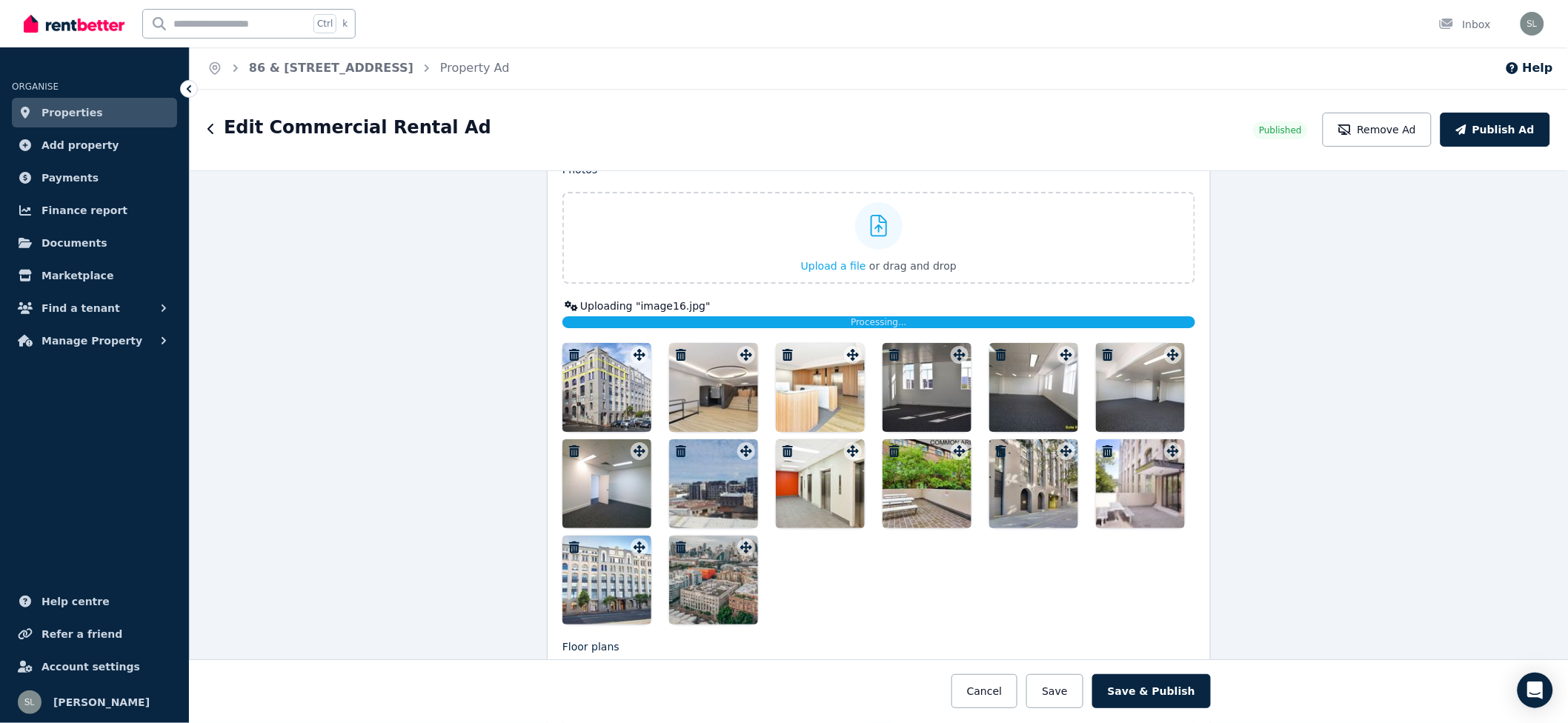
click at [725, 394] on div at bounding box center [714, 387] width 89 height 89
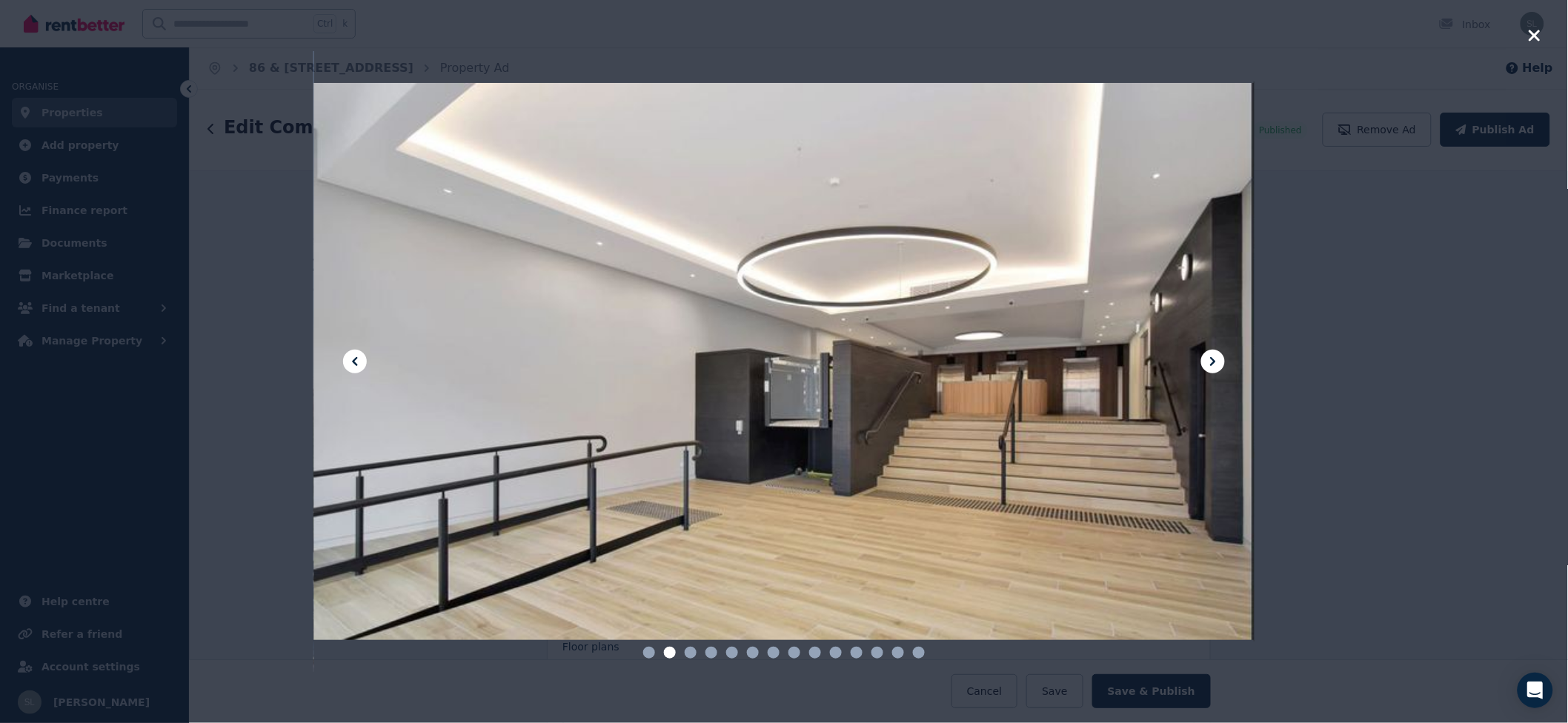
click at [1219, 368] on icon at bounding box center [1213, 361] width 18 height 18
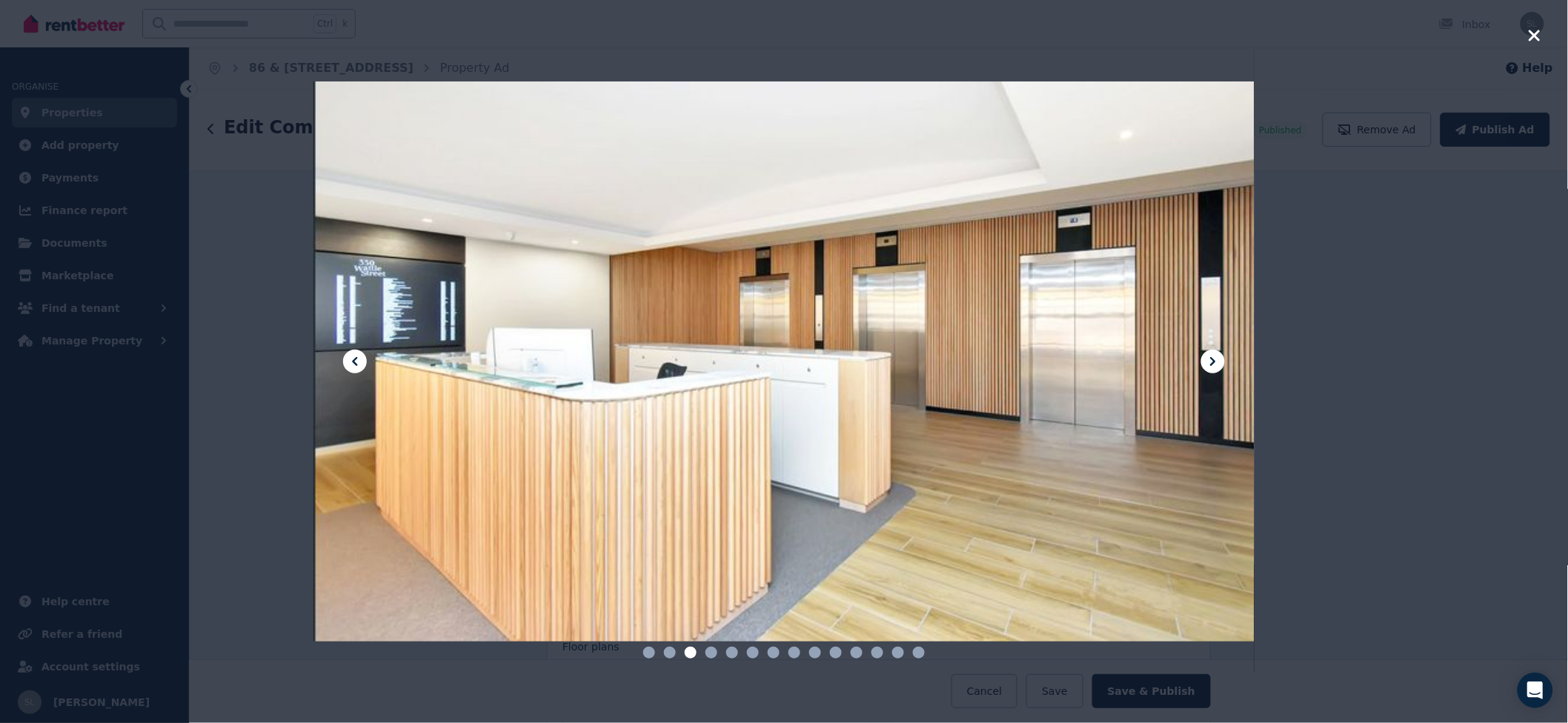
click at [348, 358] on icon at bounding box center [354, 361] width 18 height 18
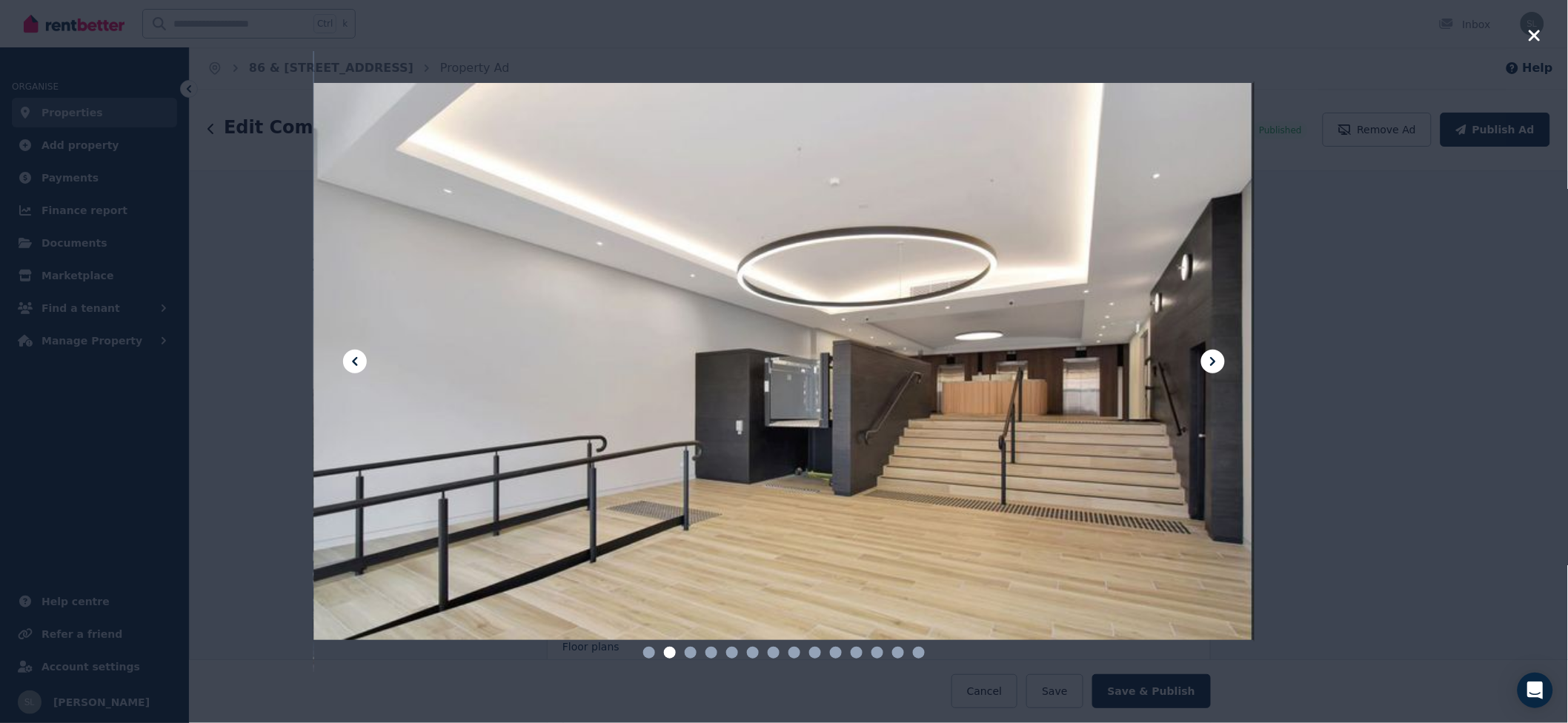
click at [348, 358] on icon at bounding box center [354, 361] width 18 height 18
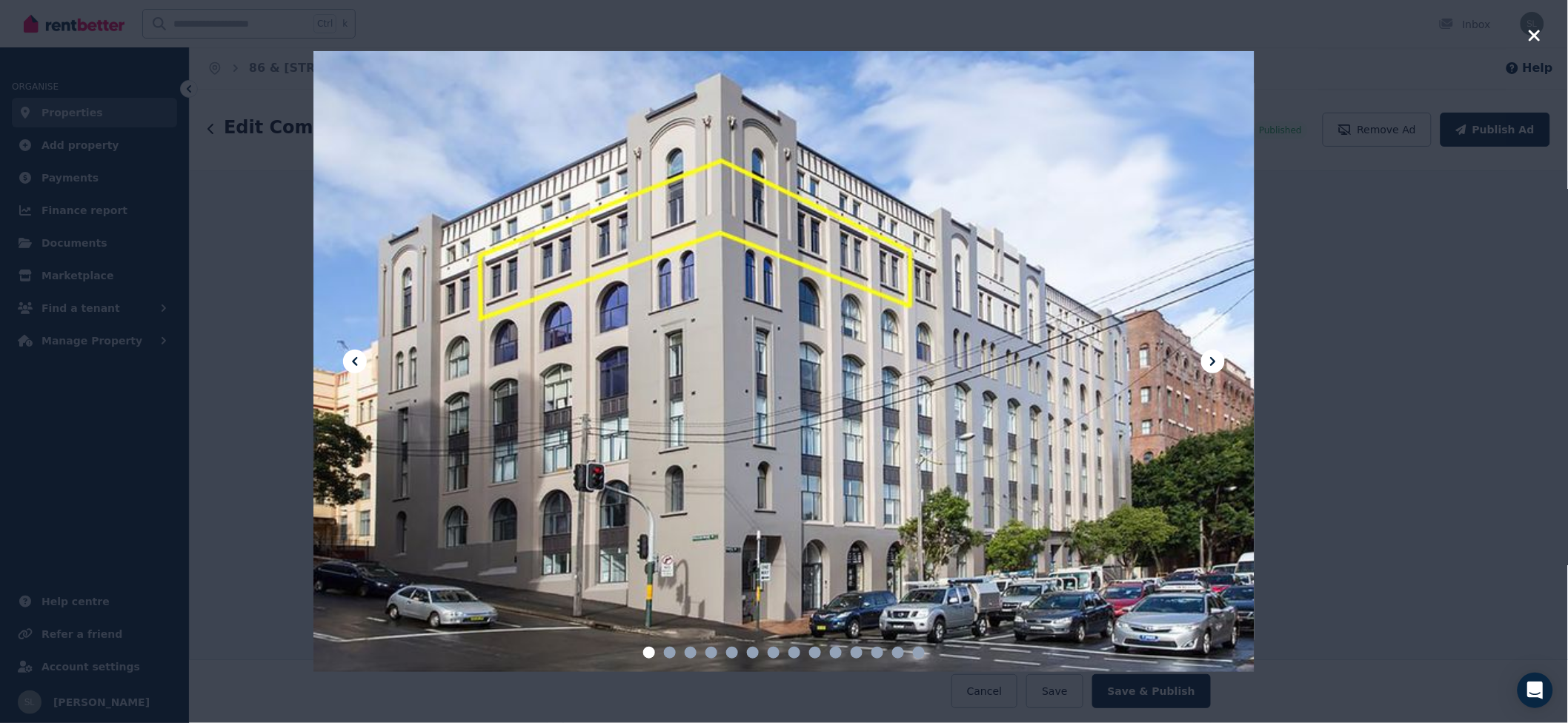
click at [1204, 361] on icon at bounding box center [1213, 361] width 18 height 18
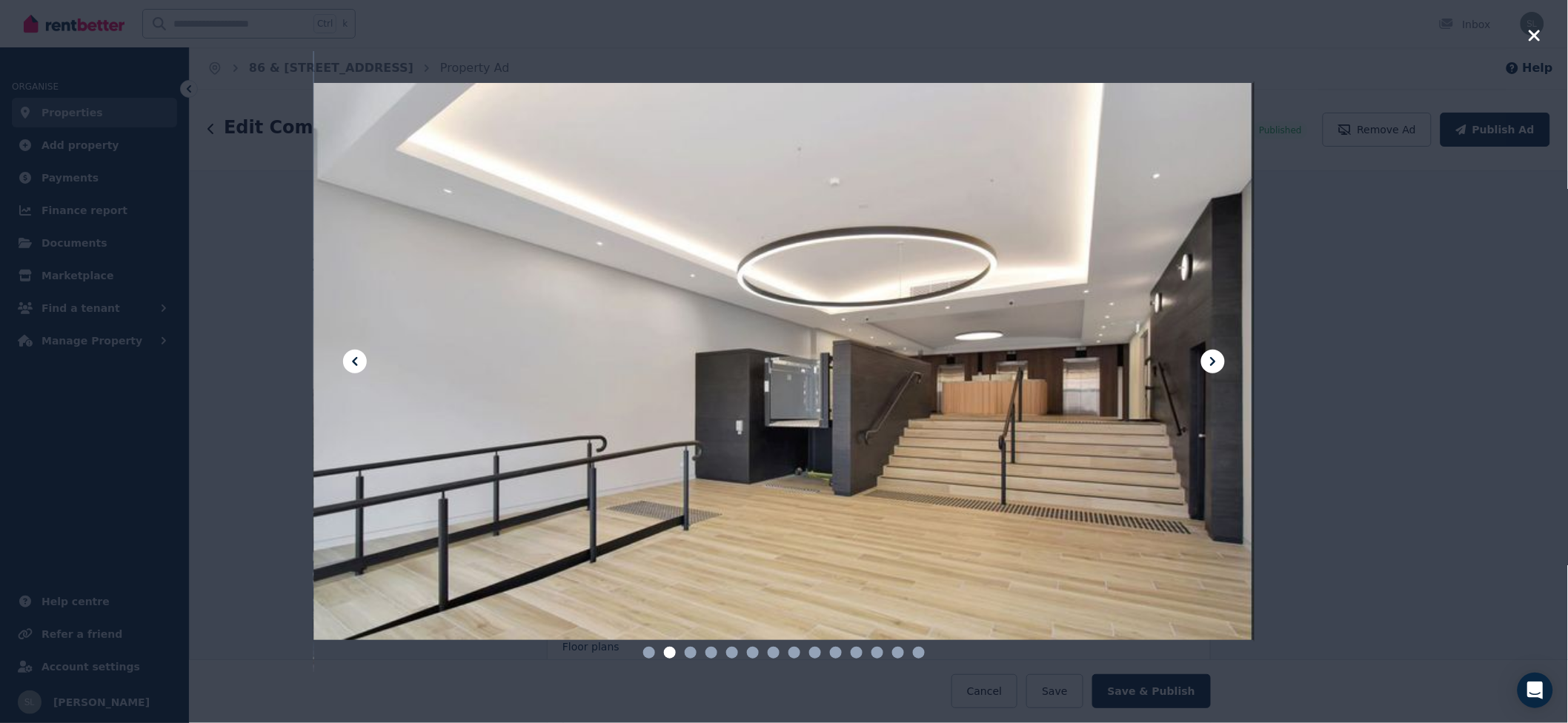
click at [1205, 361] on icon at bounding box center [1213, 361] width 18 height 18
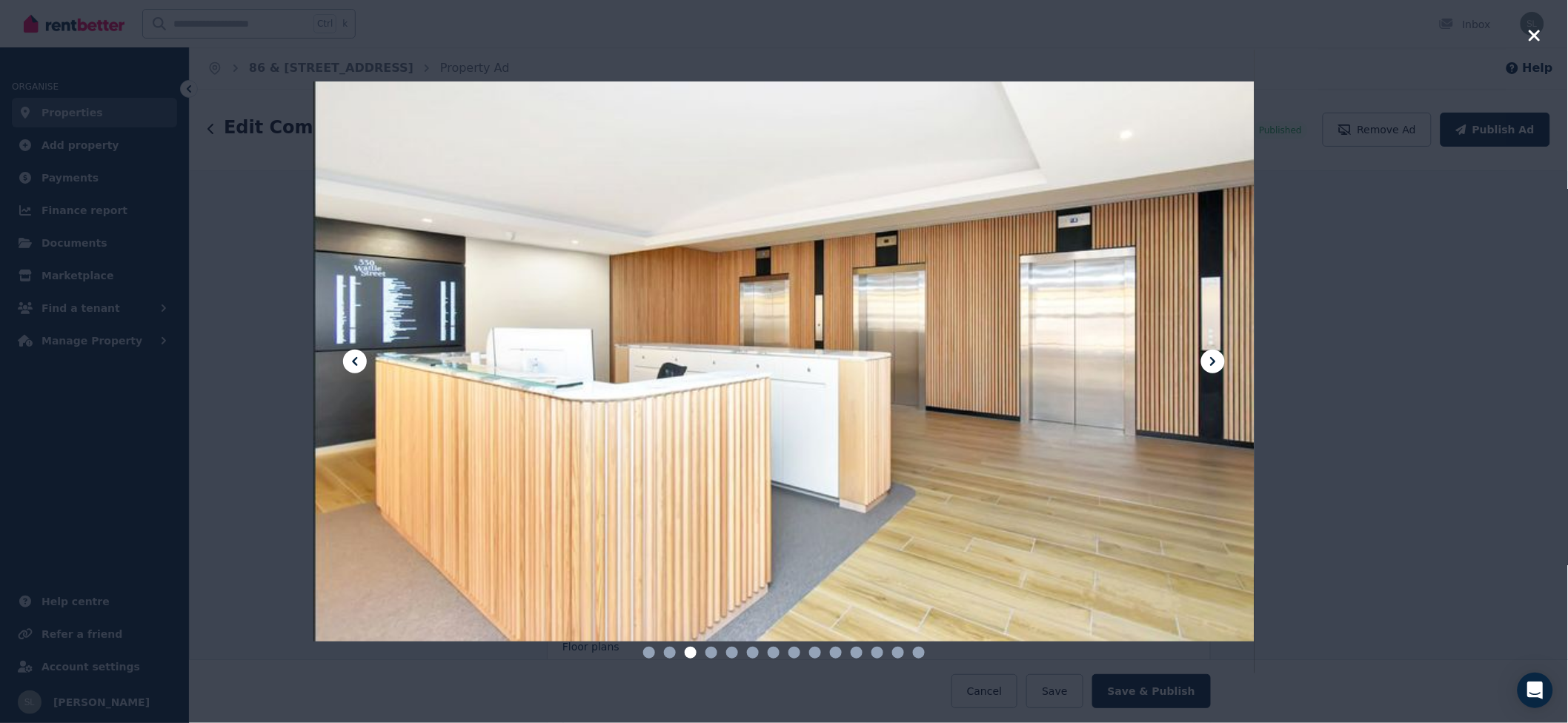
click at [1205, 361] on icon at bounding box center [1213, 361] width 18 height 18
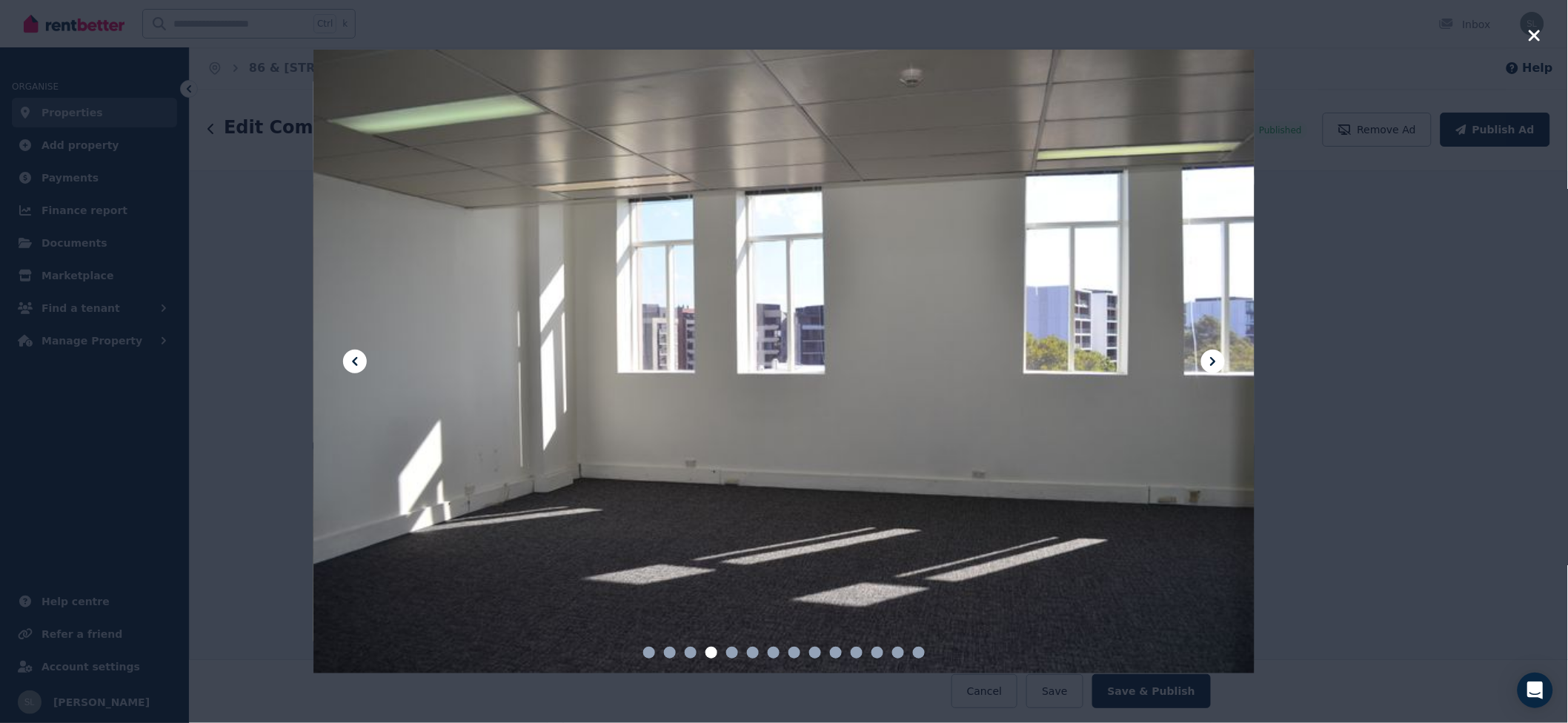
click at [1205, 361] on icon at bounding box center [1213, 361] width 18 height 18
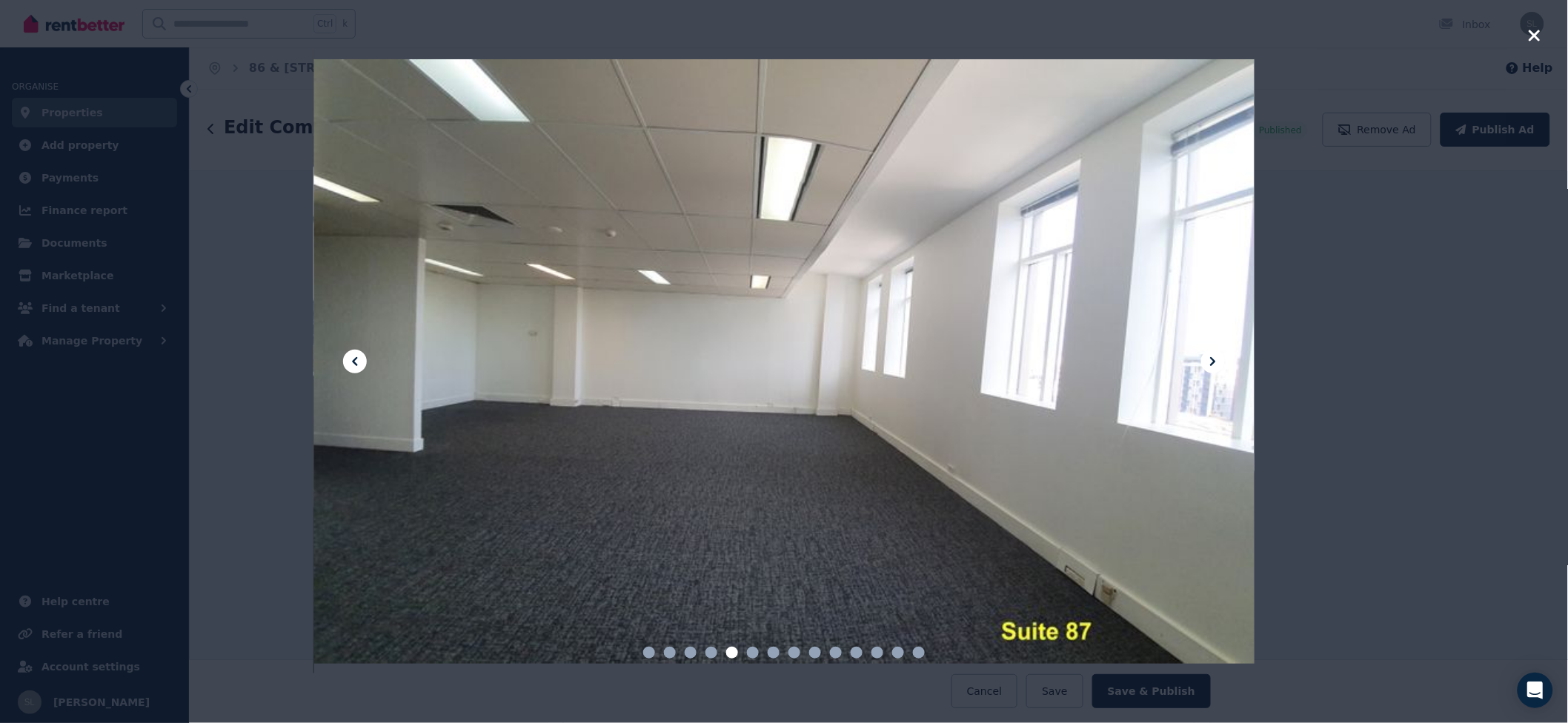
click at [1205, 361] on icon at bounding box center [1213, 361] width 18 height 18
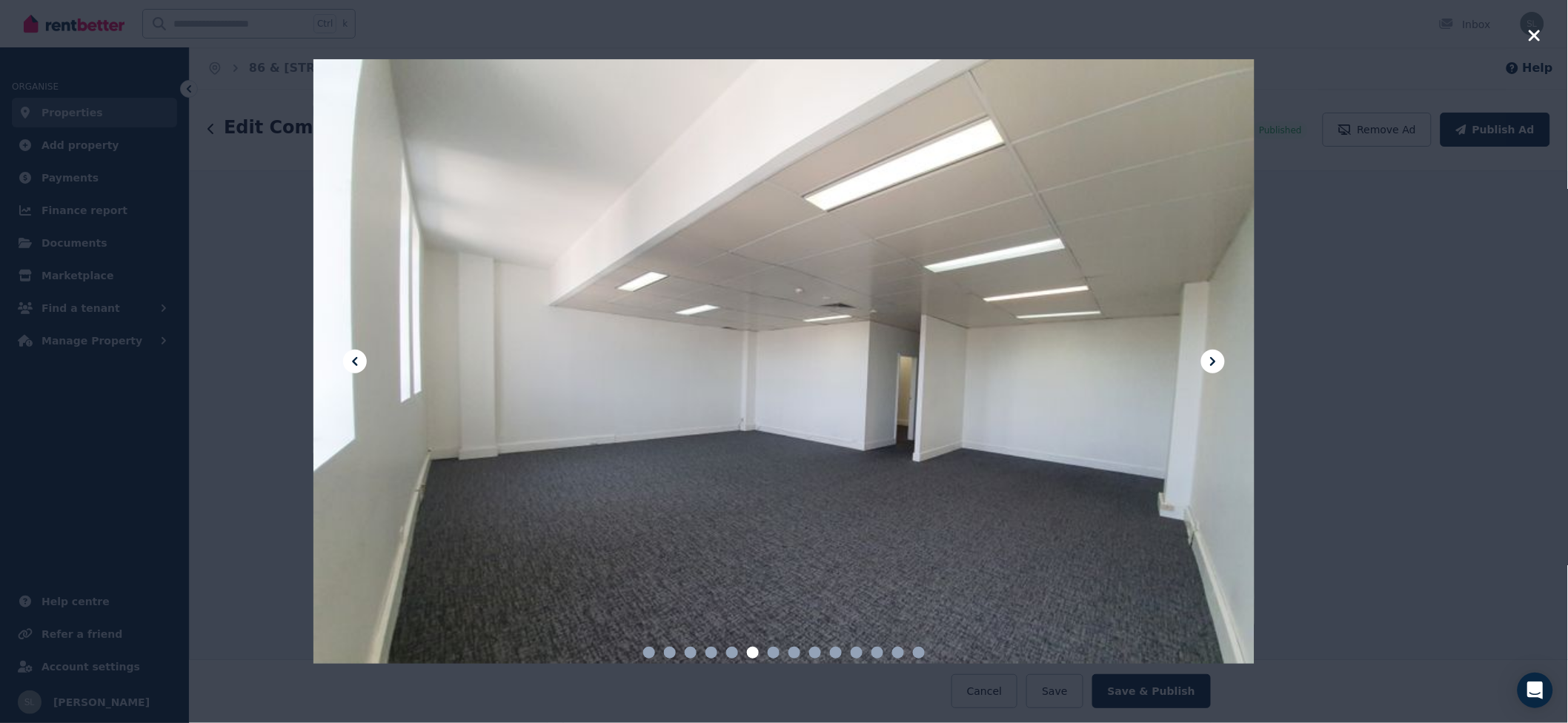
click at [1205, 361] on icon at bounding box center [1213, 361] width 18 height 18
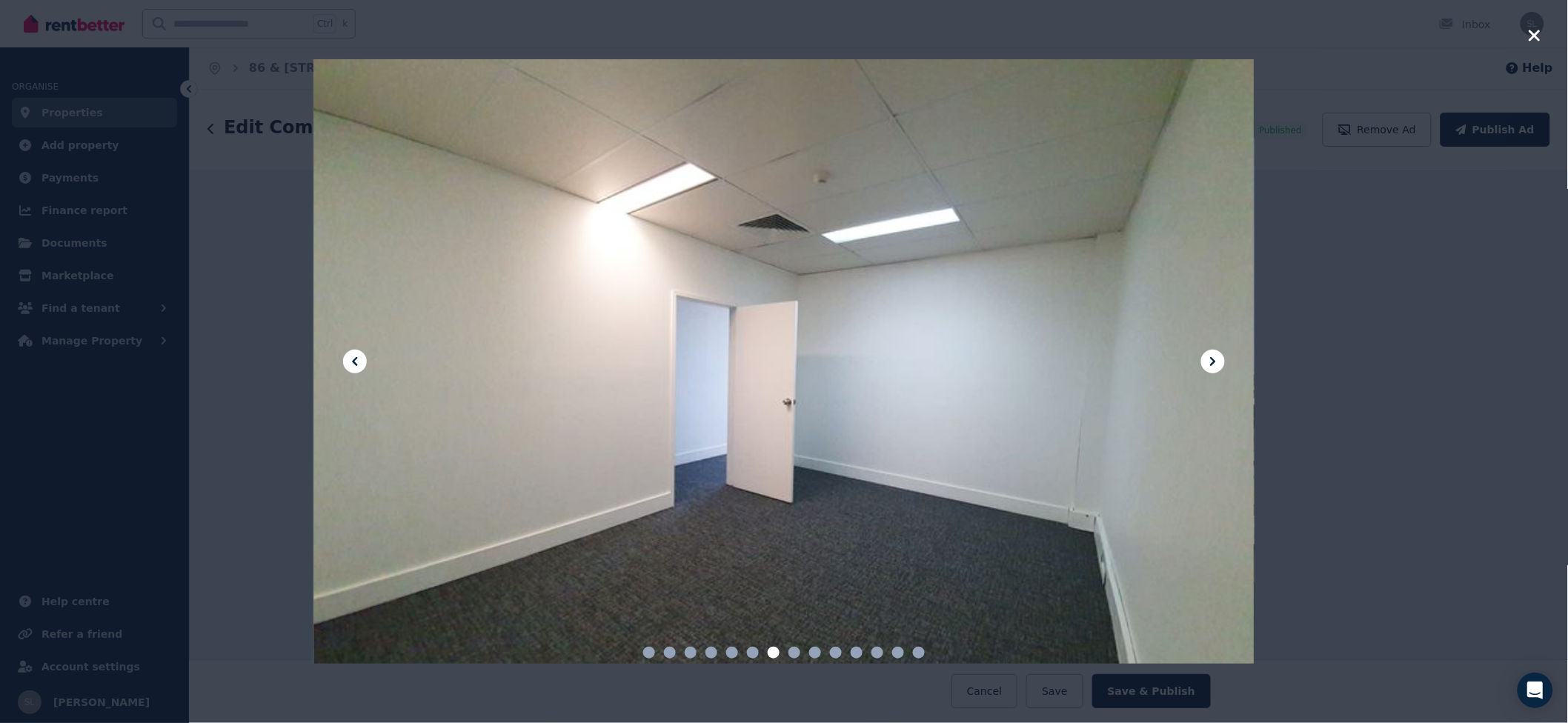
click at [1205, 361] on icon at bounding box center [1213, 361] width 18 height 18
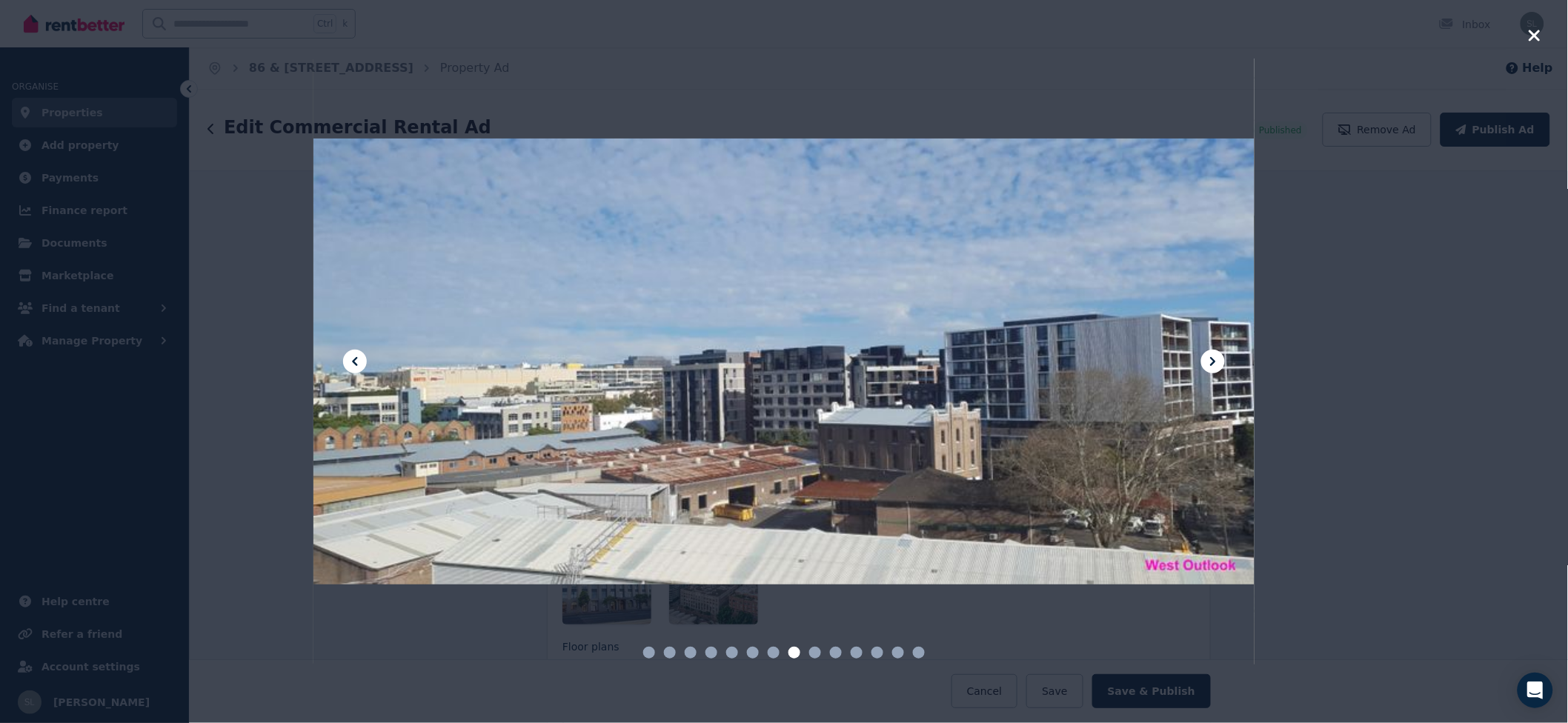
click at [1205, 361] on icon at bounding box center [1213, 361] width 18 height 18
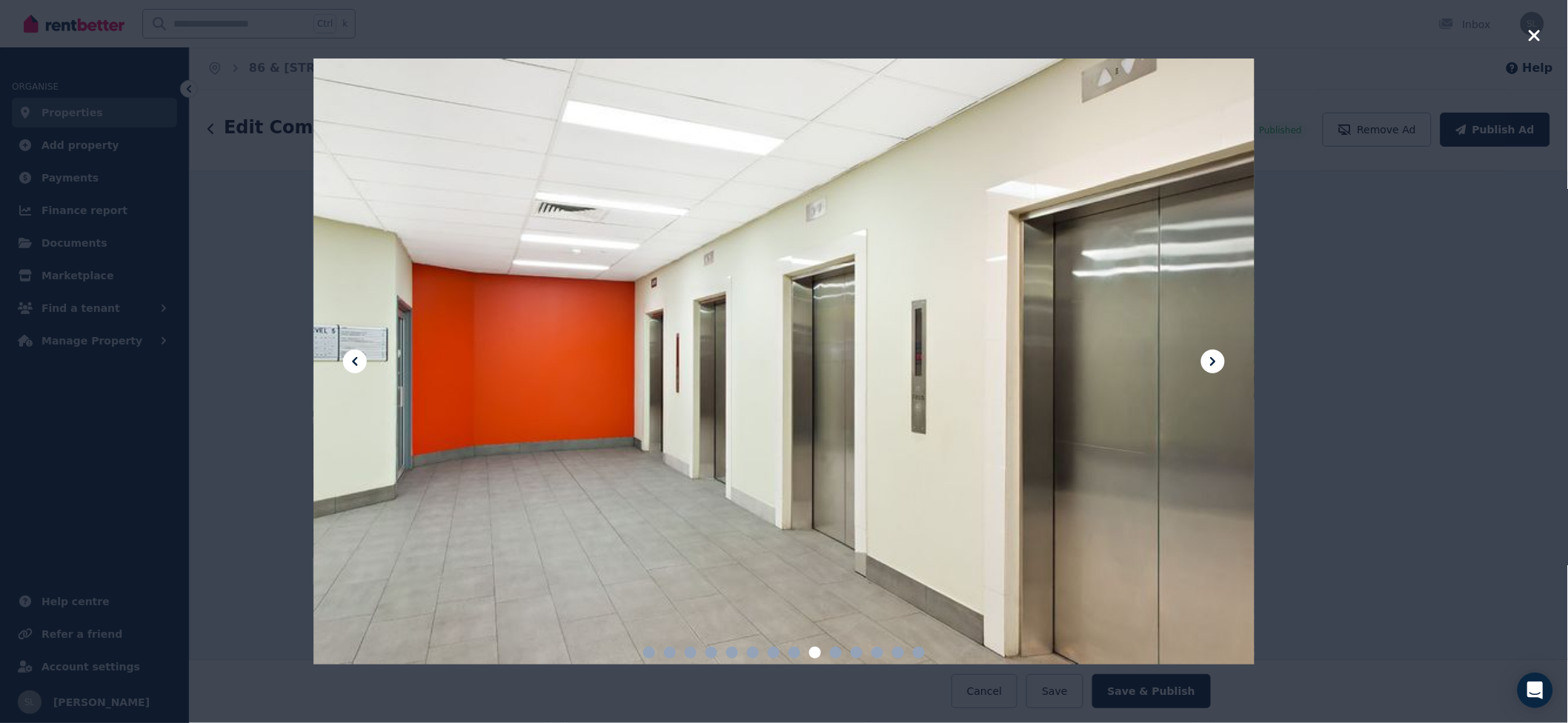
click at [1205, 361] on icon at bounding box center [1213, 361] width 18 height 18
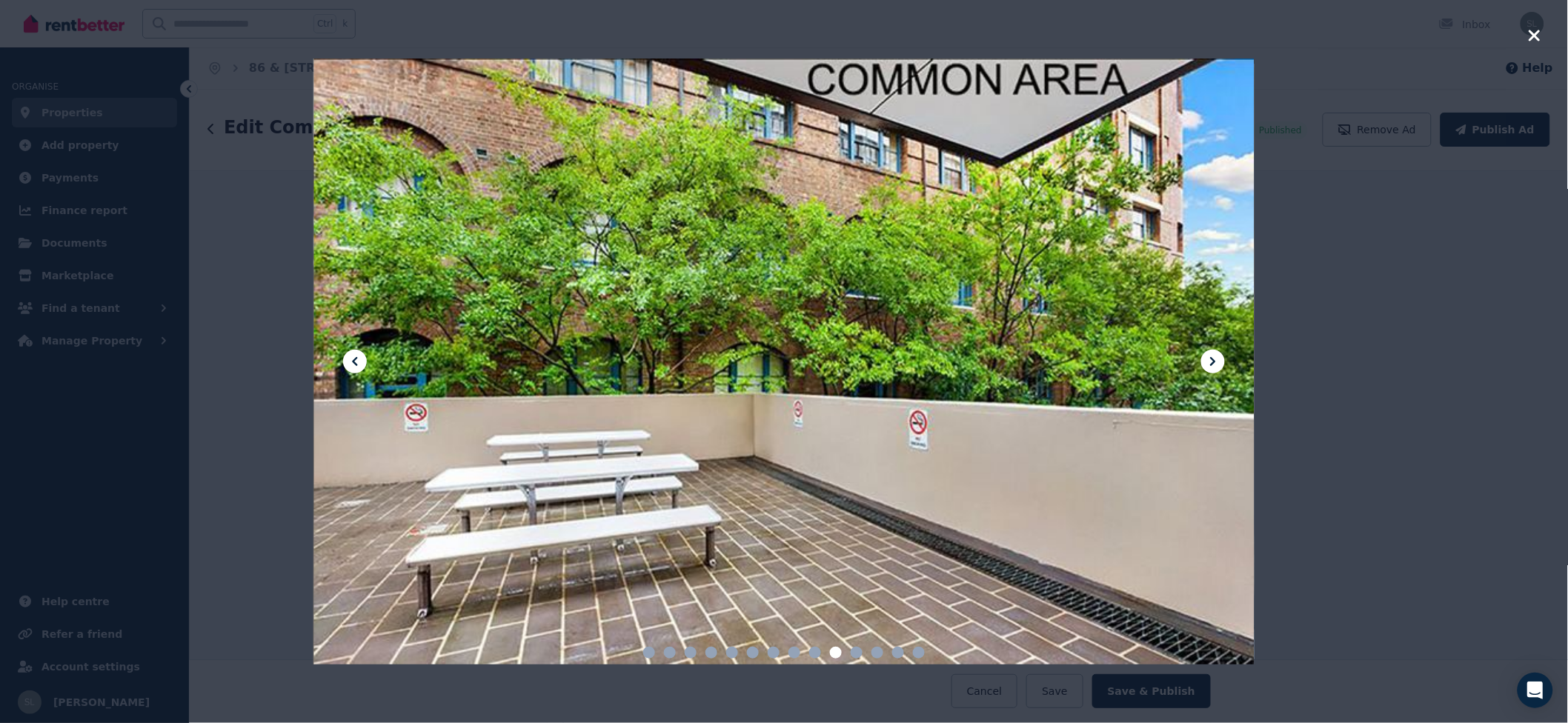
click at [1205, 361] on icon at bounding box center [1213, 361] width 18 height 18
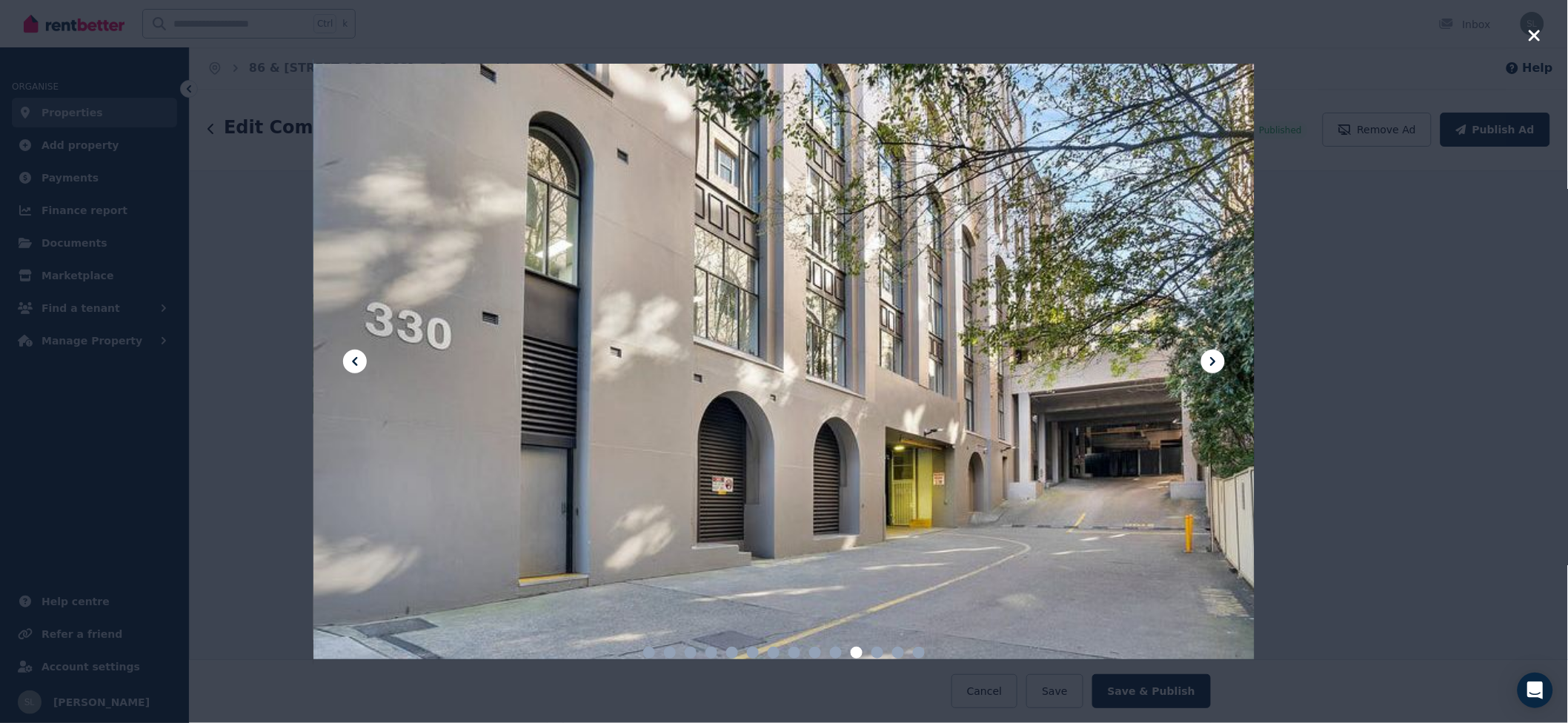
click at [1205, 361] on icon at bounding box center [1213, 361] width 18 height 18
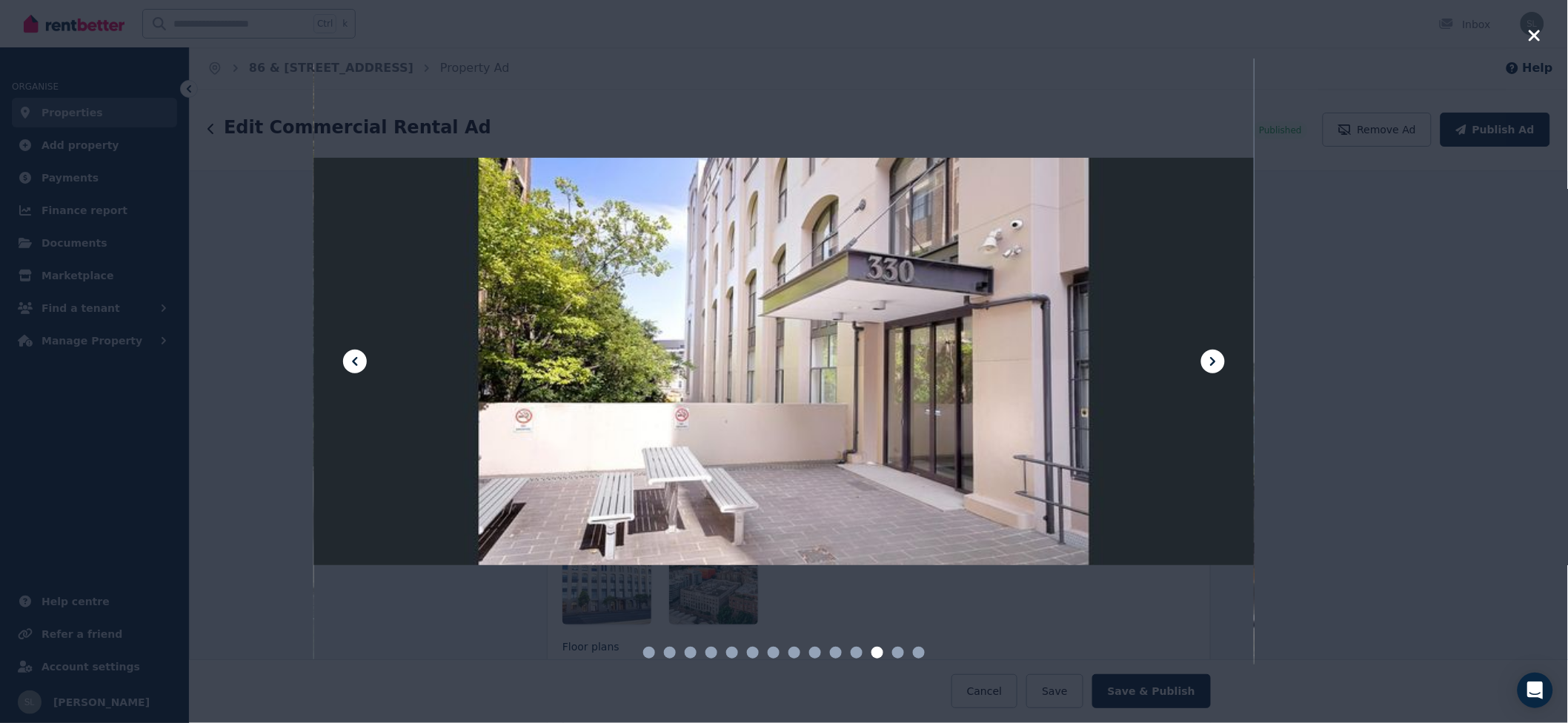
click at [1205, 361] on icon at bounding box center [1213, 361] width 18 height 18
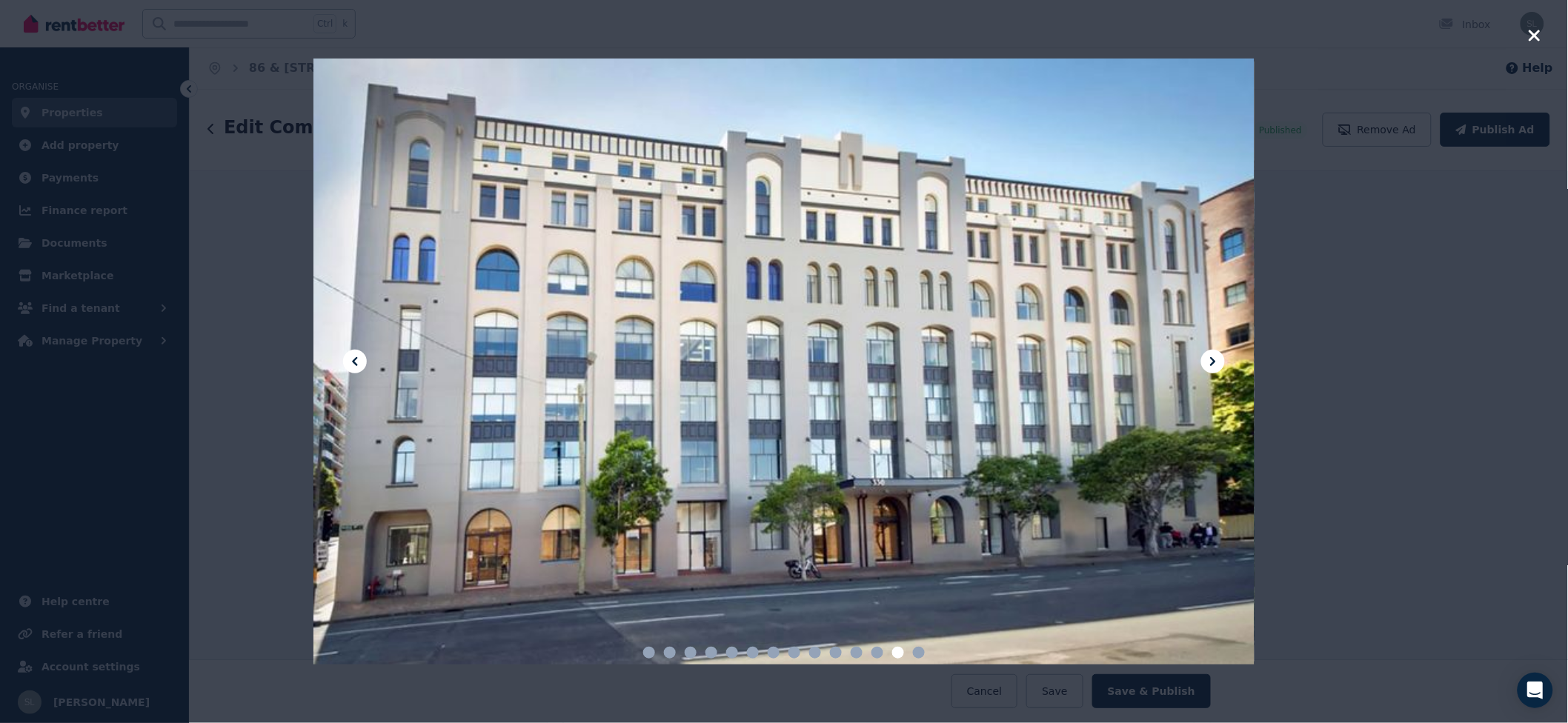
click at [1205, 361] on icon at bounding box center [1213, 361] width 18 height 18
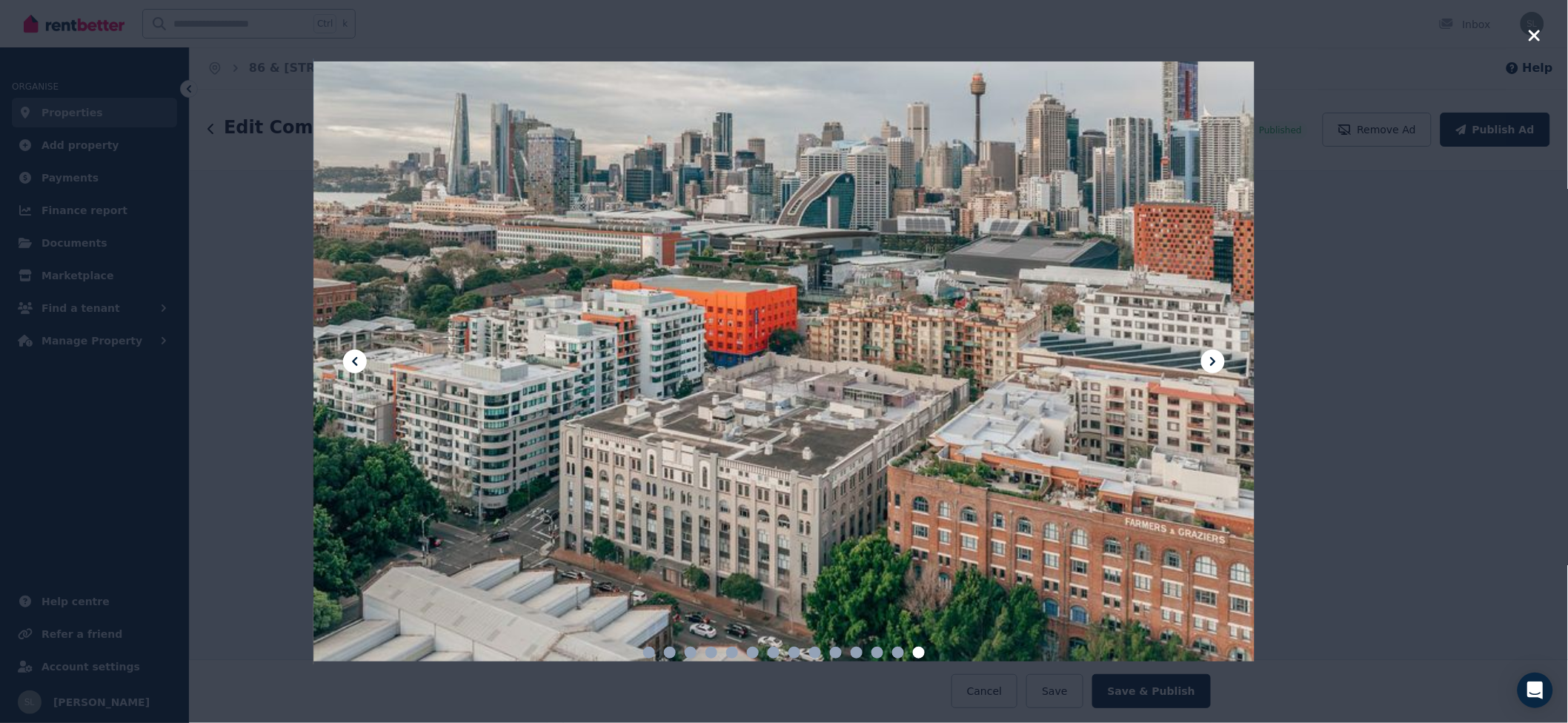
click at [1547, 30] on div at bounding box center [784, 361] width 1568 height 723
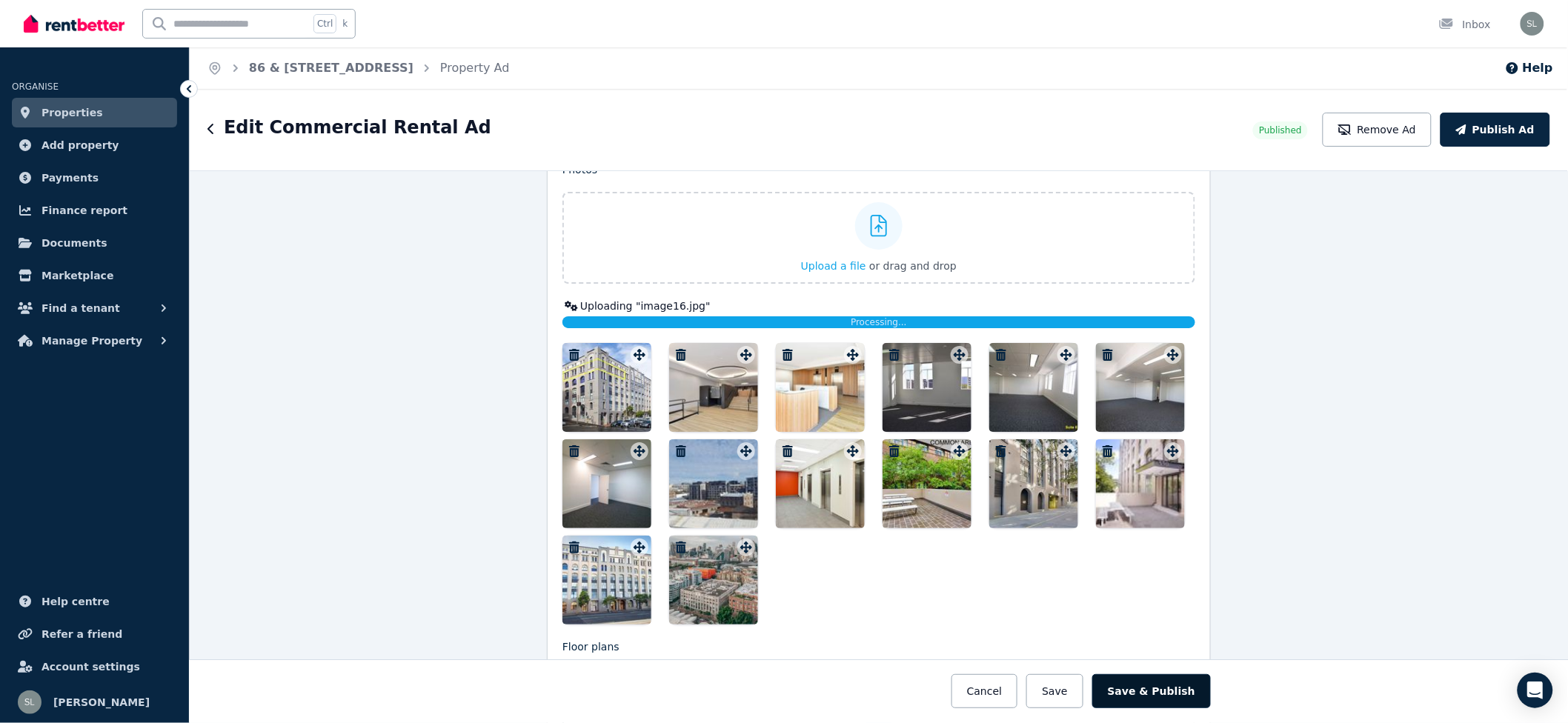
click at [1179, 691] on button "Save & Publish" at bounding box center [1151, 691] width 118 height 34
